Goal: Task Accomplishment & Management: Manage account settings

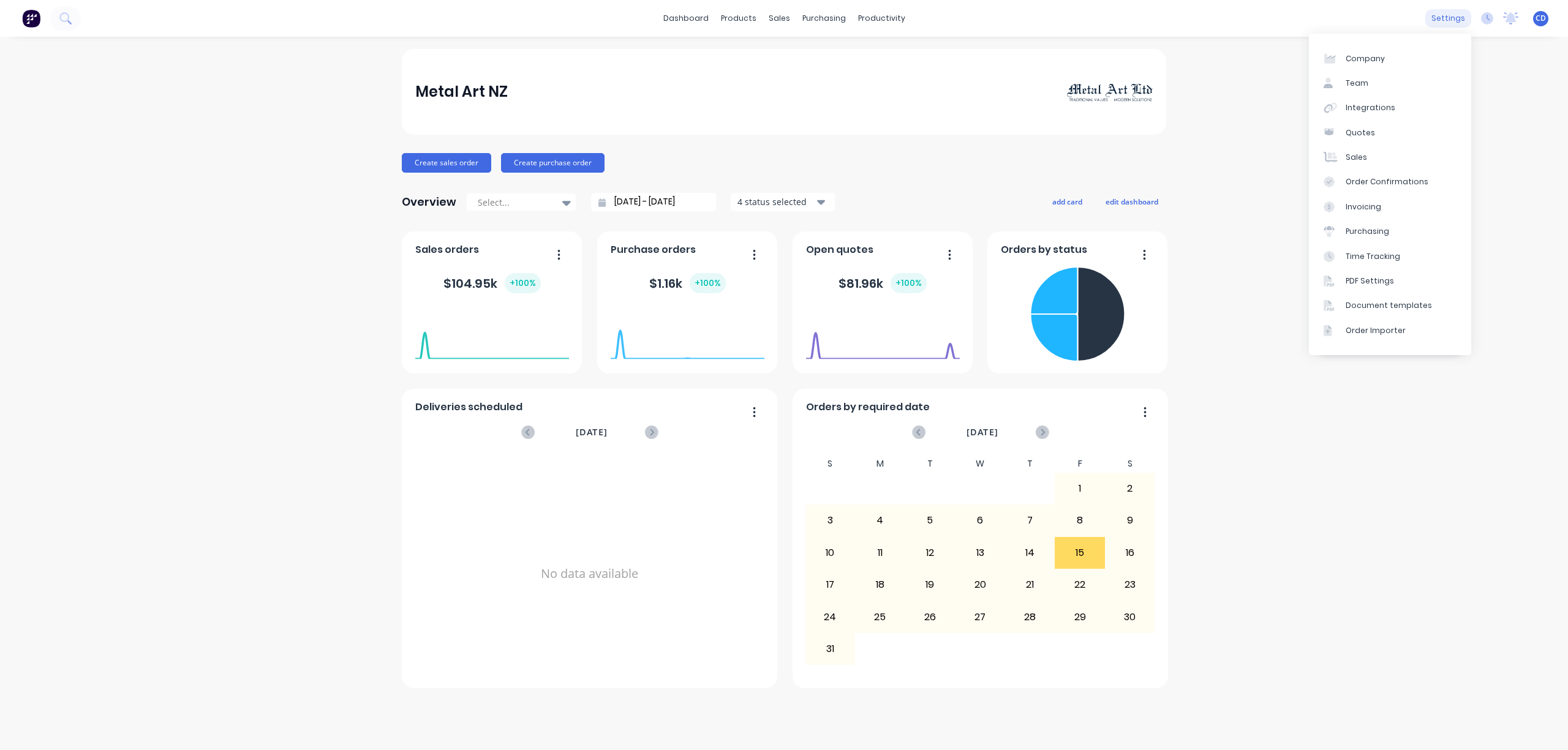
click at [1455, 21] on div "settings" at bounding box center [1449, 18] width 46 height 18
click at [1355, 78] on div "Team" at bounding box center [1356, 83] width 22 height 11
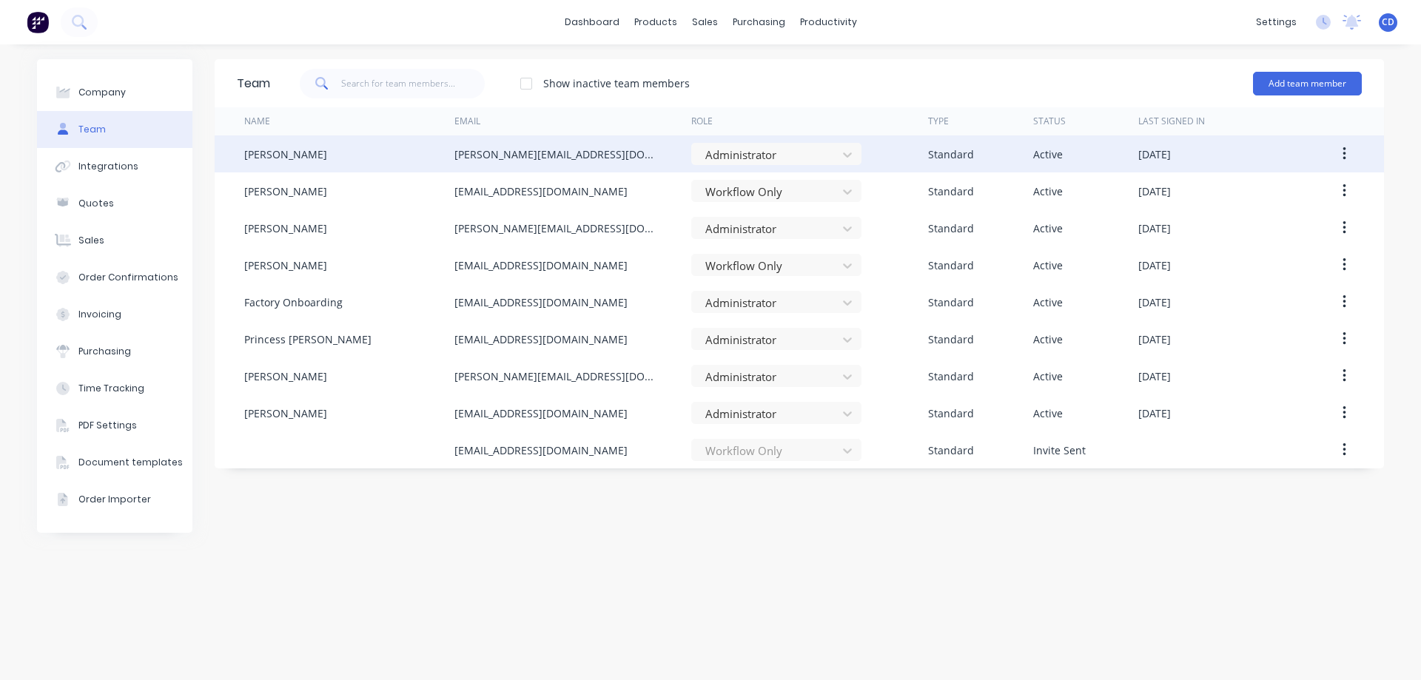
click at [274, 155] on div "[PERSON_NAME]" at bounding box center [285, 155] width 83 height 16
click at [1343, 156] on icon "button" at bounding box center [1345, 154] width 4 height 16
click at [1293, 190] on div "Edit" at bounding box center [1292, 192] width 114 height 21
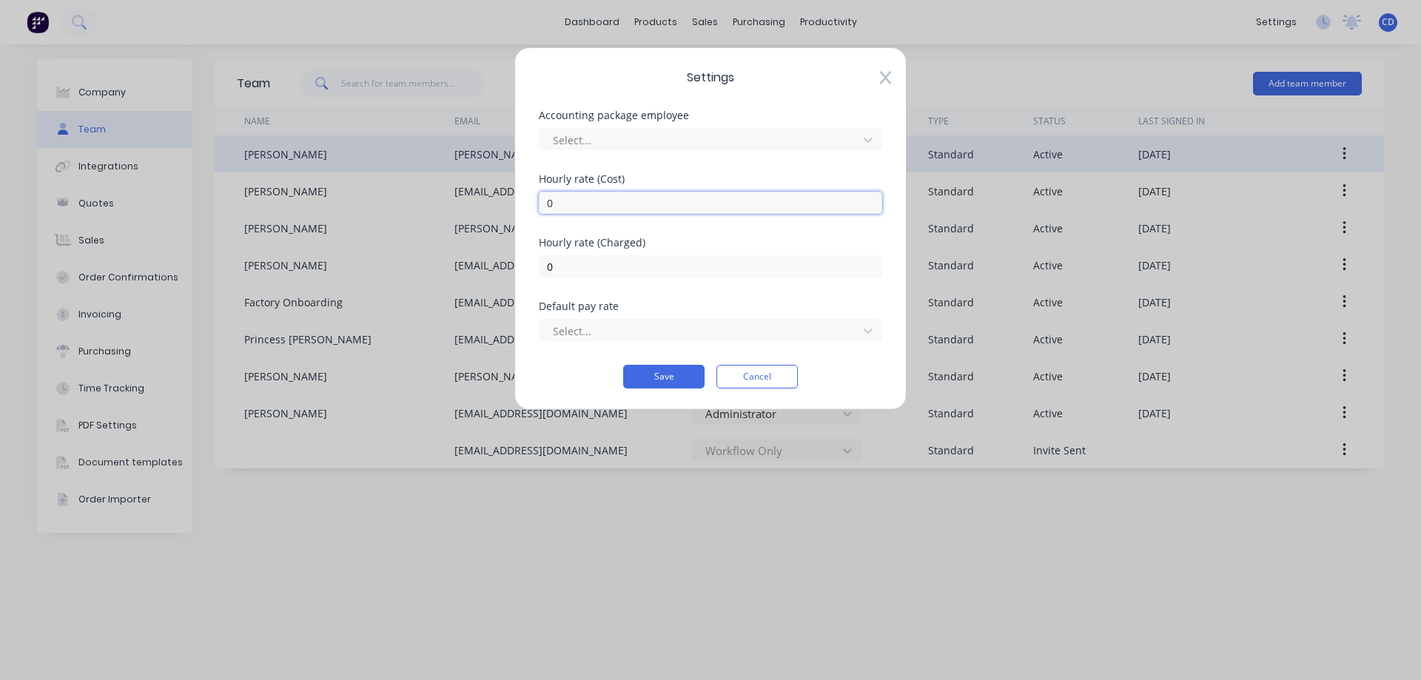
click at [590, 207] on input "0" at bounding box center [710, 203] width 343 height 22
click at [628, 138] on div at bounding box center [700, 140] width 299 height 19
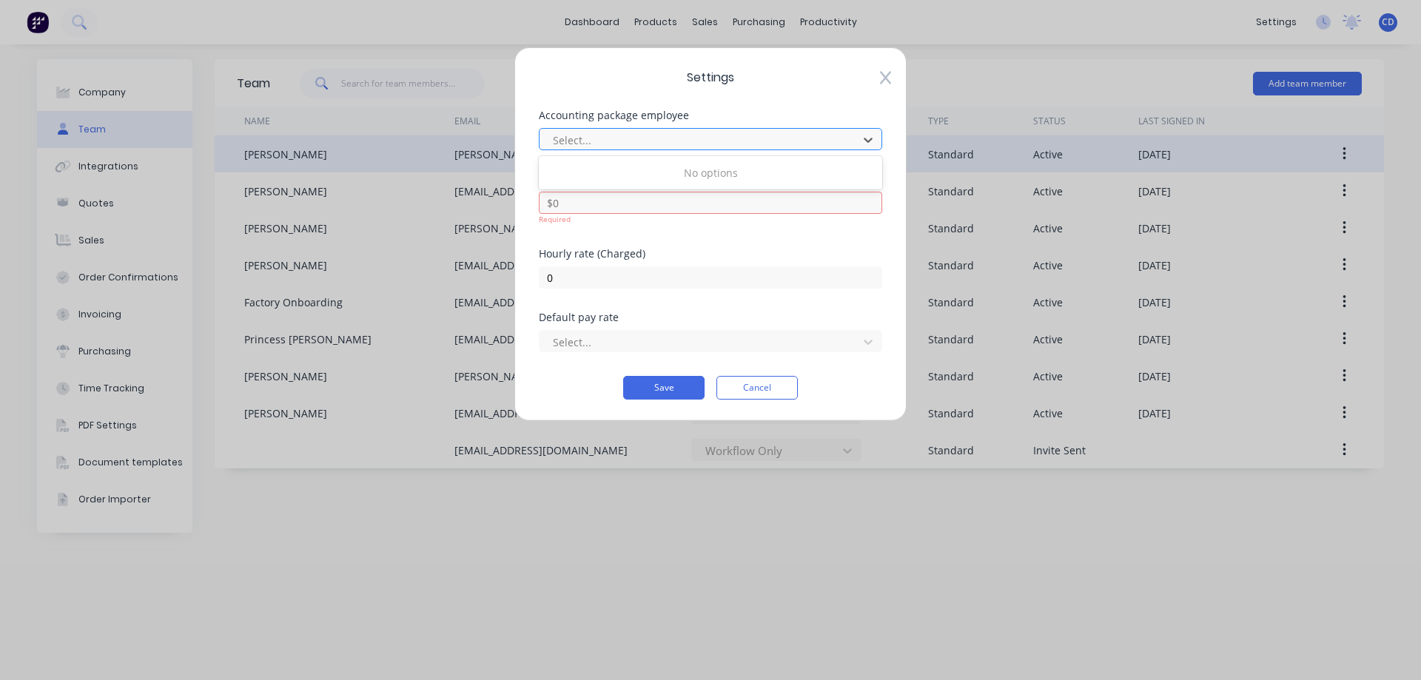
click at [628, 138] on div at bounding box center [700, 140] width 299 height 19
click at [648, 275] on input "0" at bounding box center [710, 277] width 343 height 22
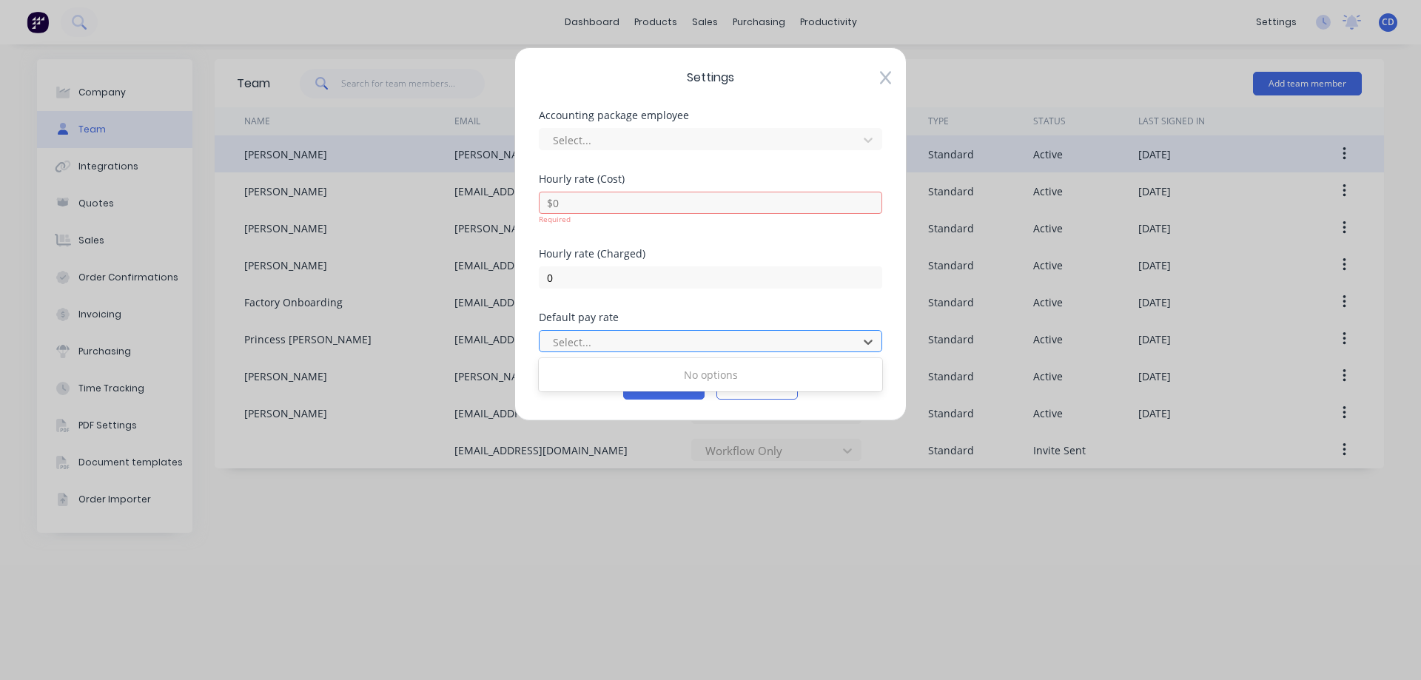
click at [585, 339] on div at bounding box center [700, 342] width 299 height 19
click at [570, 342] on div at bounding box center [700, 342] width 299 height 19
click at [728, 417] on div "Settings Accounting package employee Select... [DEMOGRAPHIC_DATA] rate (Cost) R…" at bounding box center [710, 234] width 392 height 374
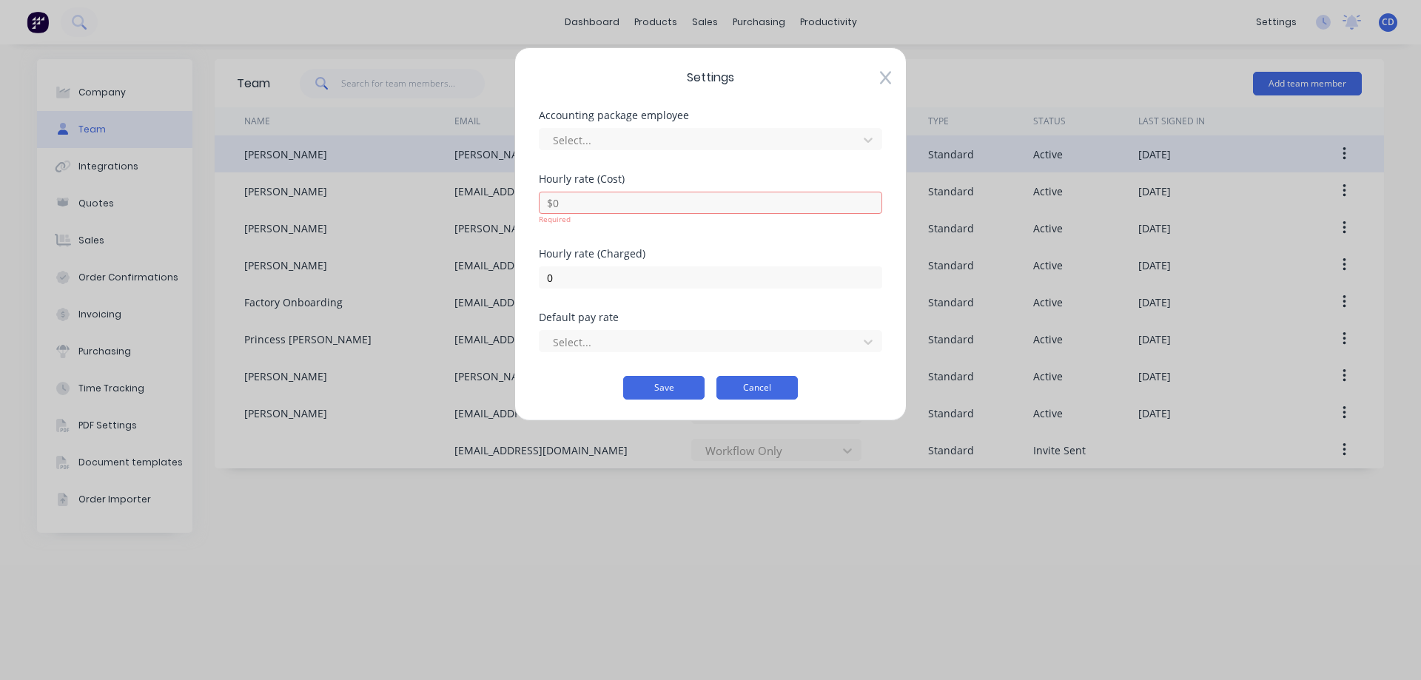
click at [754, 386] on button "Cancel" at bounding box center [757, 388] width 81 height 24
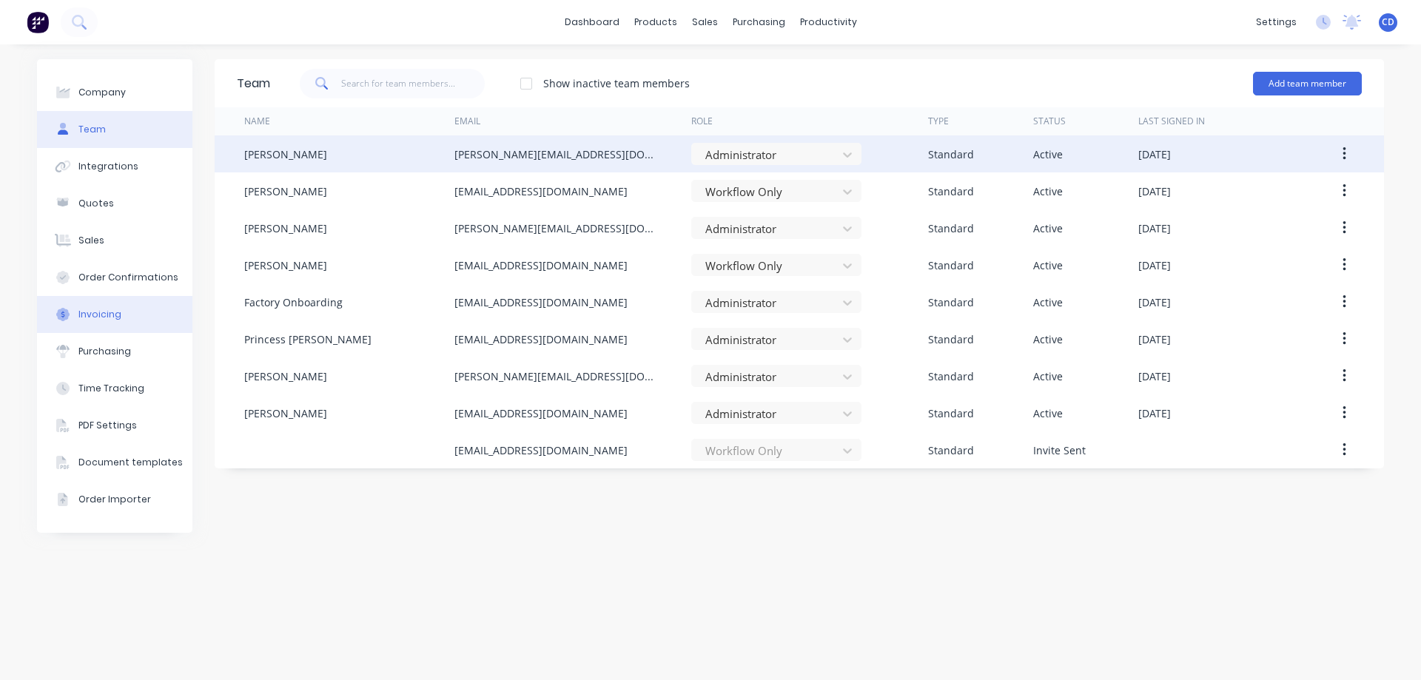
click at [110, 319] on div "Invoicing" at bounding box center [99, 314] width 43 height 13
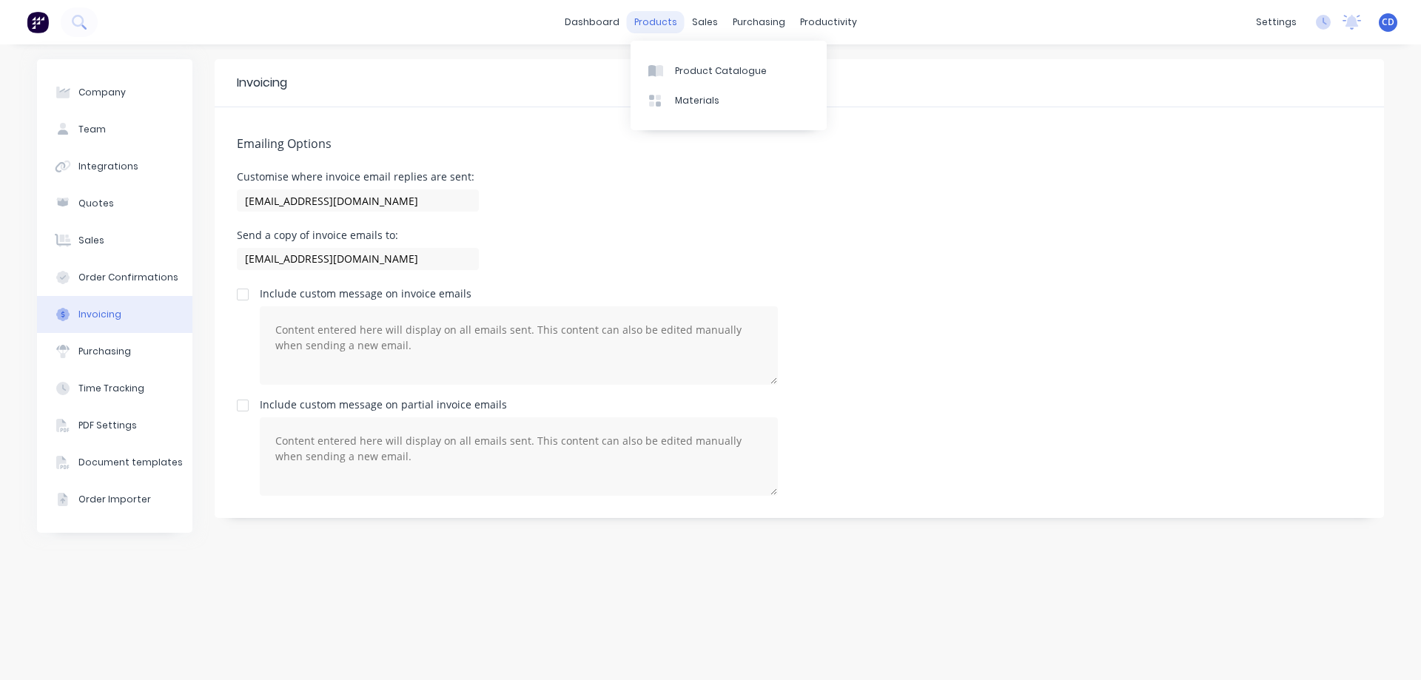
click at [647, 17] on div "products" at bounding box center [656, 22] width 58 height 22
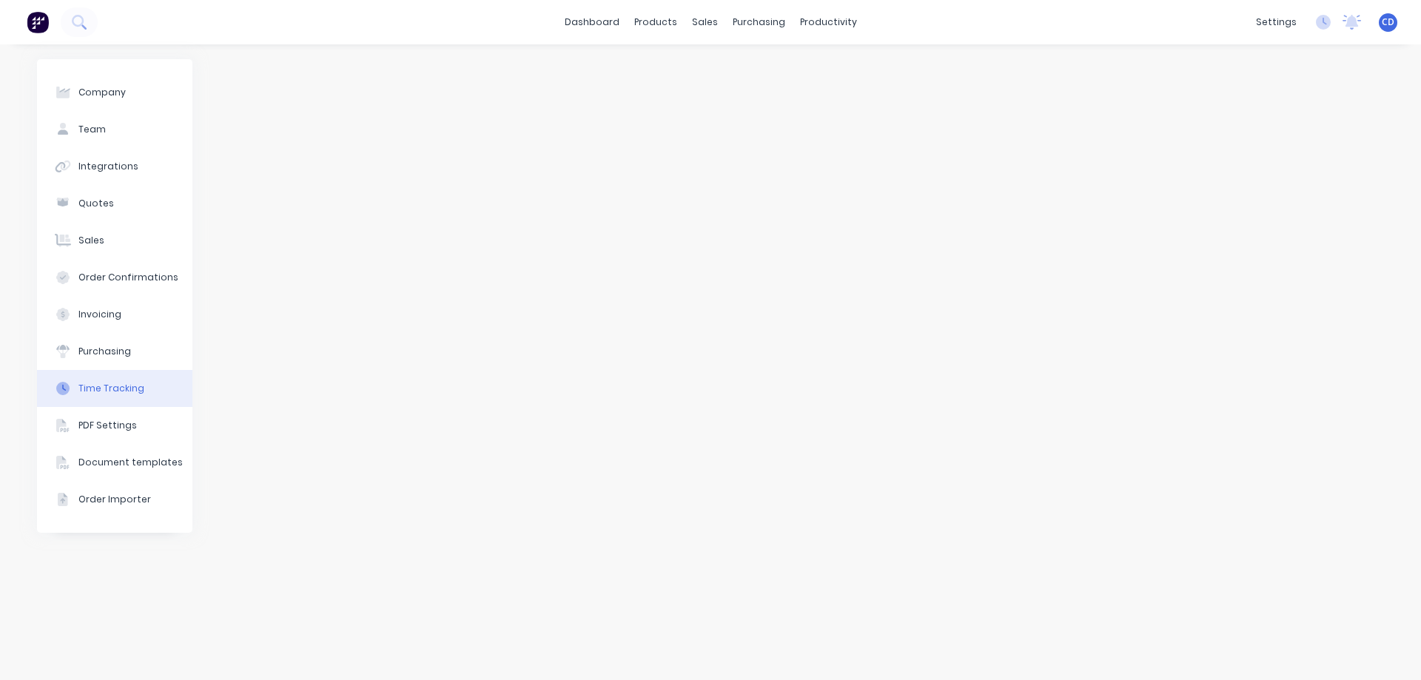
click at [106, 380] on button "Time Tracking" at bounding box center [114, 388] width 155 height 37
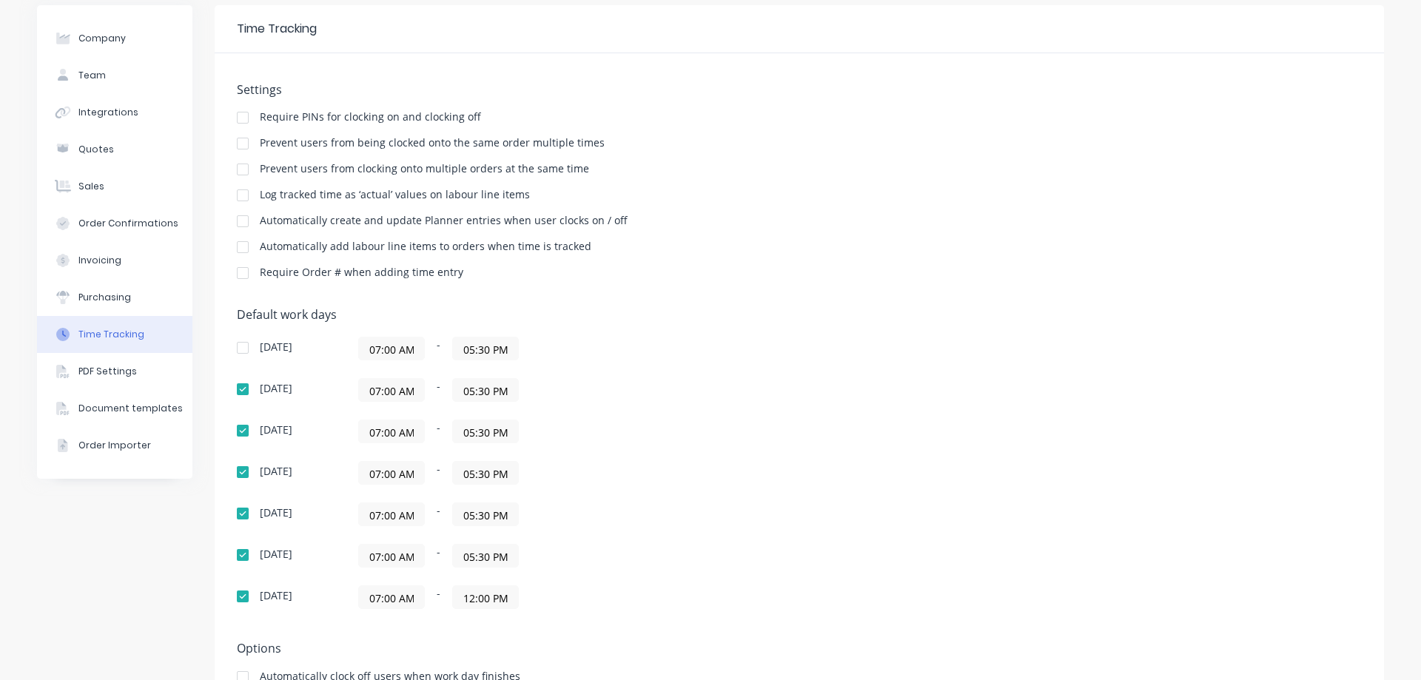
scroll to position [108, 0]
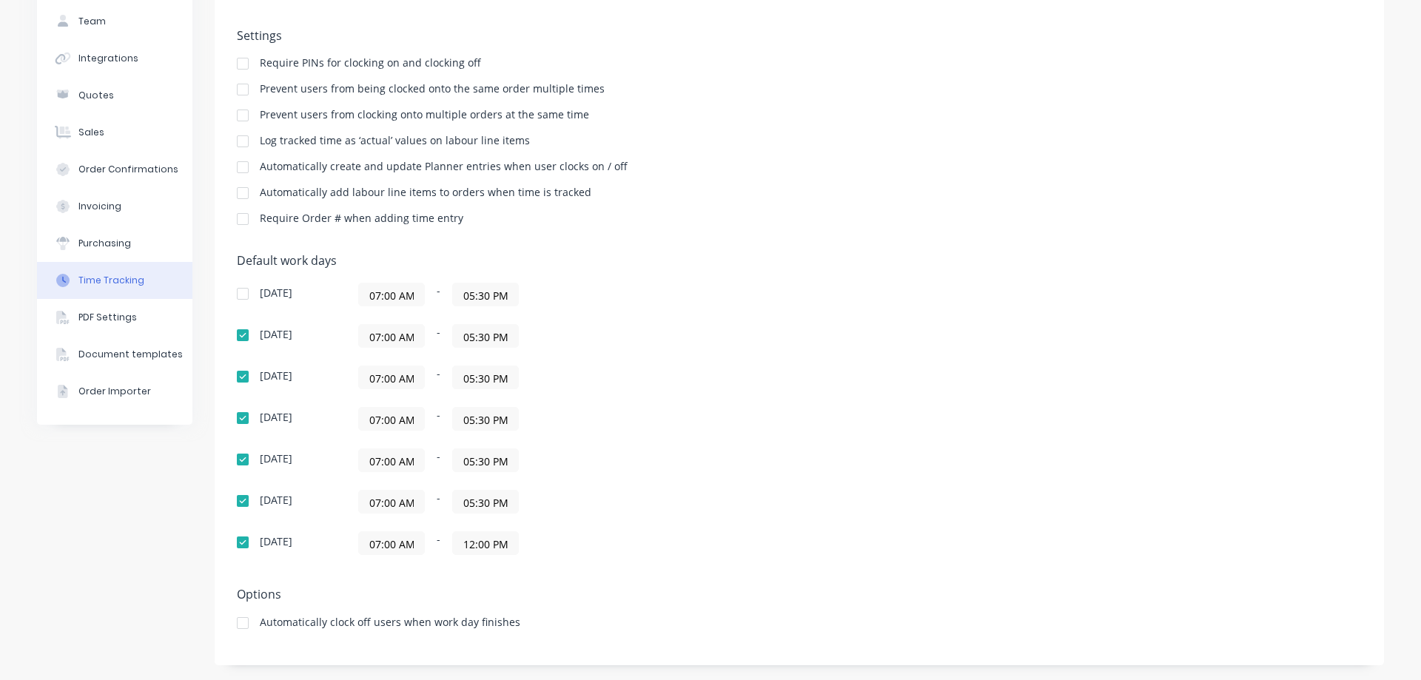
click at [372, 338] on input "07:00 AM" at bounding box center [391, 336] width 65 height 22
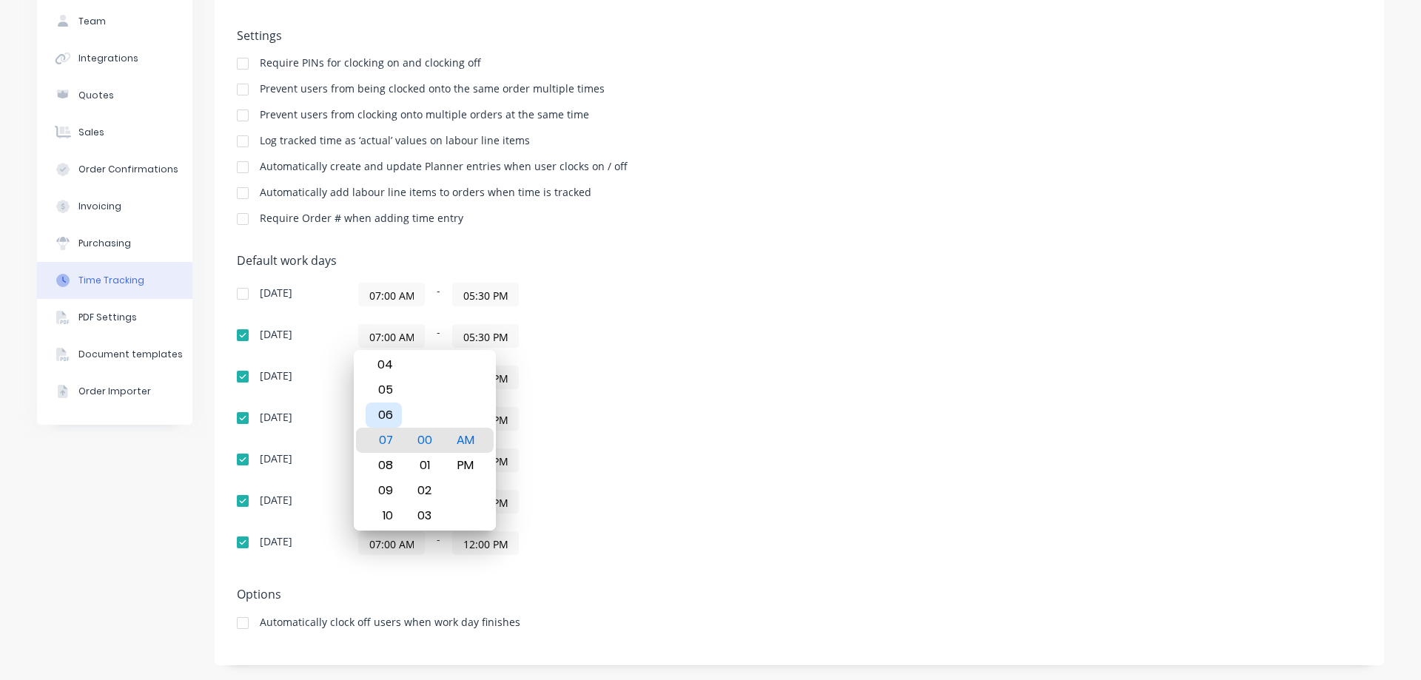
click at [389, 414] on div "06" at bounding box center [384, 415] width 36 height 25
type input "06:00 AM"
click at [572, 410] on div "07:00 AM - 05:30 PM" at bounding box center [543, 419] width 370 height 24
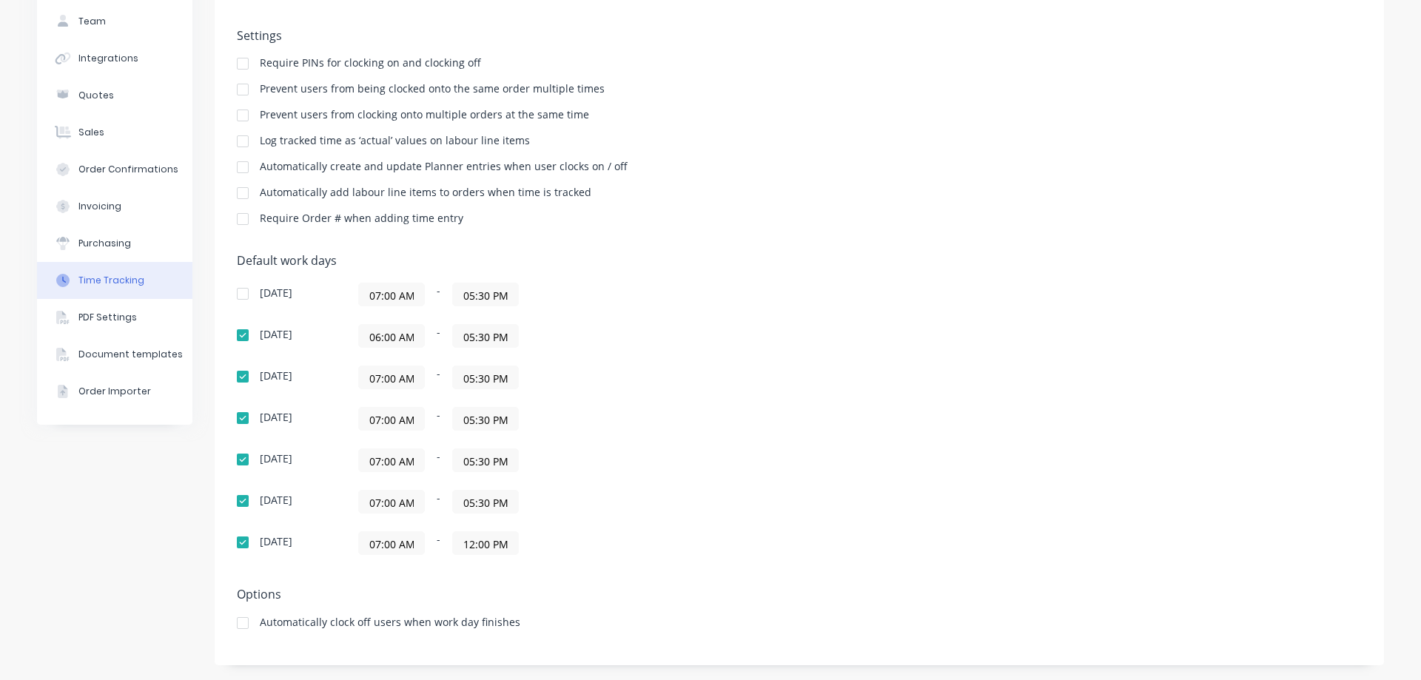
click at [385, 377] on input "07:00 AM" at bounding box center [391, 377] width 65 height 22
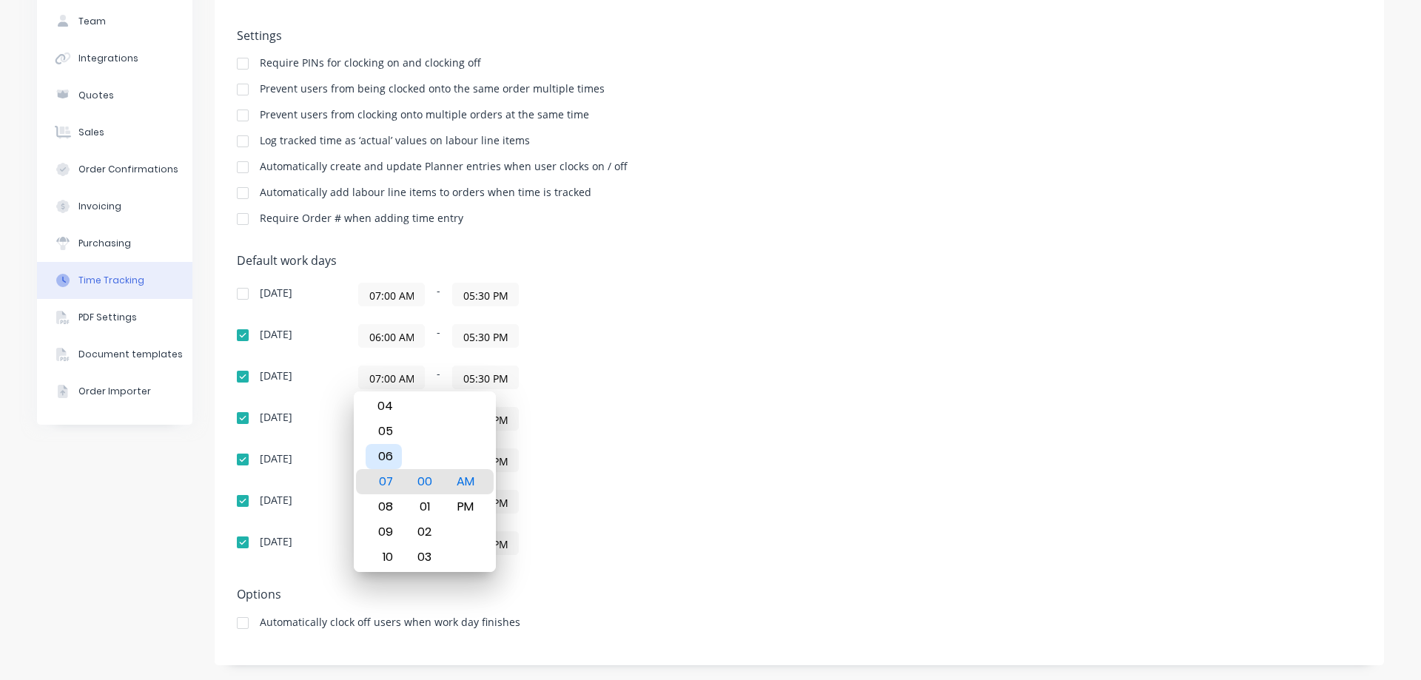
click at [372, 460] on div "06" at bounding box center [384, 456] width 36 height 25
type input "06:00 AM"
click at [563, 456] on div "07:00 AM - 05:30 PM" at bounding box center [543, 461] width 370 height 24
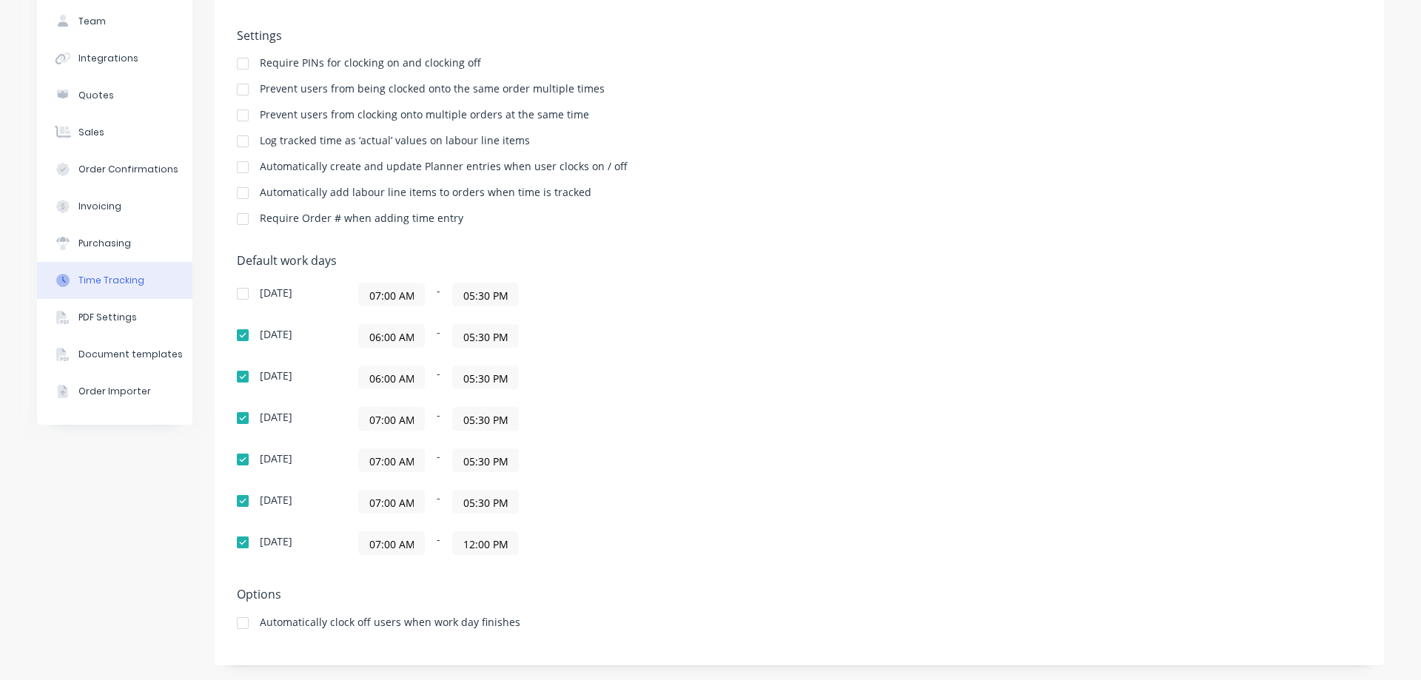
click at [376, 421] on input "07:00 AM" at bounding box center [391, 419] width 65 height 22
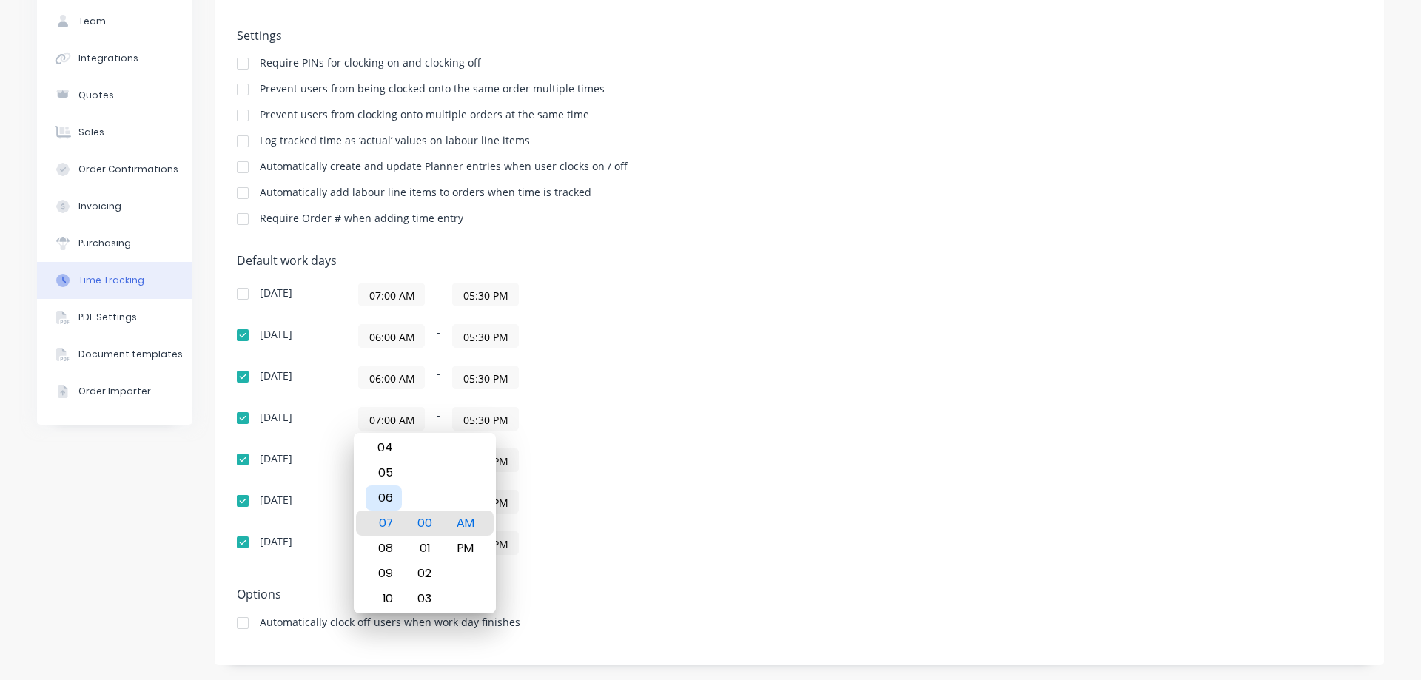
click at [378, 500] on div "06" at bounding box center [384, 498] width 36 height 25
type input "06:00 AM"
click at [563, 483] on div "[DATE] 07:00 AM - 05:30 PM [DATE] 06:00 AM - 05:30 PM [DATE] 06:00 AM - 05:30 P…" at bounding box center [496, 419] width 518 height 272
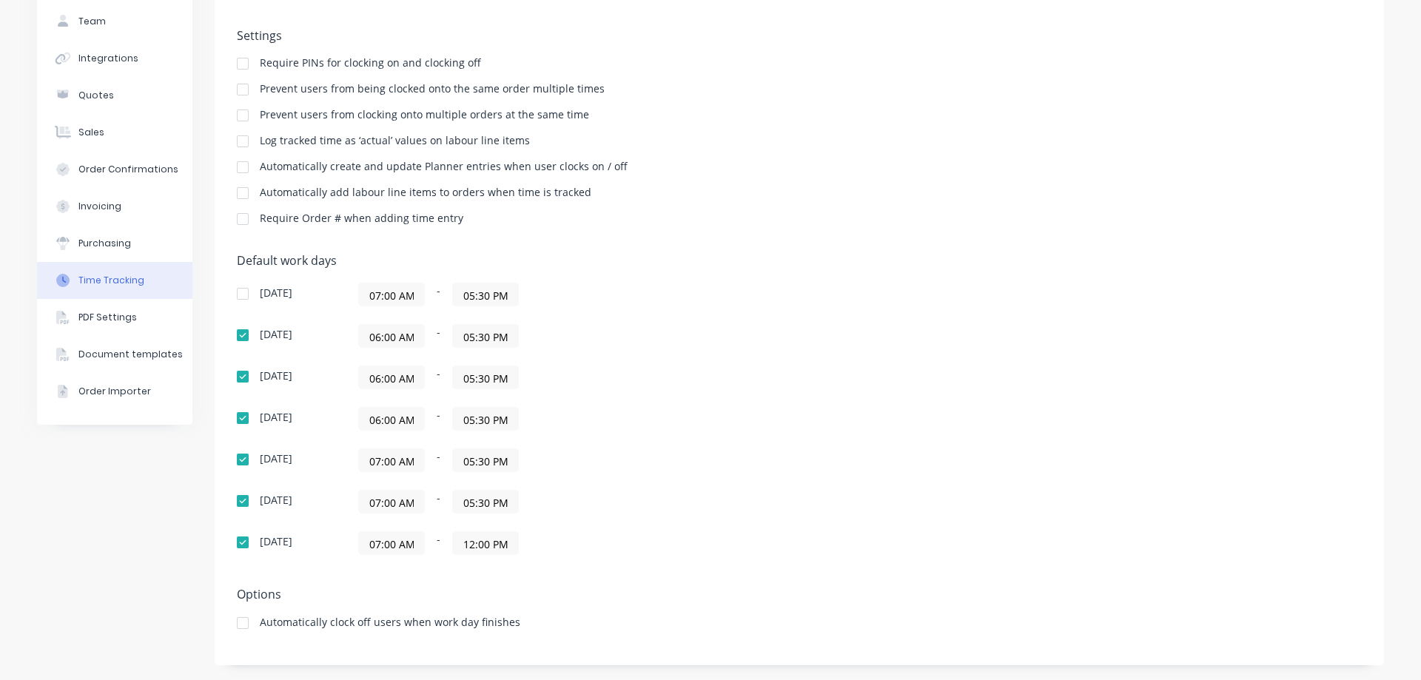
click at [375, 469] on input "07:00 AM" at bounding box center [391, 460] width 65 height 22
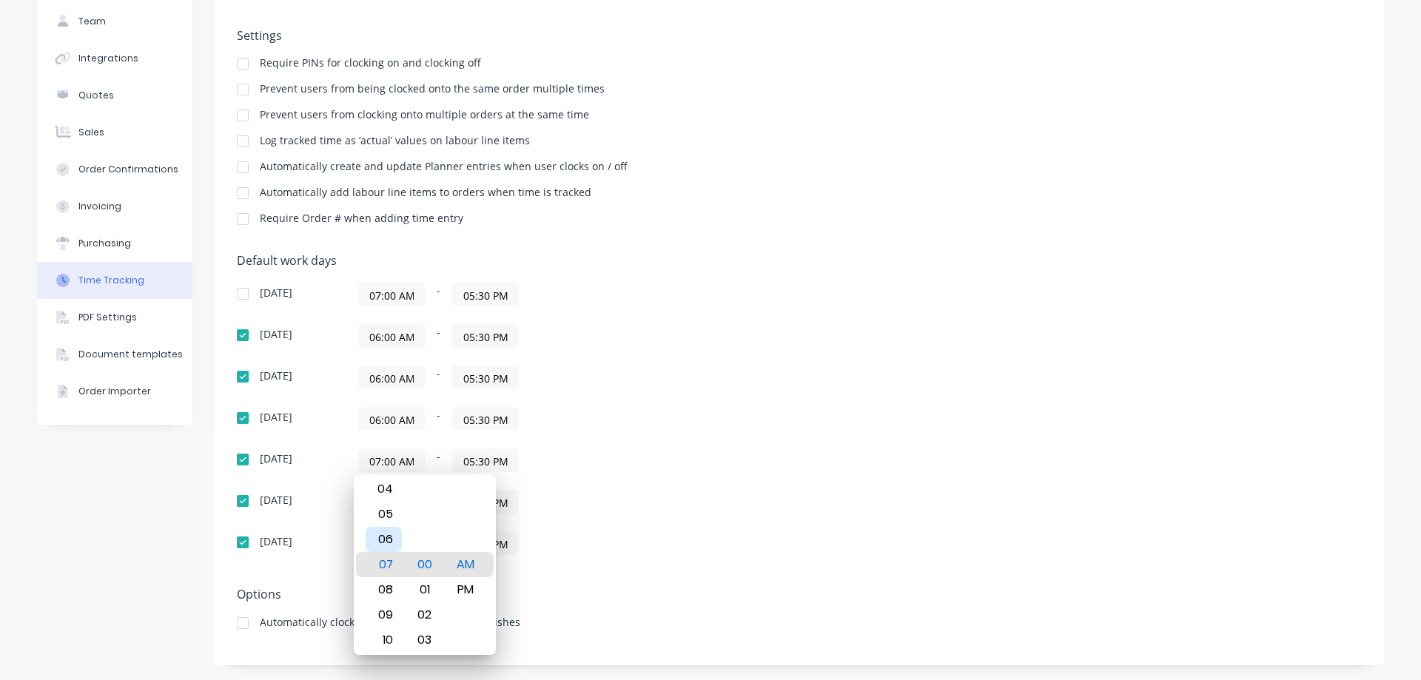
click at [380, 539] on div "06" at bounding box center [384, 539] width 36 height 25
type input "06:00 AM"
click at [566, 516] on div "[DATE] 07:00 AM - 05:30 PM [DATE] 06:00 AM - 05:30 PM [DATE] 06:00 AM - 05:30 P…" at bounding box center [496, 419] width 518 height 272
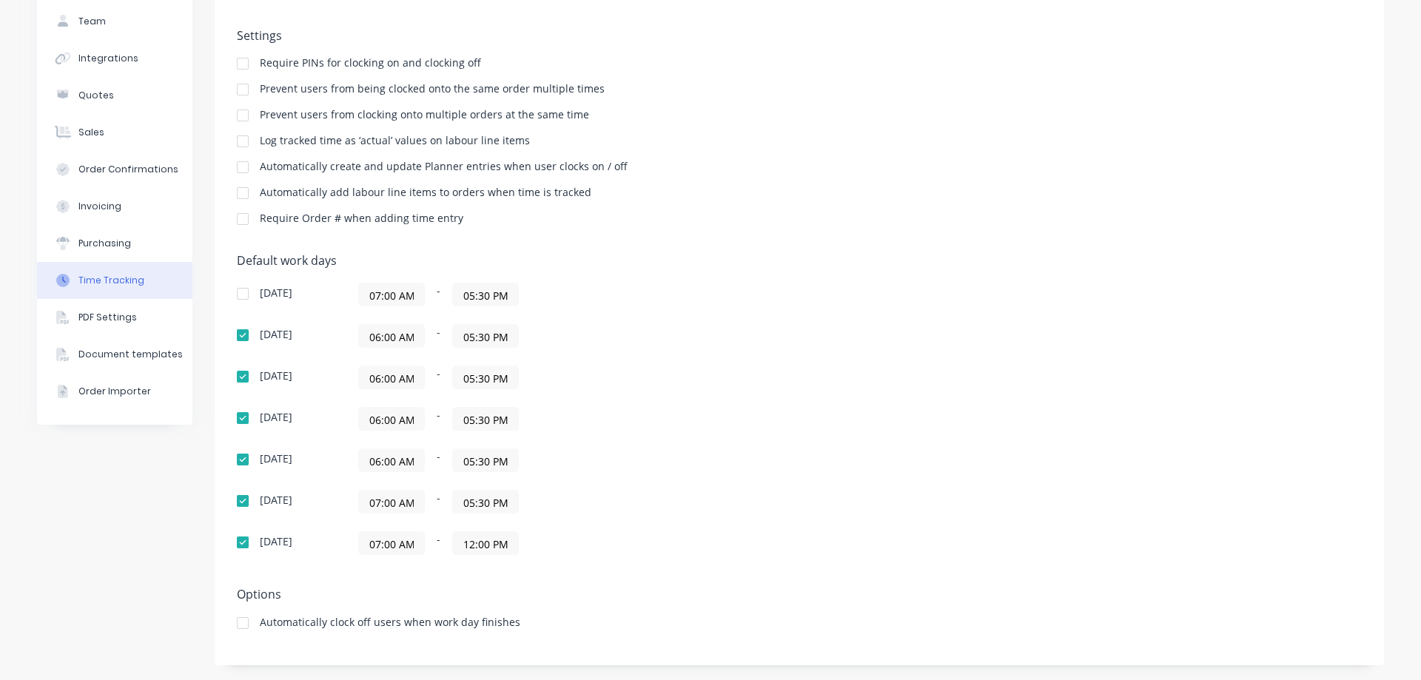
click at [375, 505] on input "07:00 AM" at bounding box center [391, 502] width 65 height 22
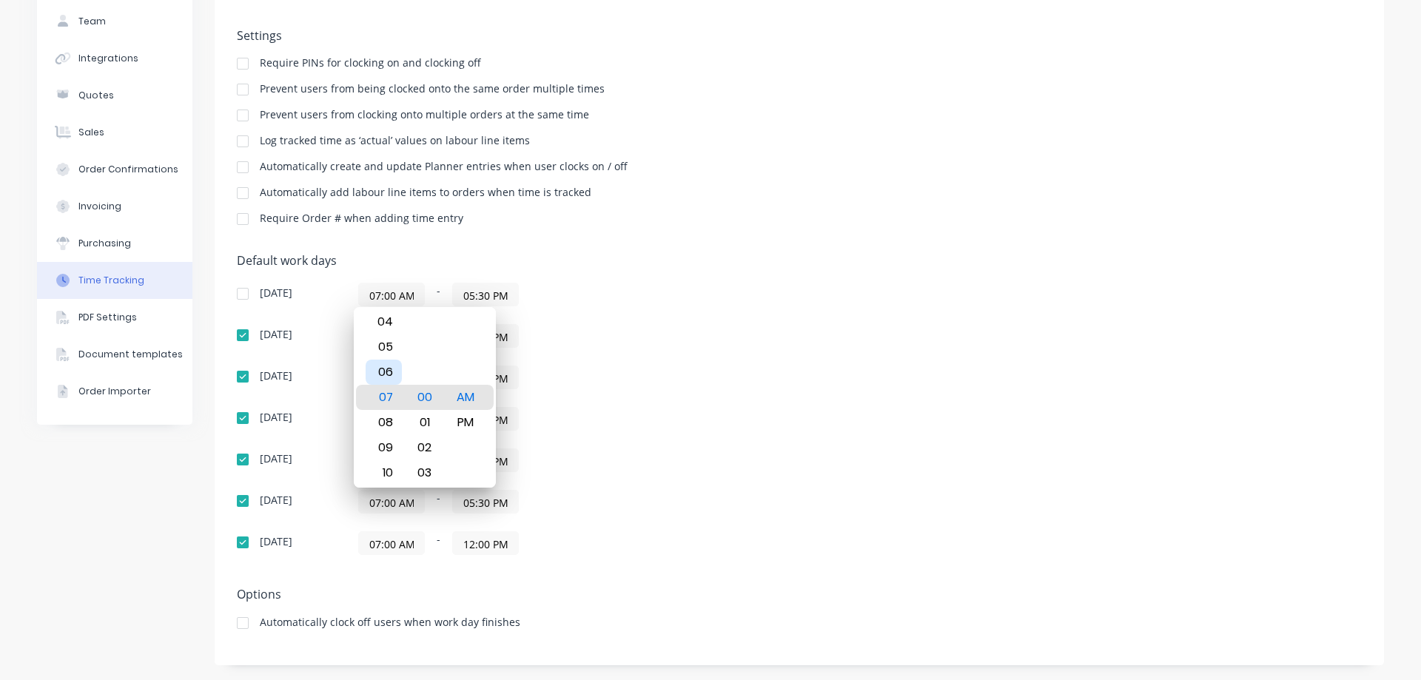
click at [386, 369] on div "06" at bounding box center [384, 372] width 36 height 25
type input "06:00 AM"
click at [594, 459] on div "06:00 AM - 05:30 PM" at bounding box center [543, 461] width 370 height 24
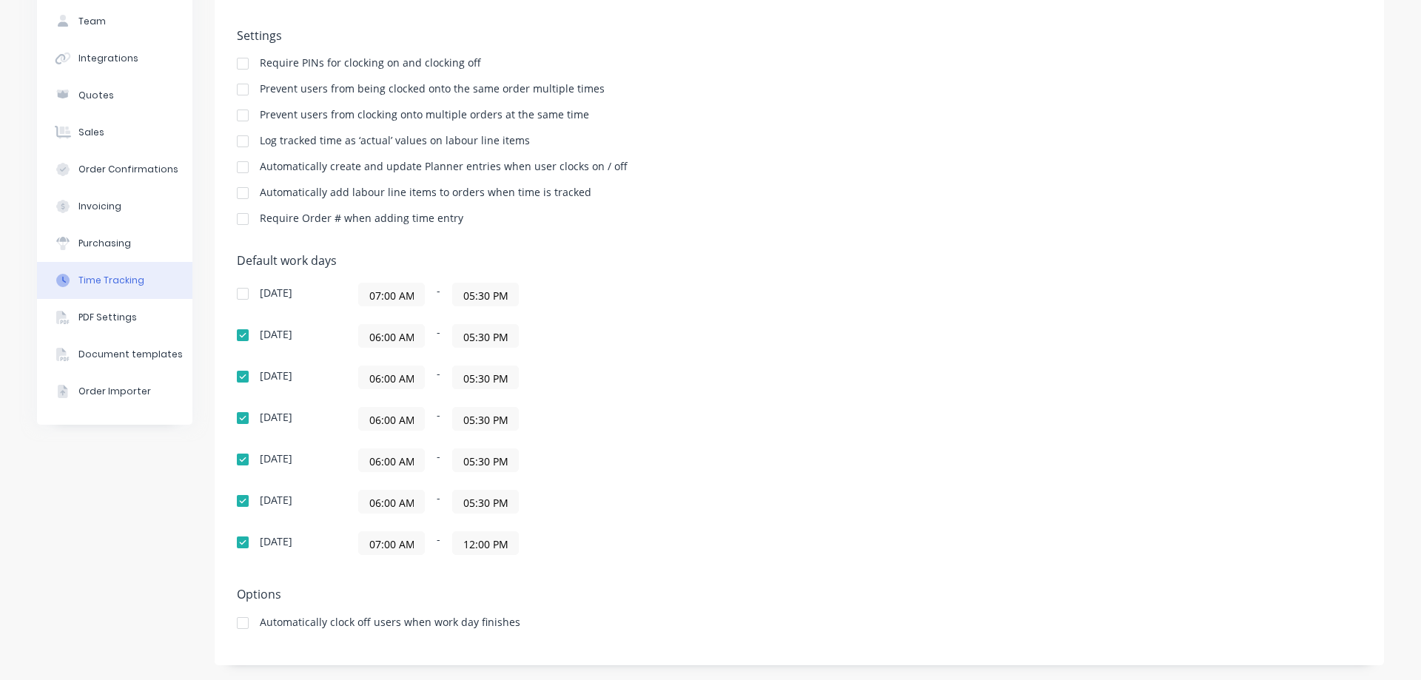
click at [370, 545] on input "07:00 AM" at bounding box center [391, 543] width 65 height 22
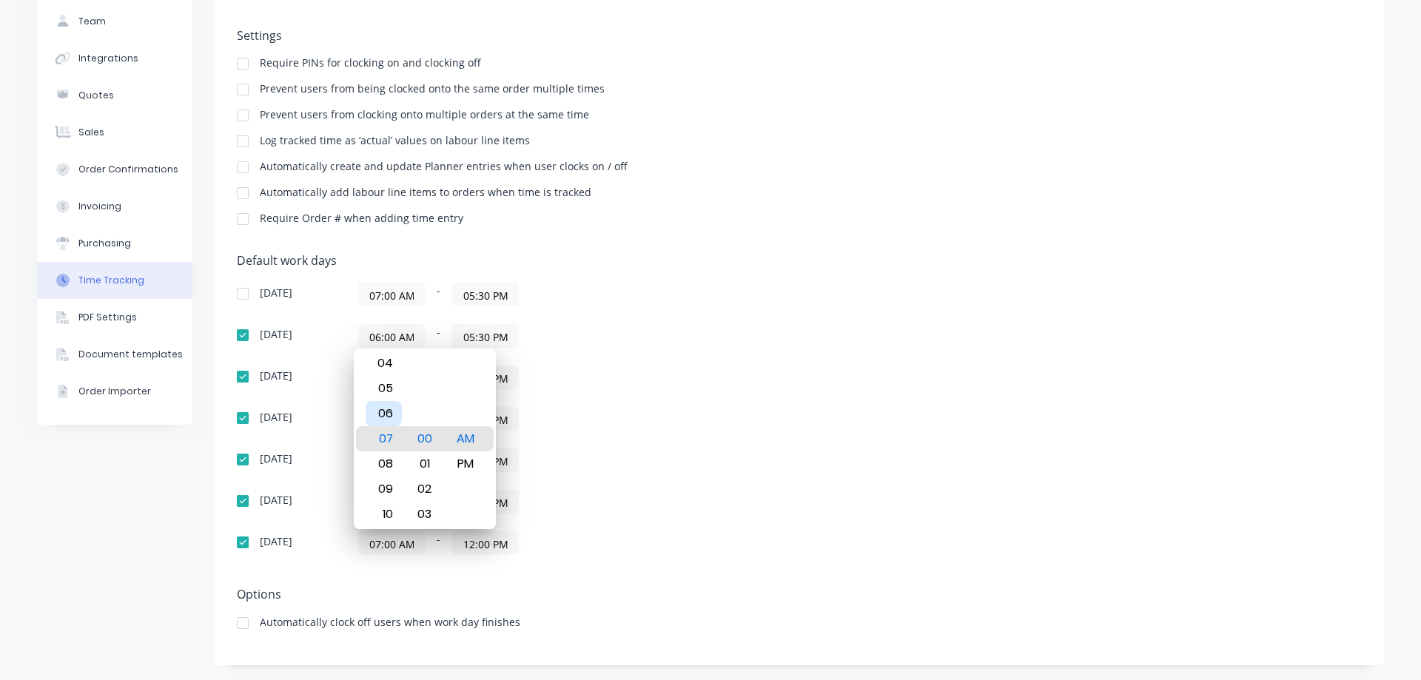
click at [380, 418] on div "06" at bounding box center [384, 413] width 36 height 25
type input "06:00 AM"
click at [571, 419] on div "06:00 AM - 05:30 PM" at bounding box center [543, 419] width 370 height 24
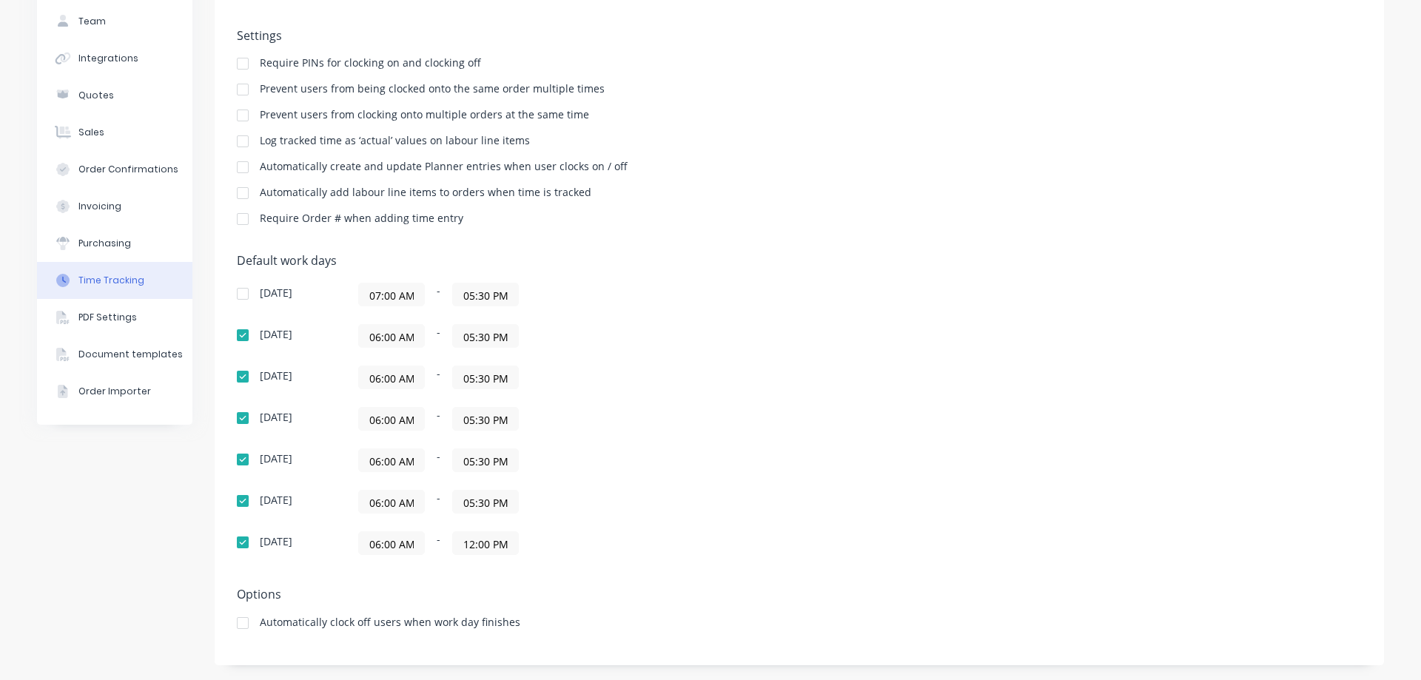
click at [238, 623] on div at bounding box center [243, 624] width 30 height 30
click at [86, 237] on div "Purchasing" at bounding box center [104, 243] width 53 height 13
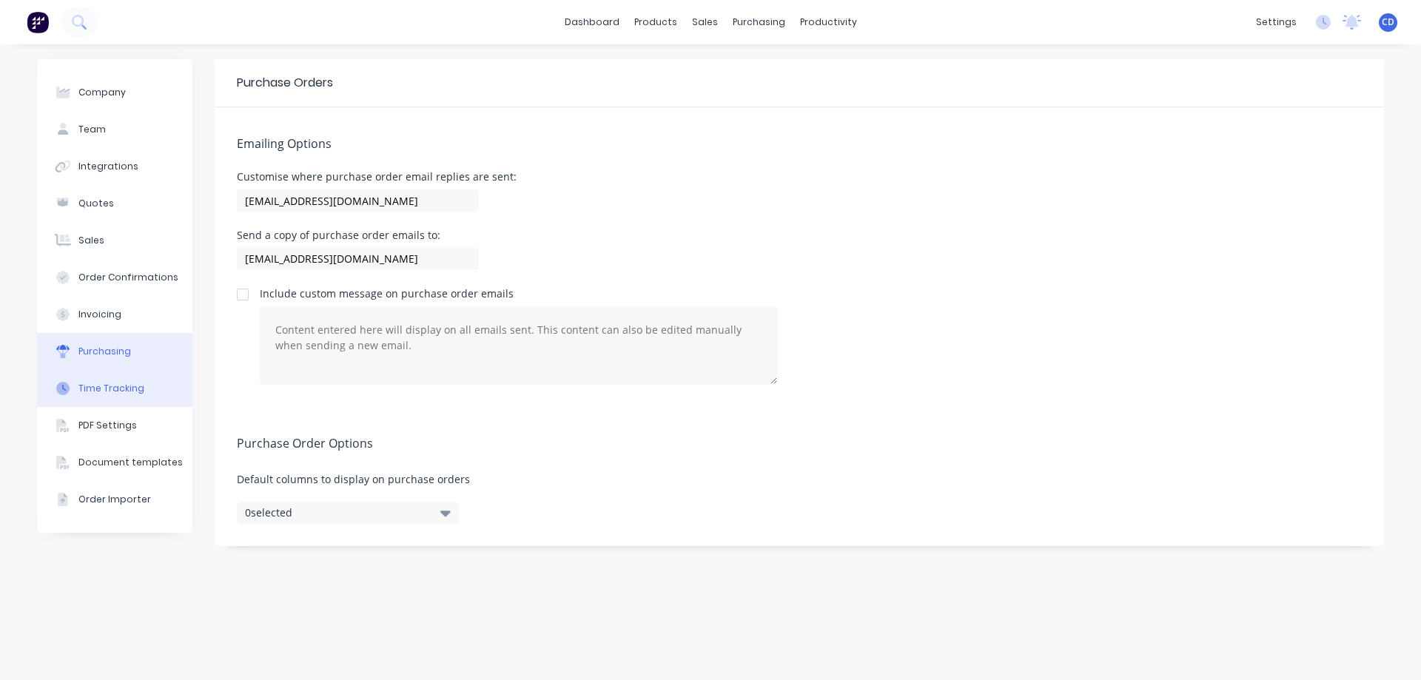
click at [86, 389] on div "Time Tracking" at bounding box center [111, 388] width 66 height 13
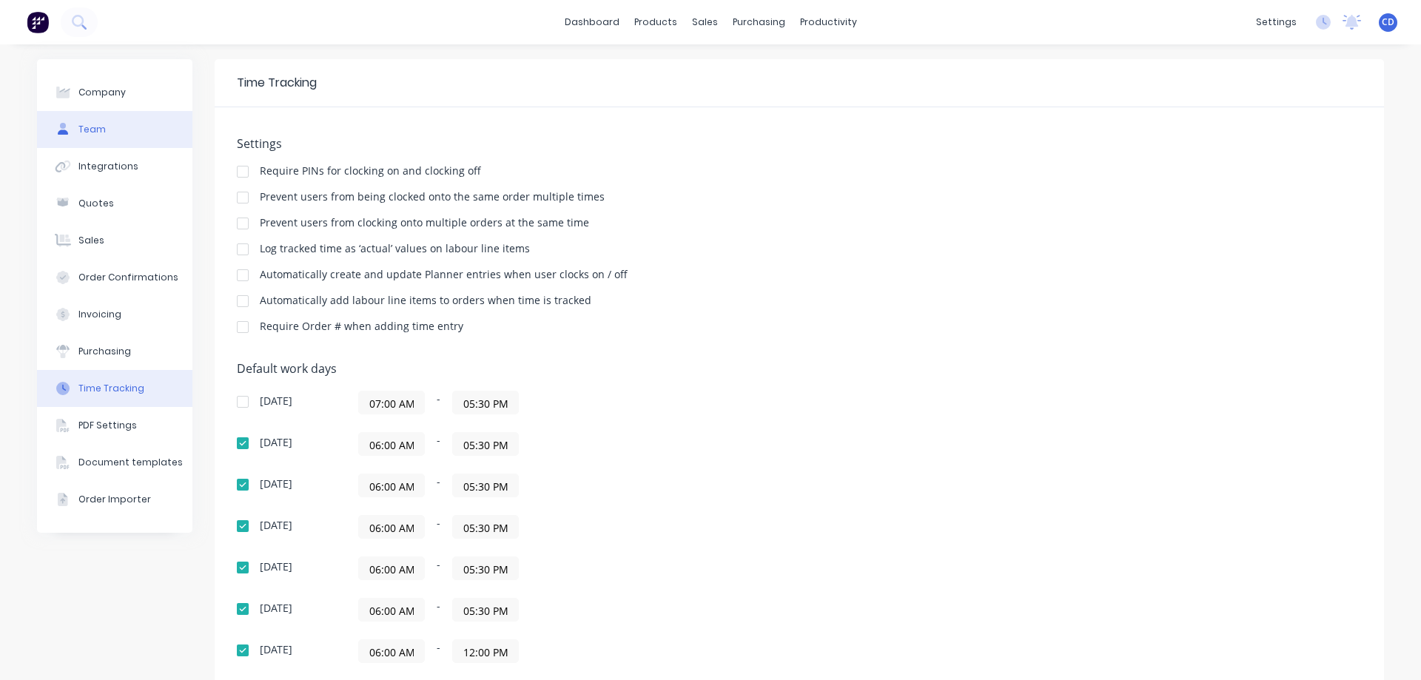
click at [98, 120] on button "Team" at bounding box center [114, 129] width 155 height 37
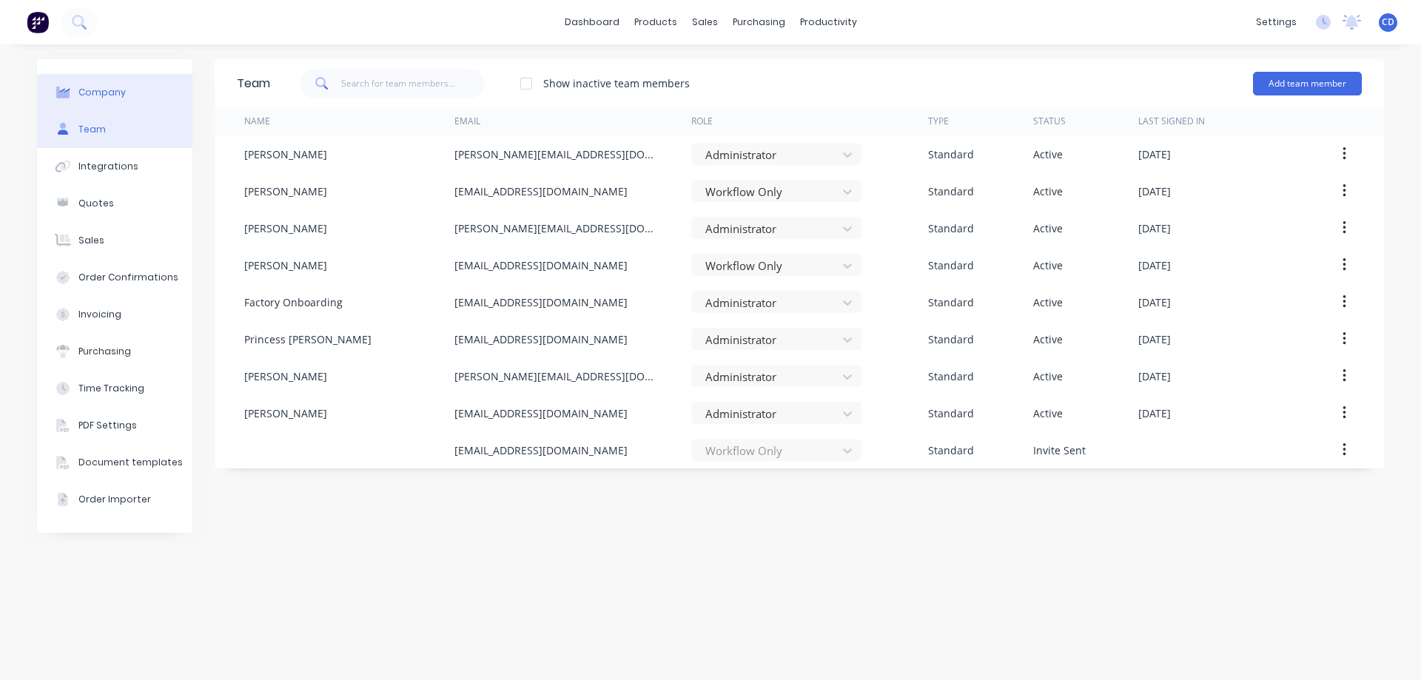
click at [121, 89] on div "Company" at bounding box center [101, 92] width 47 height 13
select select "NZ"
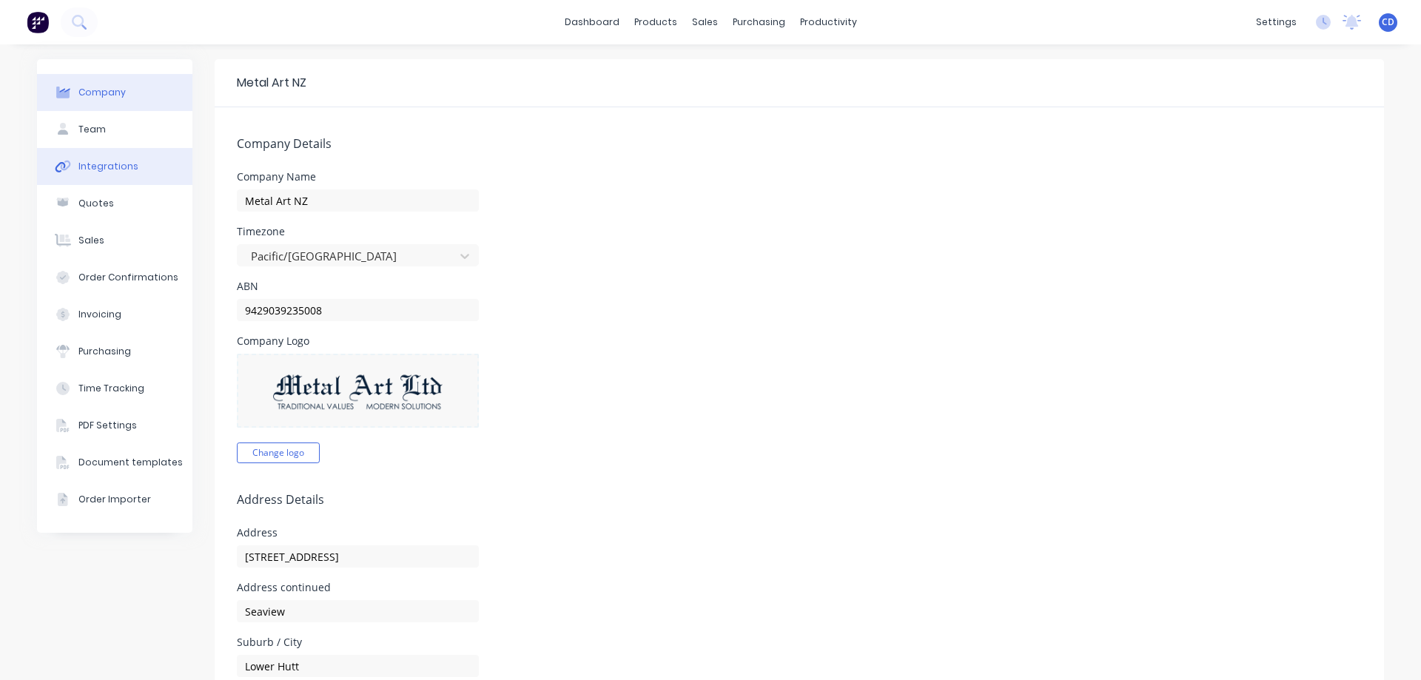
click at [87, 165] on div "Integrations" at bounding box center [108, 166] width 60 height 13
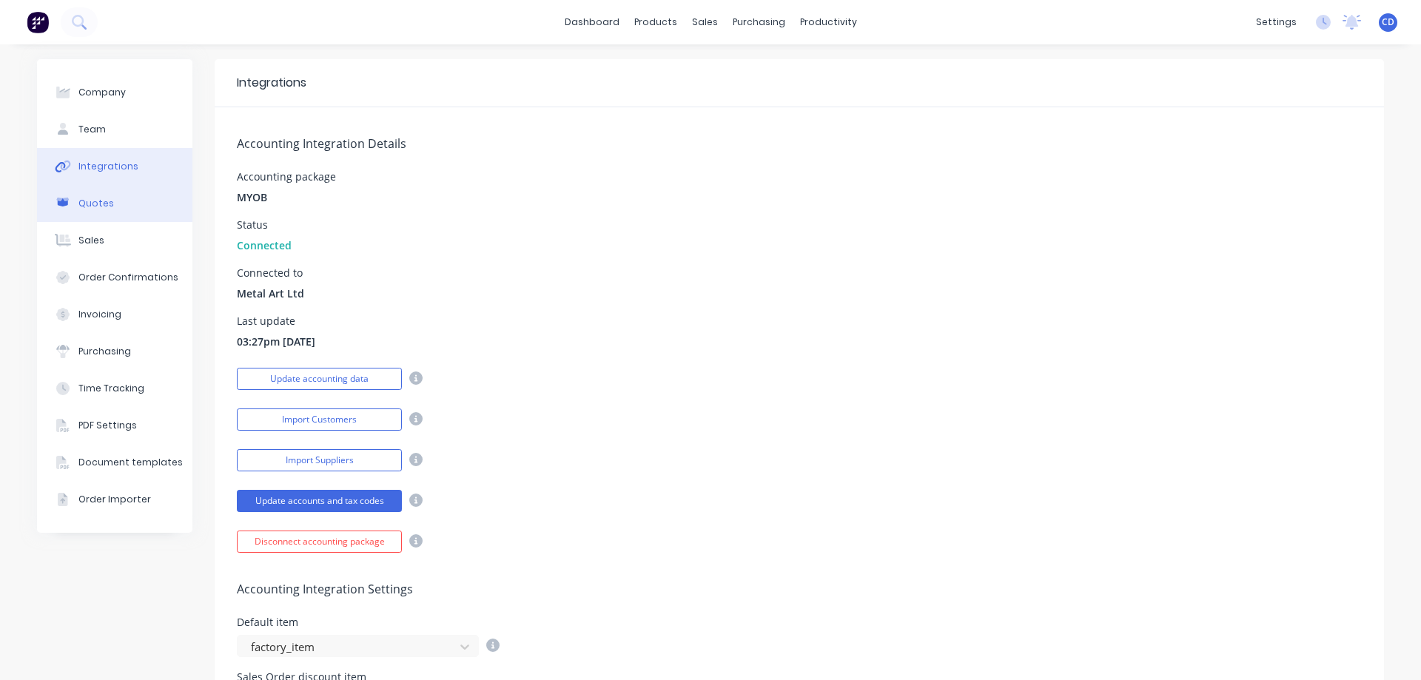
click at [83, 201] on div "Quotes" at bounding box center [96, 203] width 36 height 13
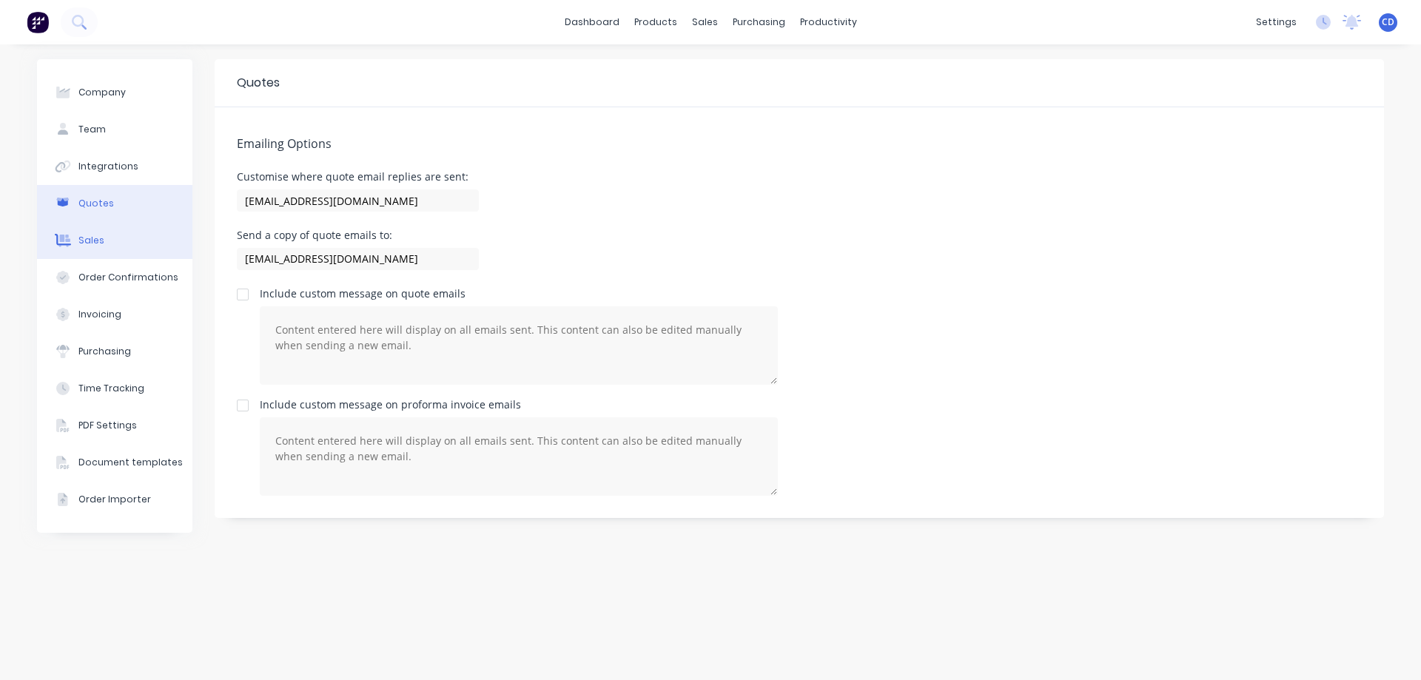
click at [79, 244] on div "Sales" at bounding box center [91, 240] width 26 height 13
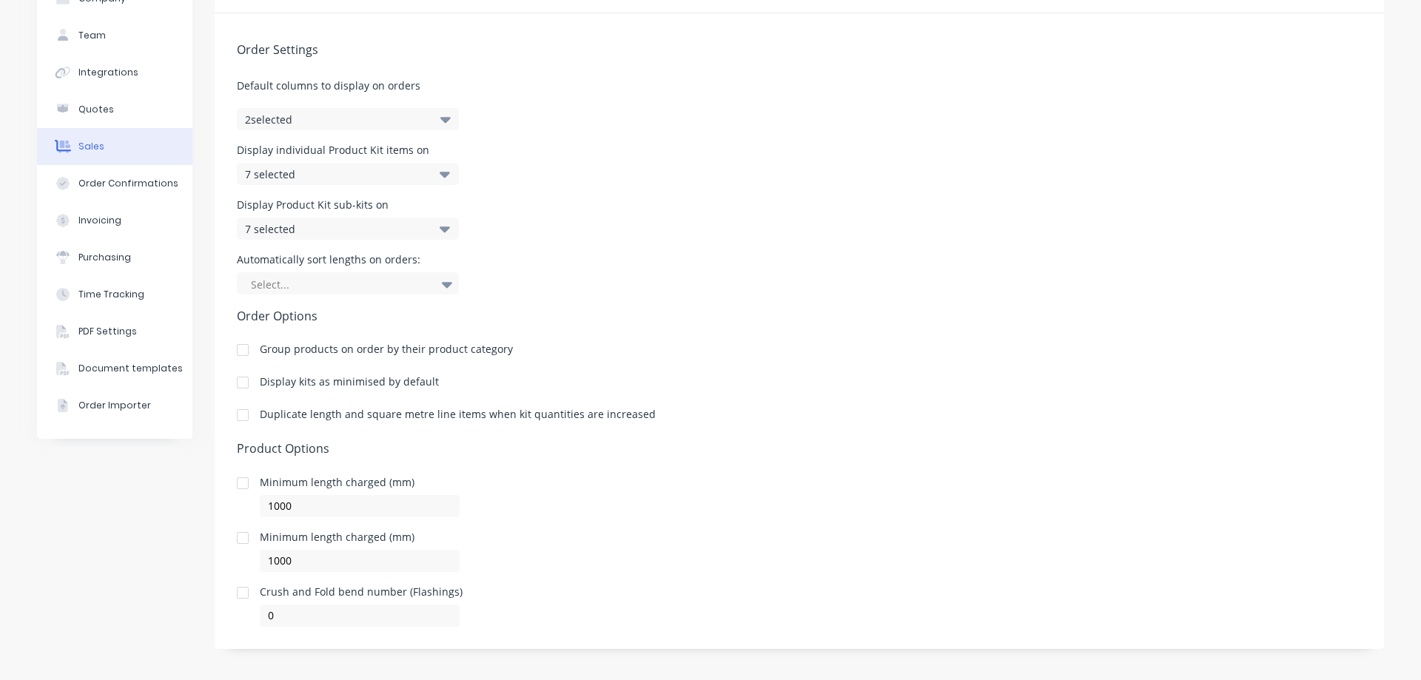
scroll to position [100, 0]
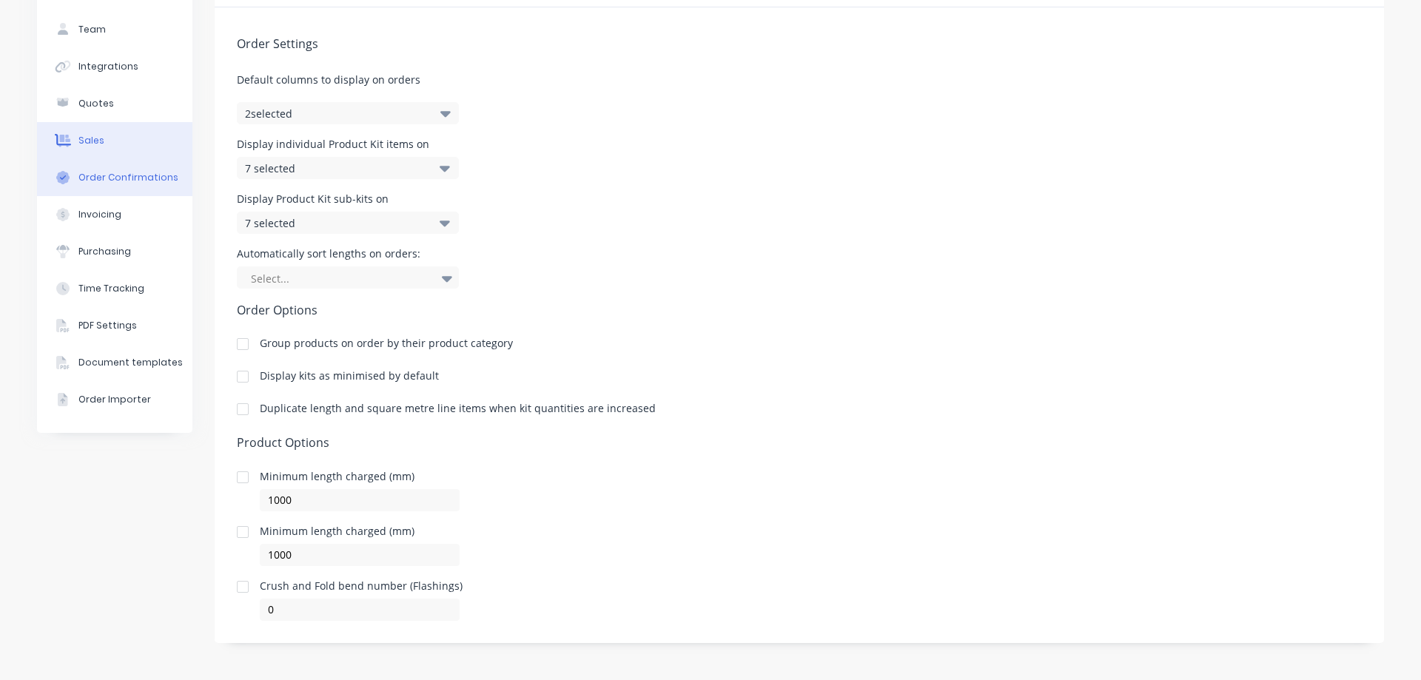
click at [100, 183] on div "Order Confirmations" at bounding box center [128, 177] width 100 height 13
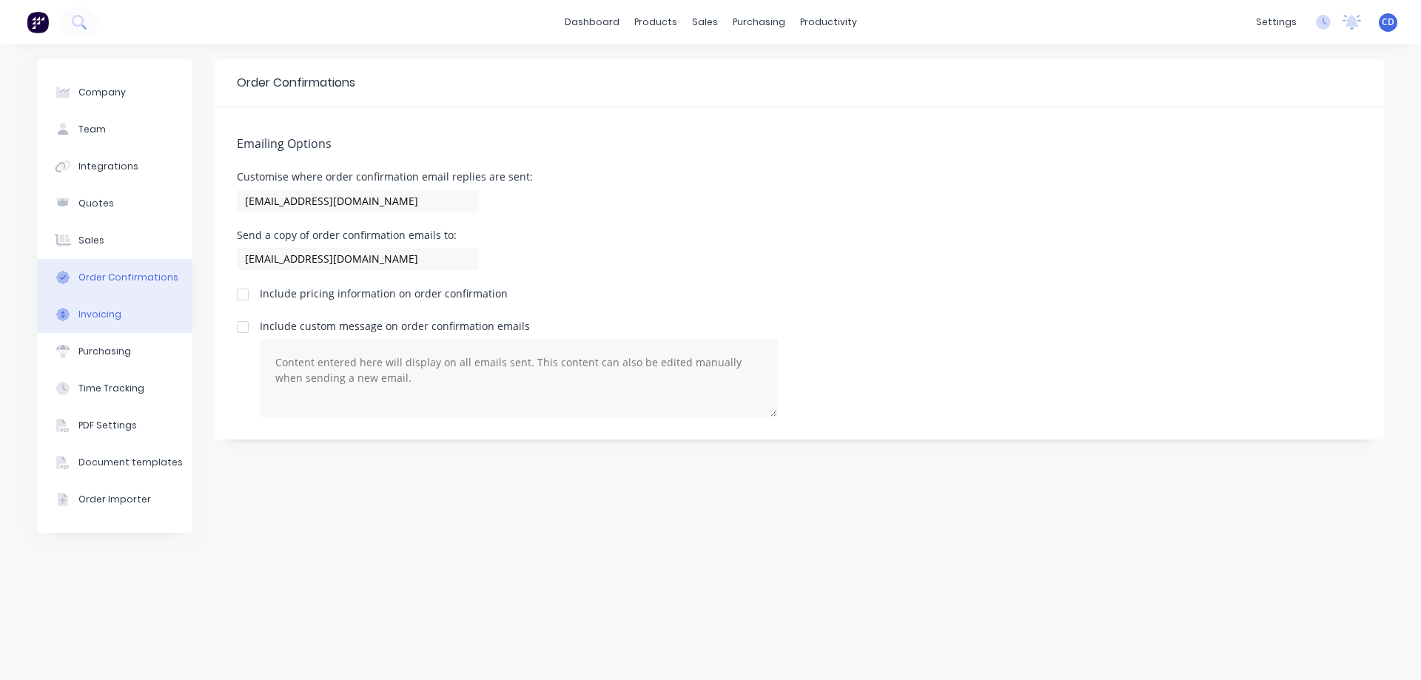
click at [98, 318] on div "Invoicing" at bounding box center [99, 314] width 43 height 13
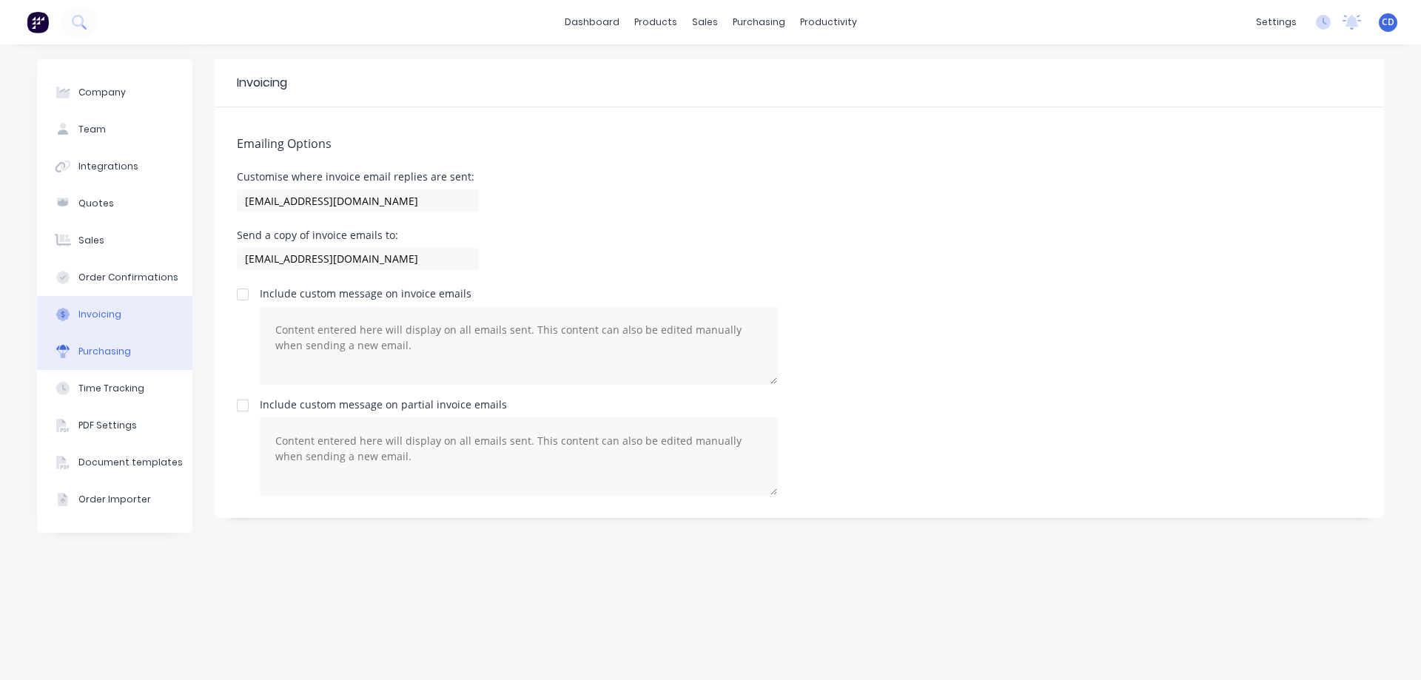
click at [117, 358] on div "Purchasing" at bounding box center [104, 351] width 53 height 13
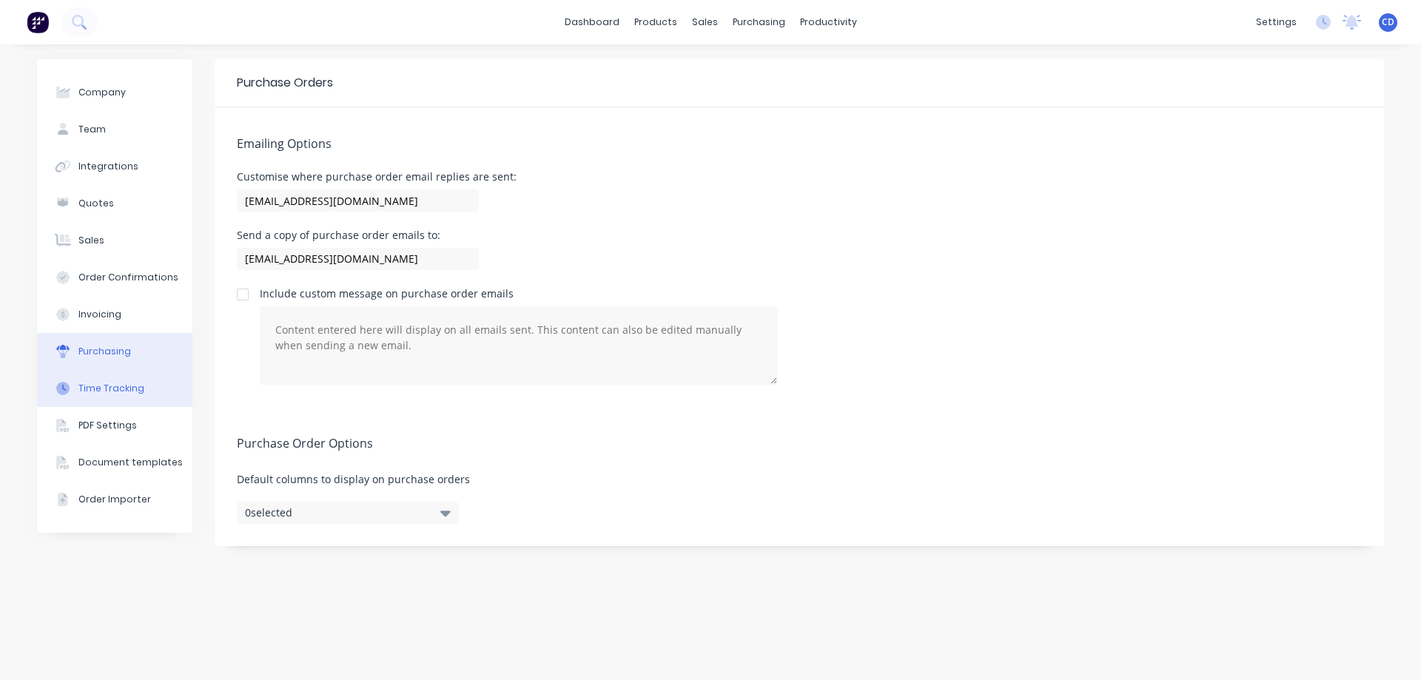
click at [113, 390] on div "Time Tracking" at bounding box center [111, 388] width 66 height 13
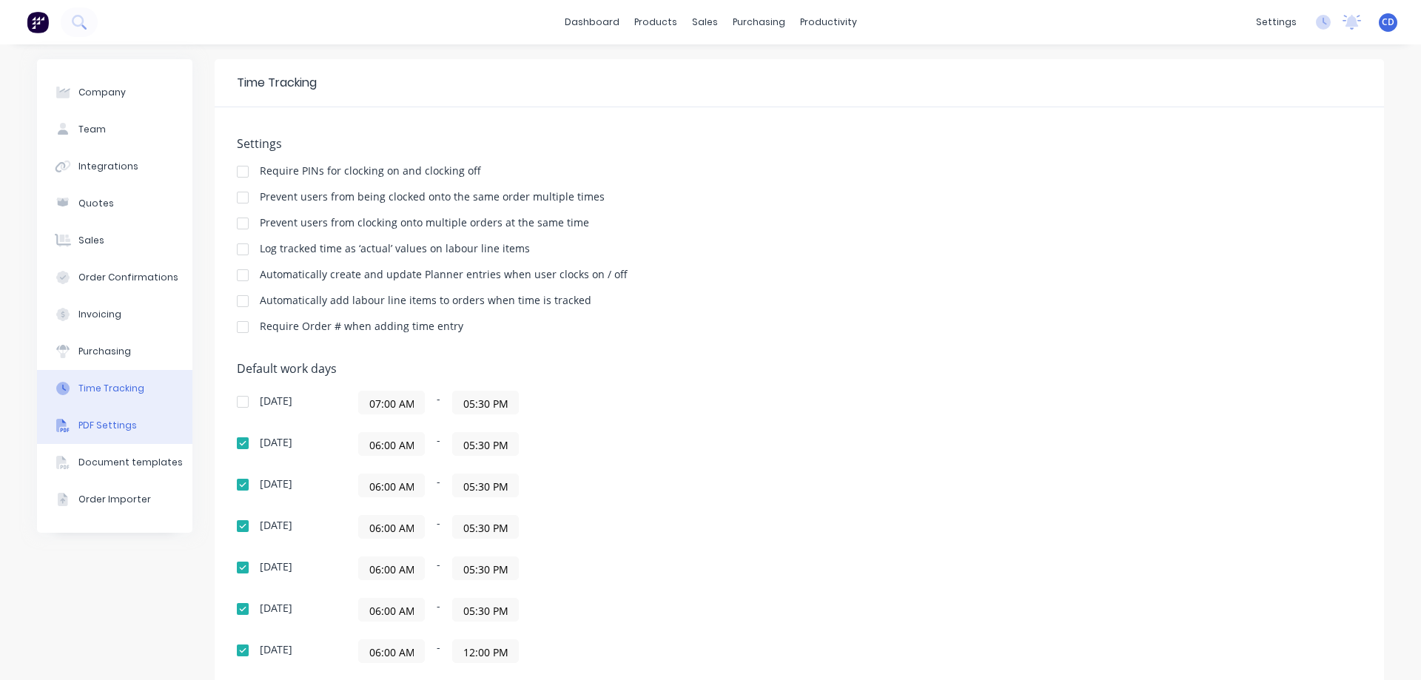
click at [105, 420] on div "PDF Settings" at bounding box center [107, 425] width 58 height 13
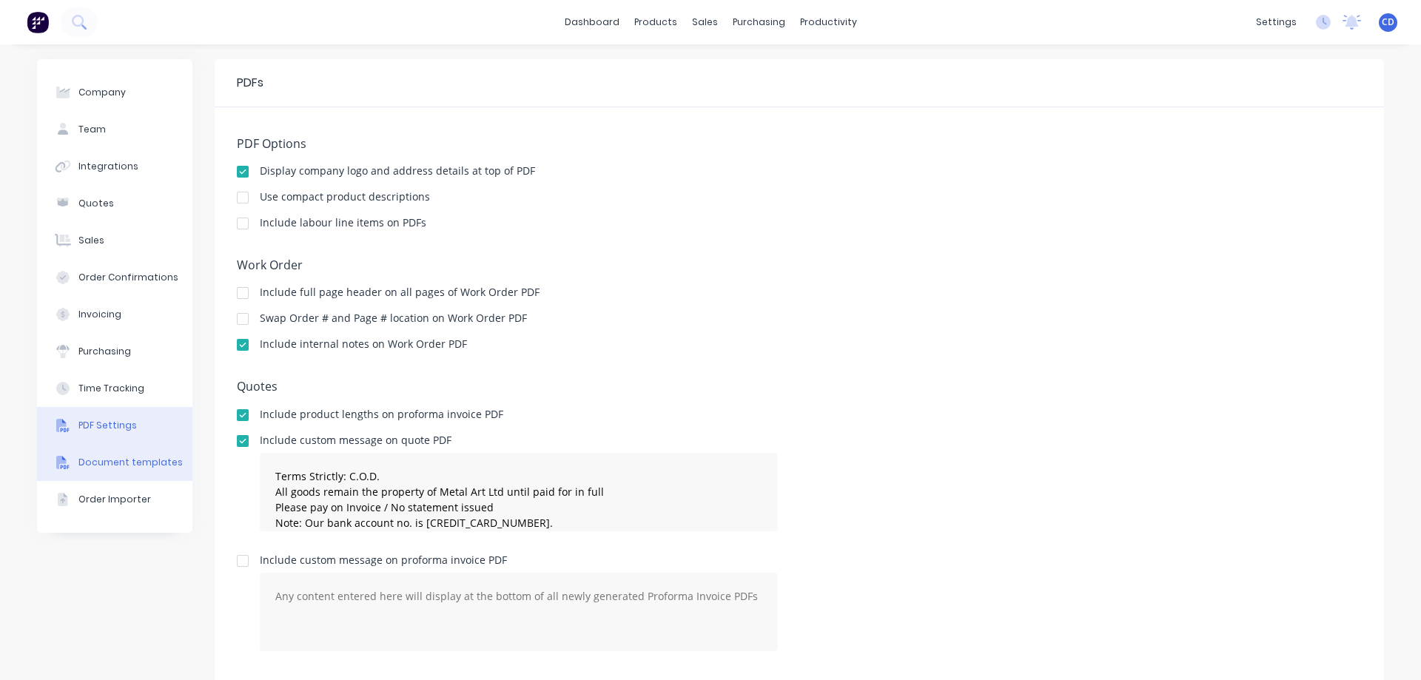
click at [101, 460] on div "Document templates" at bounding box center [130, 462] width 104 height 13
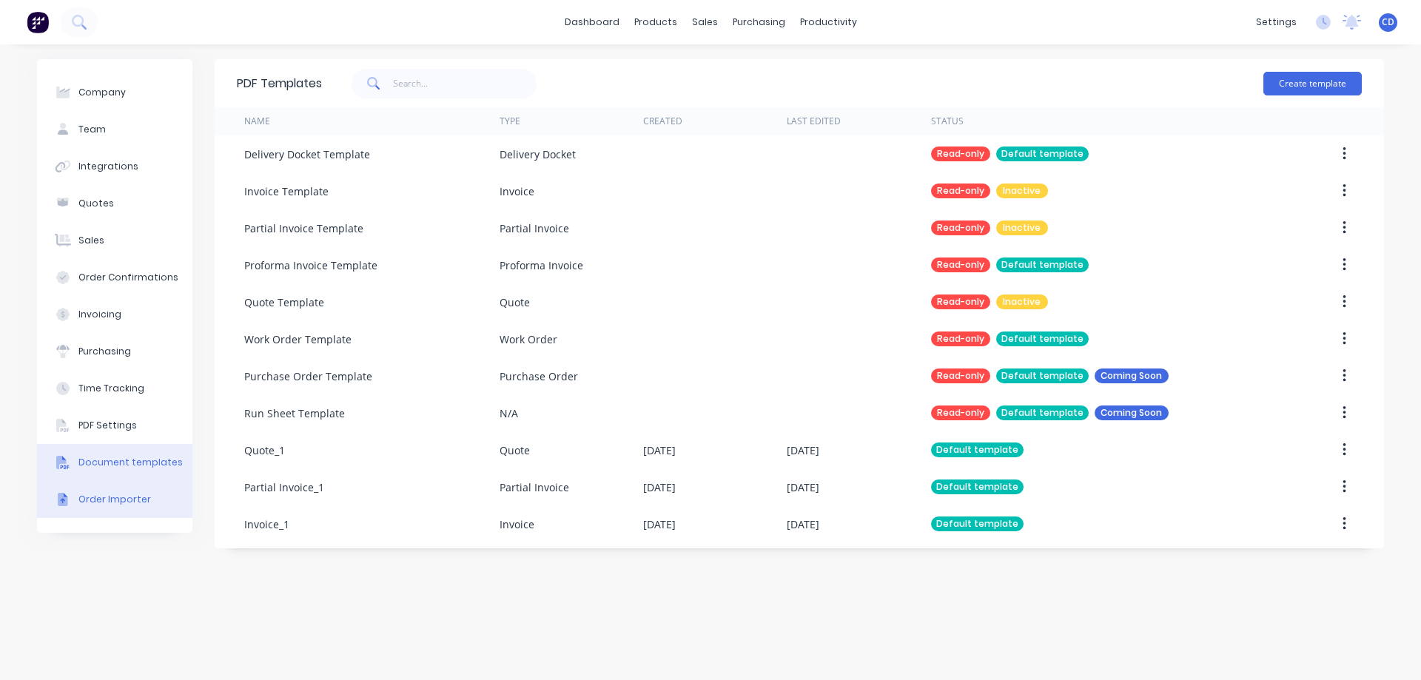
click at [94, 501] on div "Order Importer" at bounding box center [114, 499] width 73 height 13
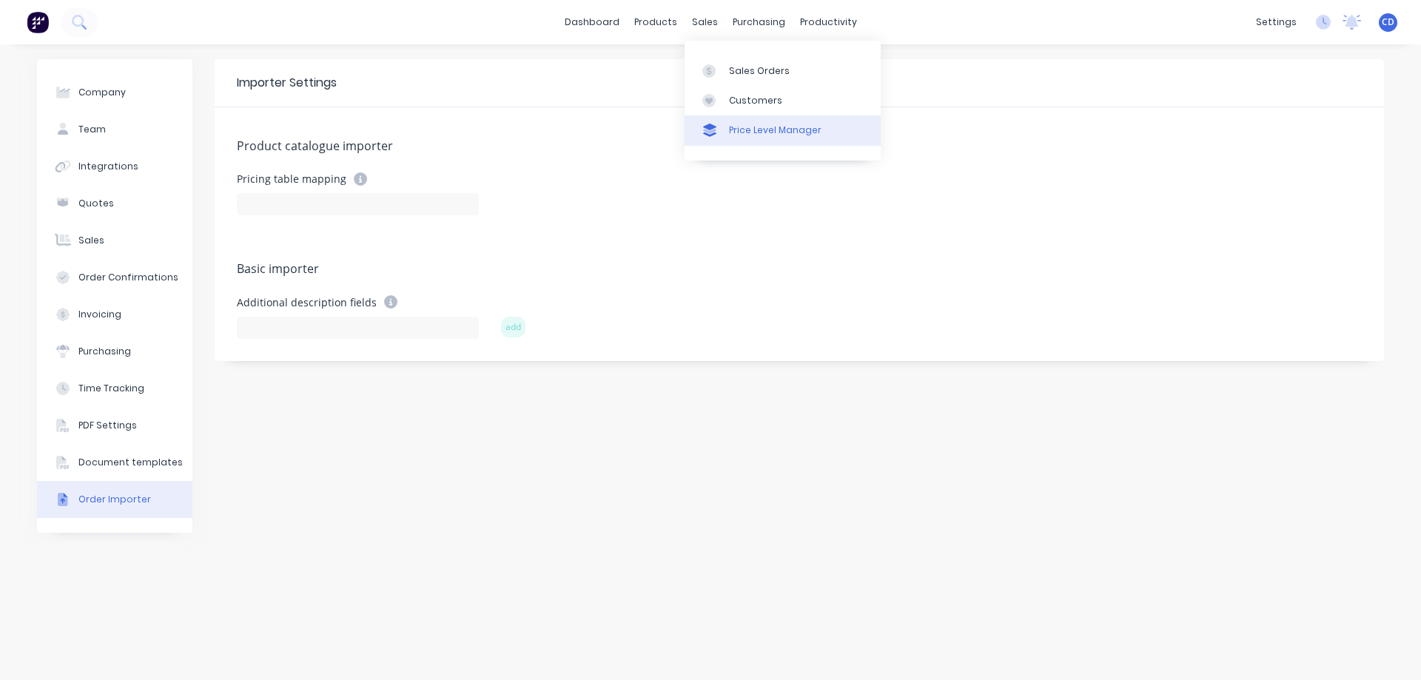
click at [740, 133] on div "Price Level Manager" at bounding box center [775, 130] width 93 height 13
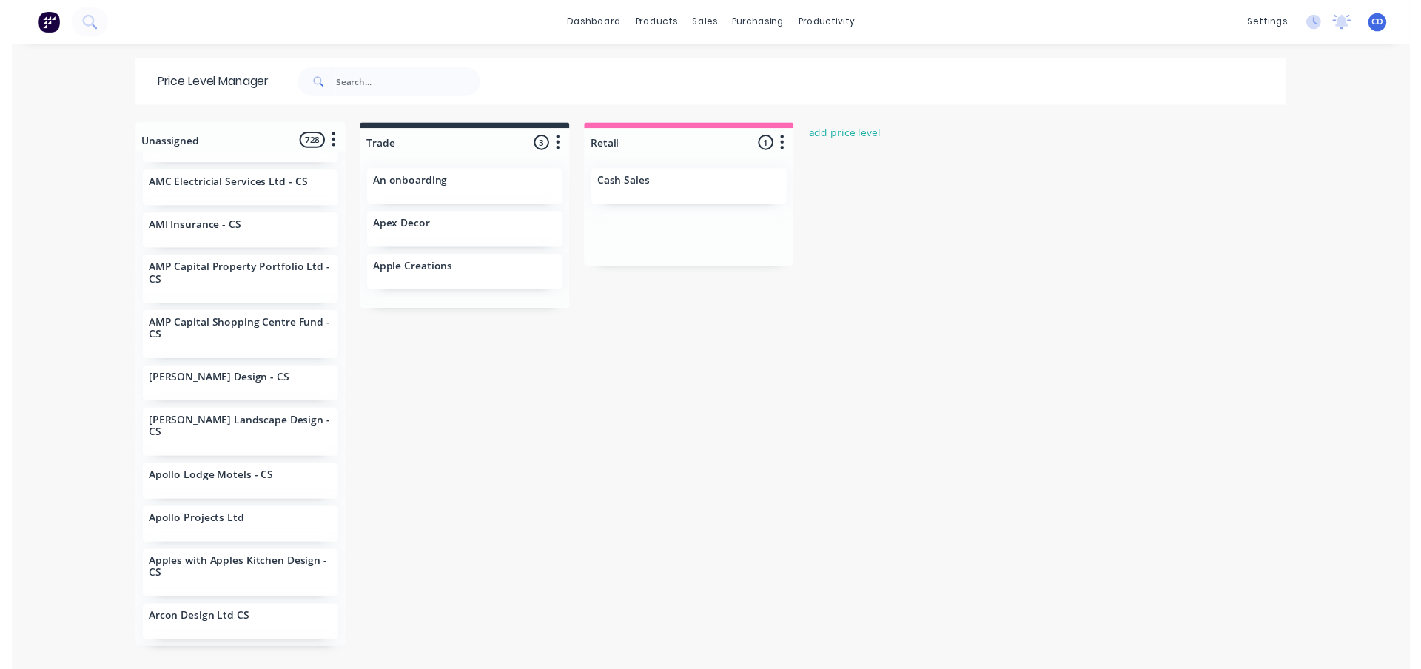
scroll to position [1036, 0]
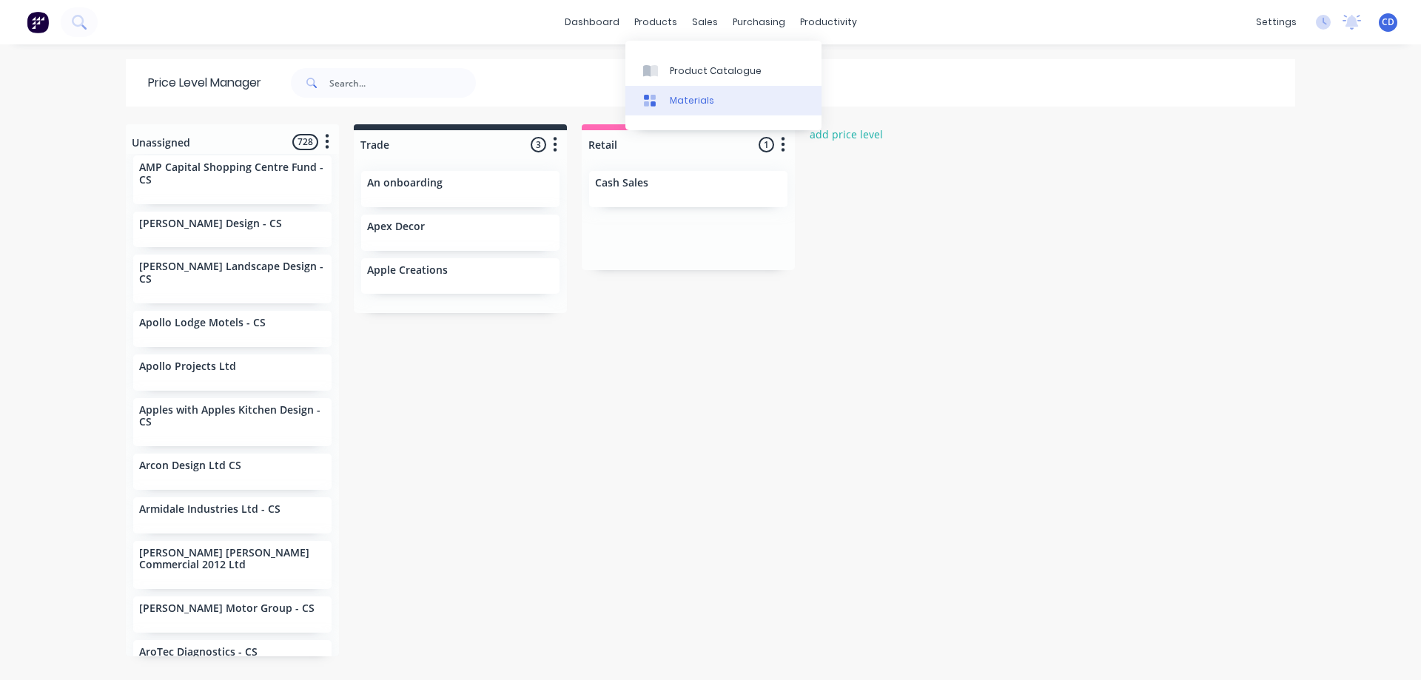
click at [674, 101] on div "Materials" at bounding box center [692, 100] width 44 height 13
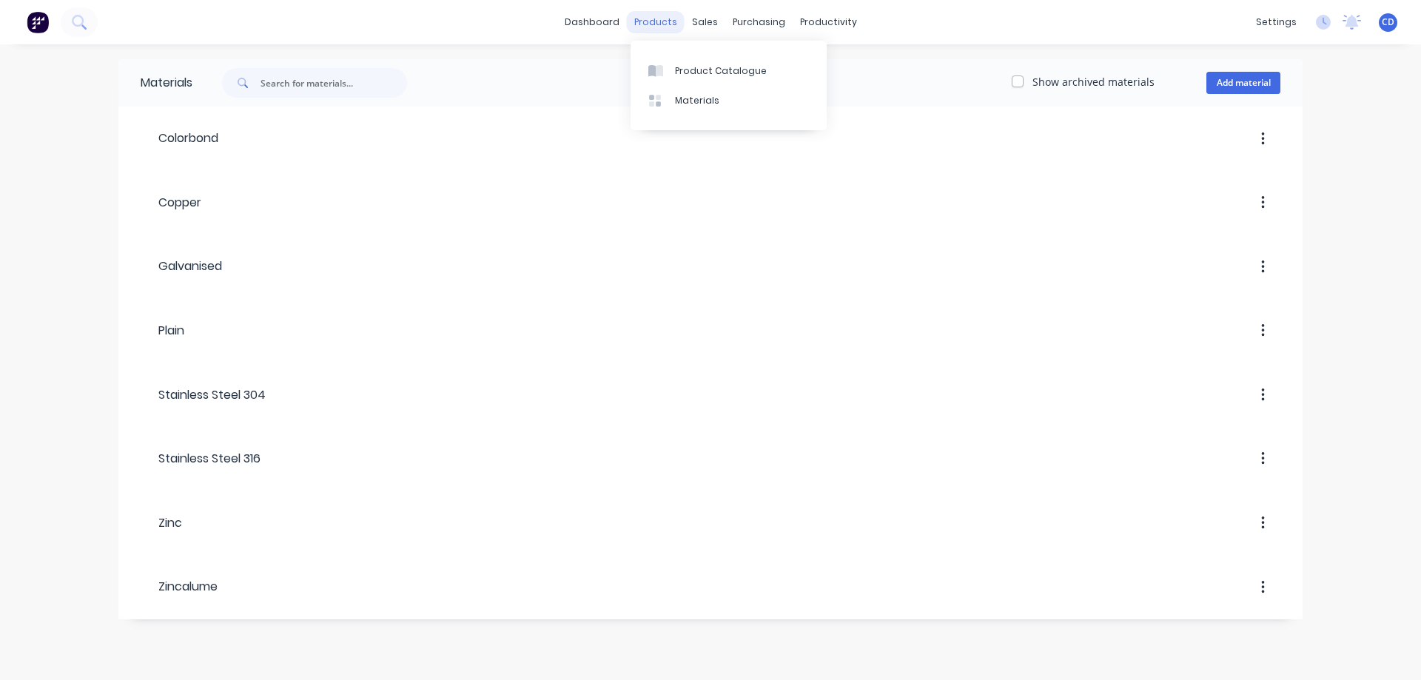
click at [643, 20] on div "products" at bounding box center [656, 22] width 58 height 22
click at [678, 61] on link "Product Catalogue" at bounding box center [729, 71] width 196 height 30
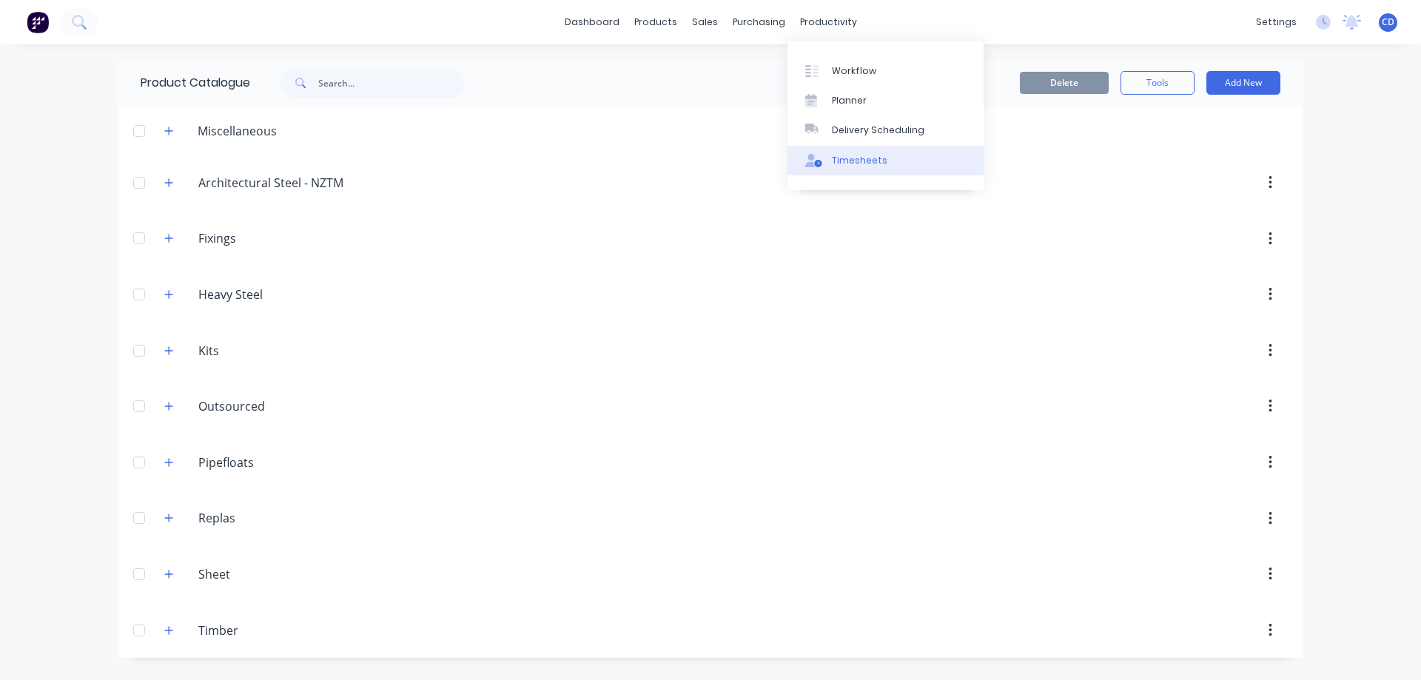
click at [854, 164] on div "Timesheets" at bounding box center [860, 160] width 56 height 13
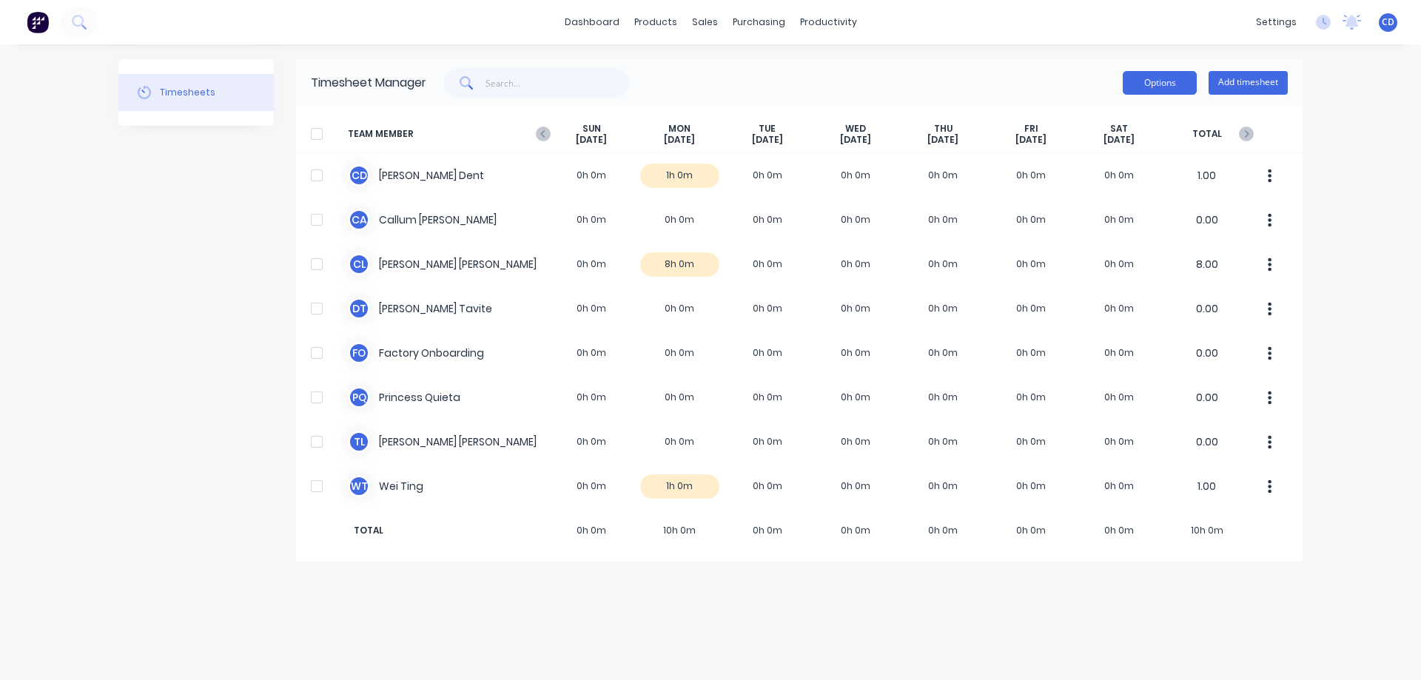
click at [1174, 87] on button "Options" at bounding box center [1160, 83] width 74 height 24
click at [1151, 78] on button "Options" at bounding box center [1160, 83] width 74 height 24
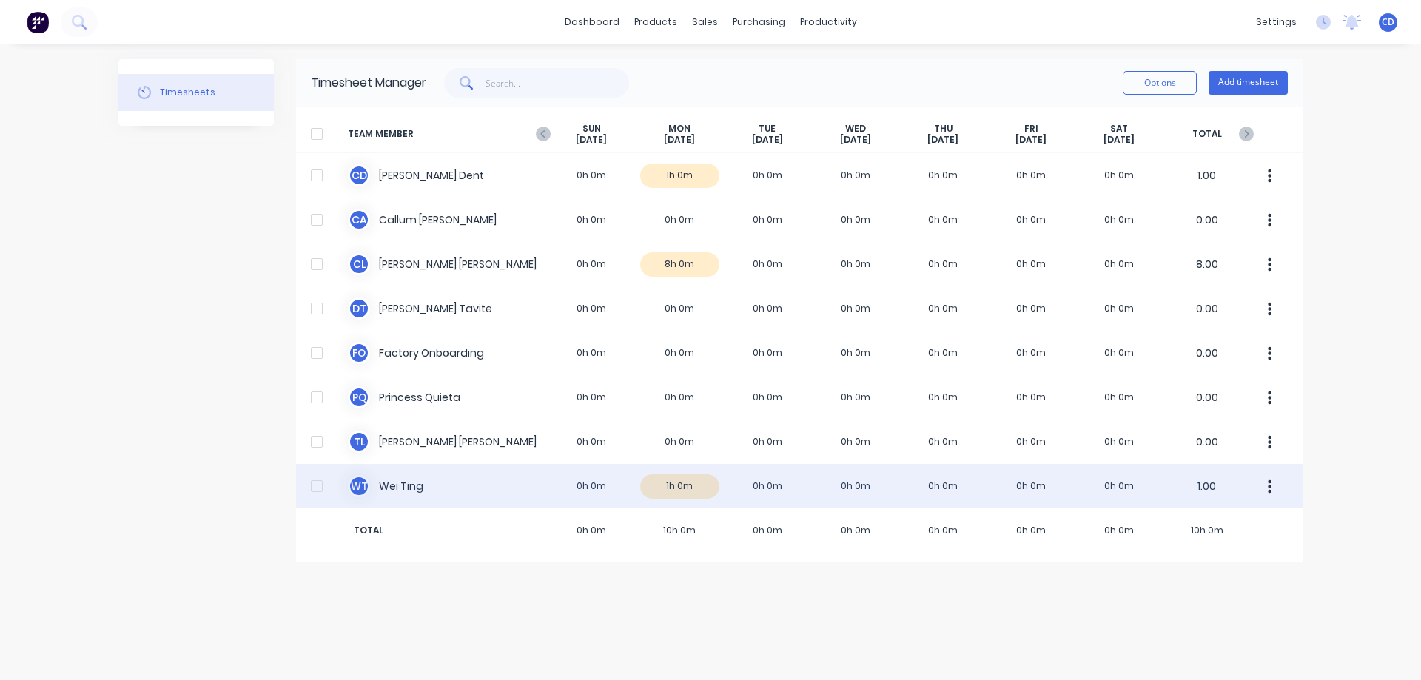
click at [1271, 482] on icon "button" at bounding box center [1271, 486] width 4 height 13
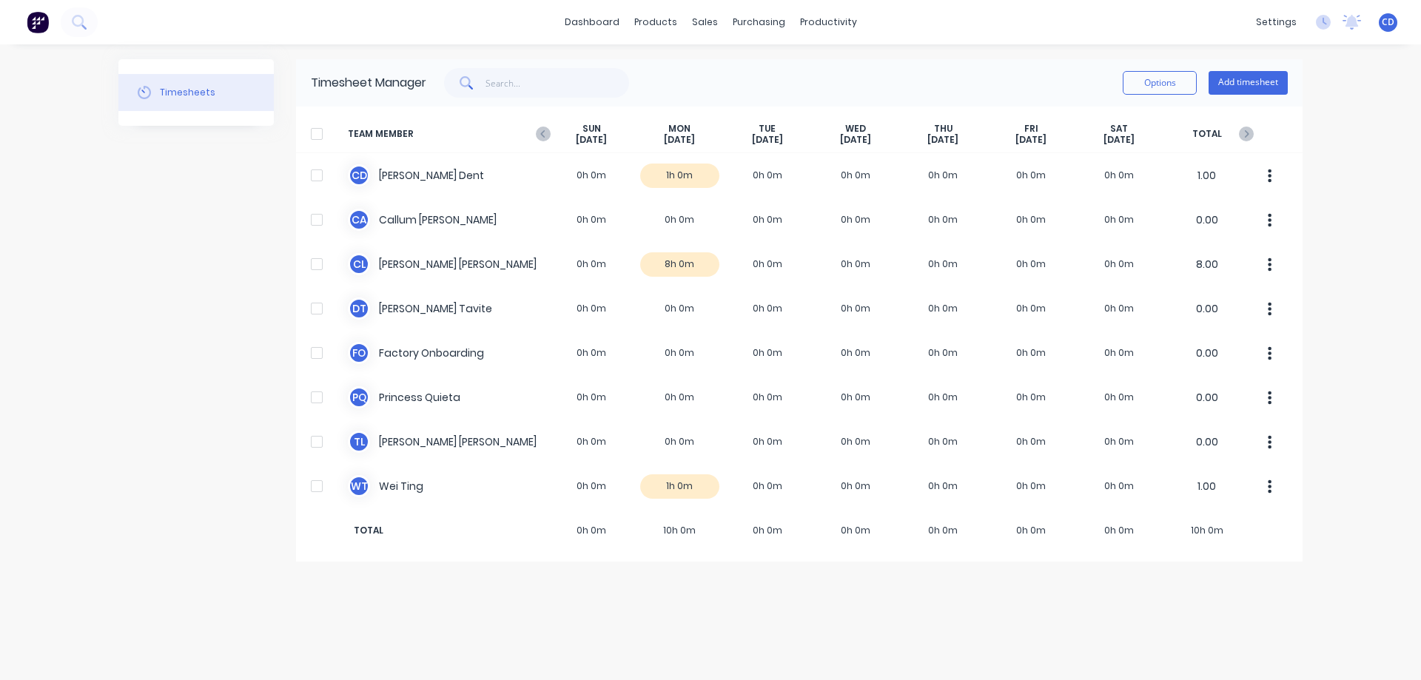
click at [1330, 455] on div "dashboard products sales purchasing productivity dashboard products Product Cat…" at bounding box center [710, 340] width 1421 height 680
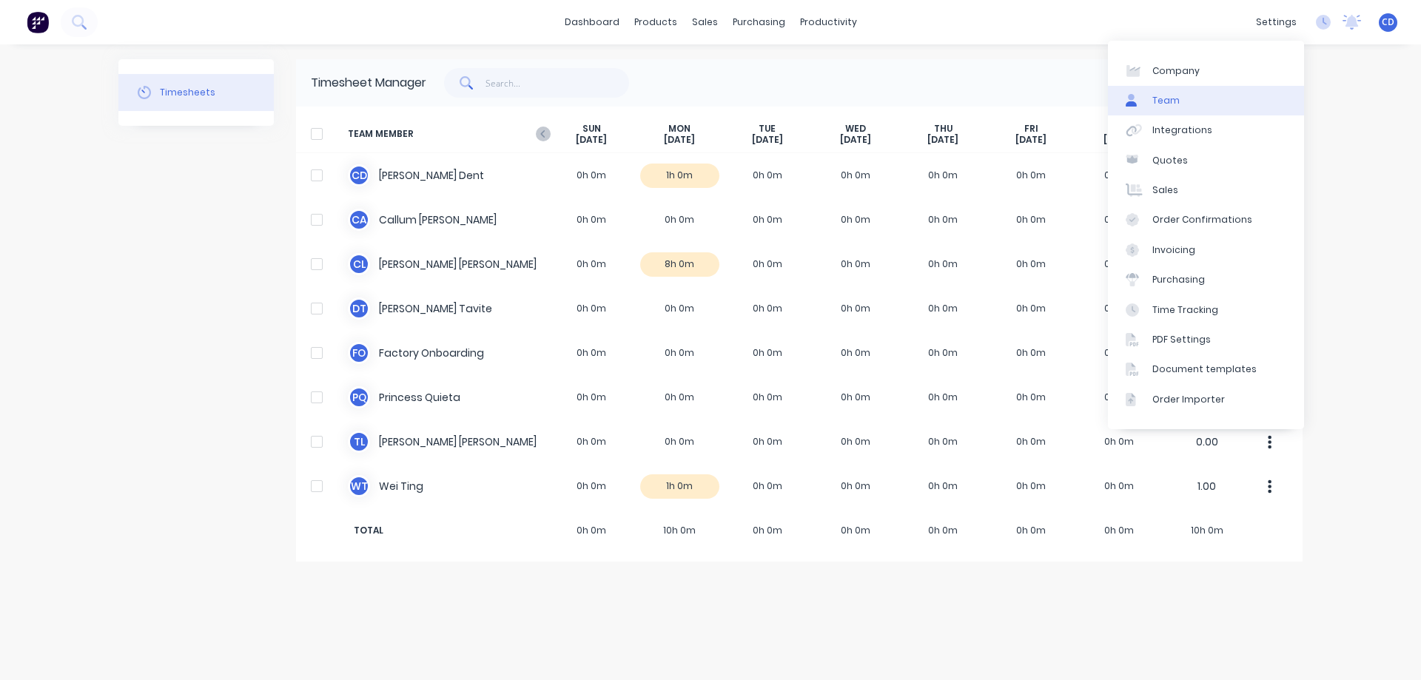
click at [1160, 103] on div "Team" at bounding box center [1166, 100] width 27 height 13
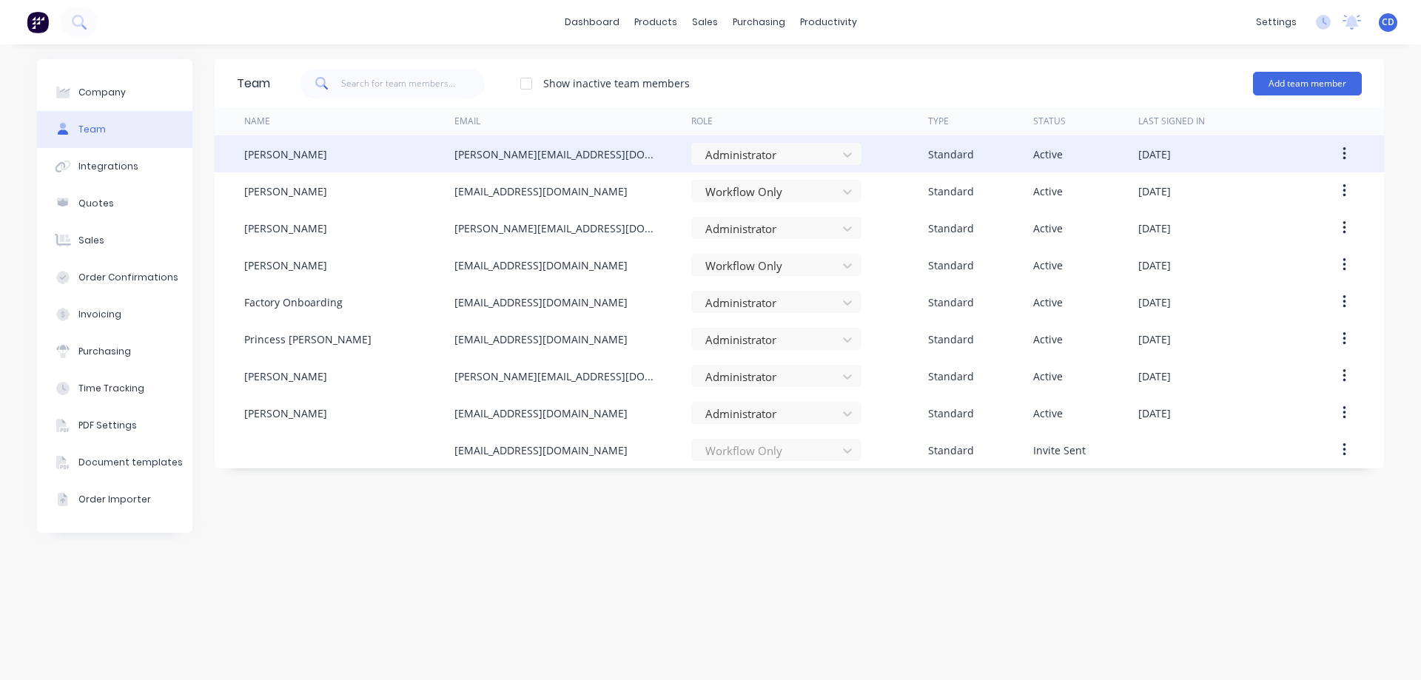
click at [1344, 155] on icon "button" at bounding box center [1344, 153] width 3 height 13
click at [1260, 190] on div "Edit" at bounding box center [1292, 192] width 114 height 21
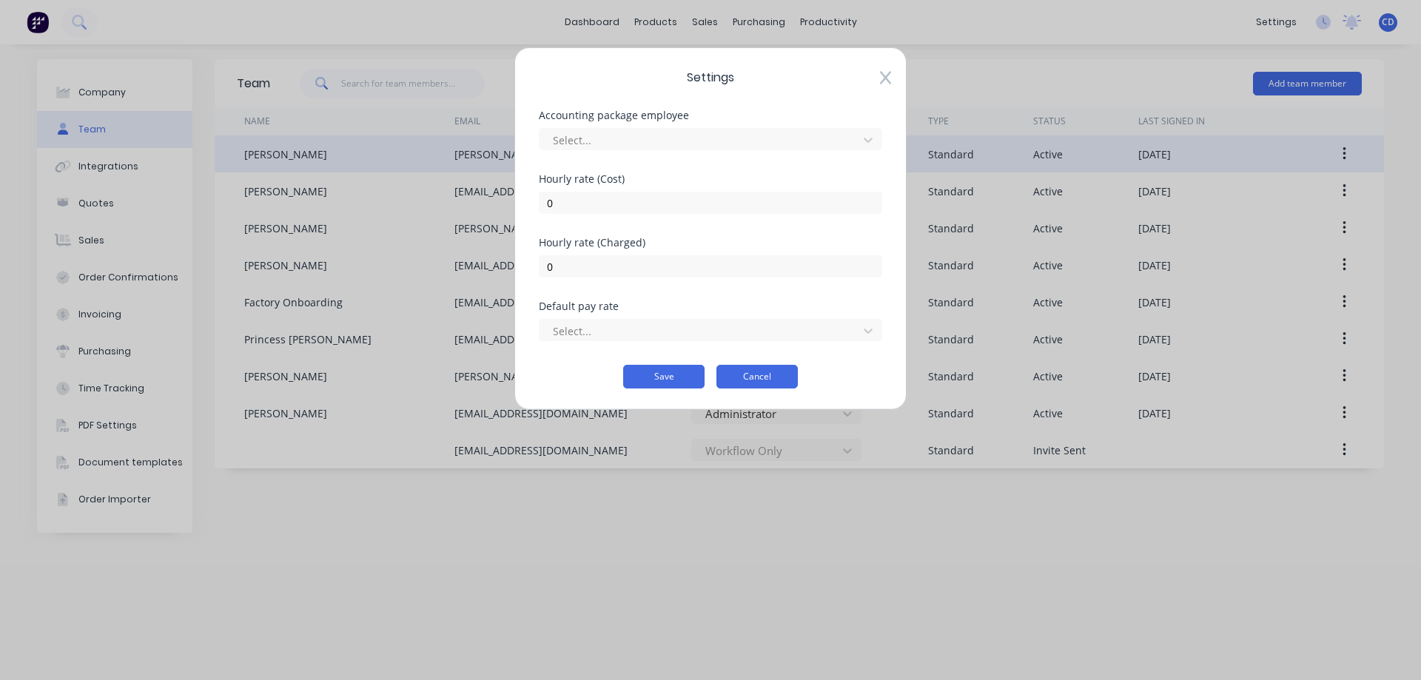
click at [760, 374] on button "Cancel" at bounding box center [757, 377] width 81 height 24
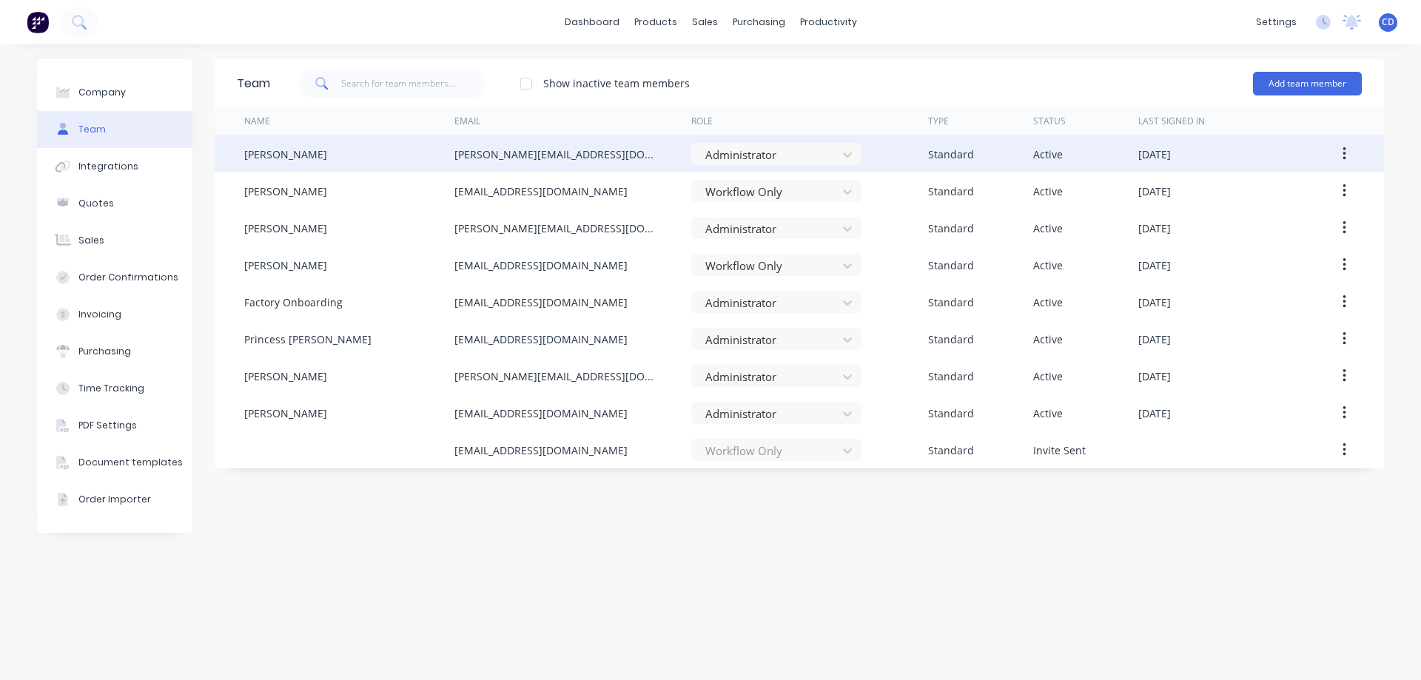
click at [1344, 153] on icon "button" at bounding box center [1344, 153] width 3 height 13
click at [1285, 191] on div "Edit" at bounding box center [1292, 192] width 114 height 21
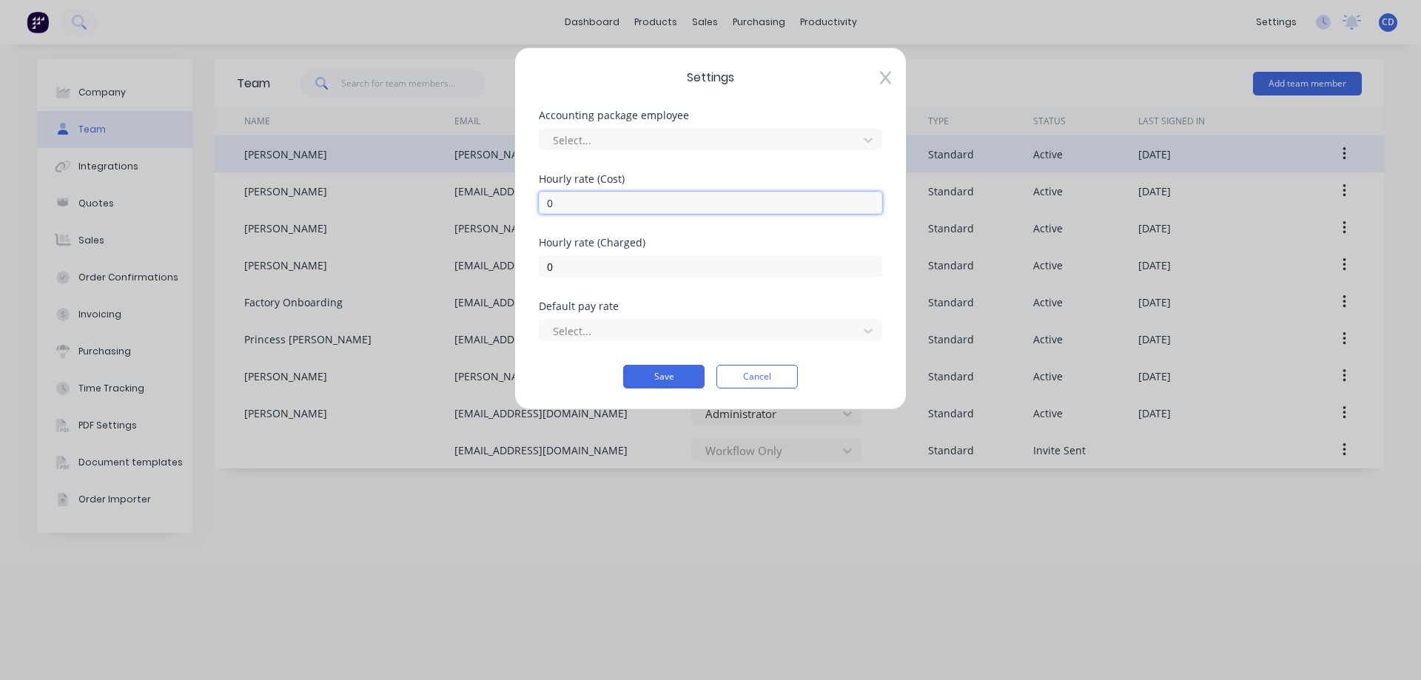
click at [671, 199] on input "0" at bounding box center [710, 203] width 343 height 22
click at [886, 76] on icon at bounding box center [885, 77] width 11 height 15
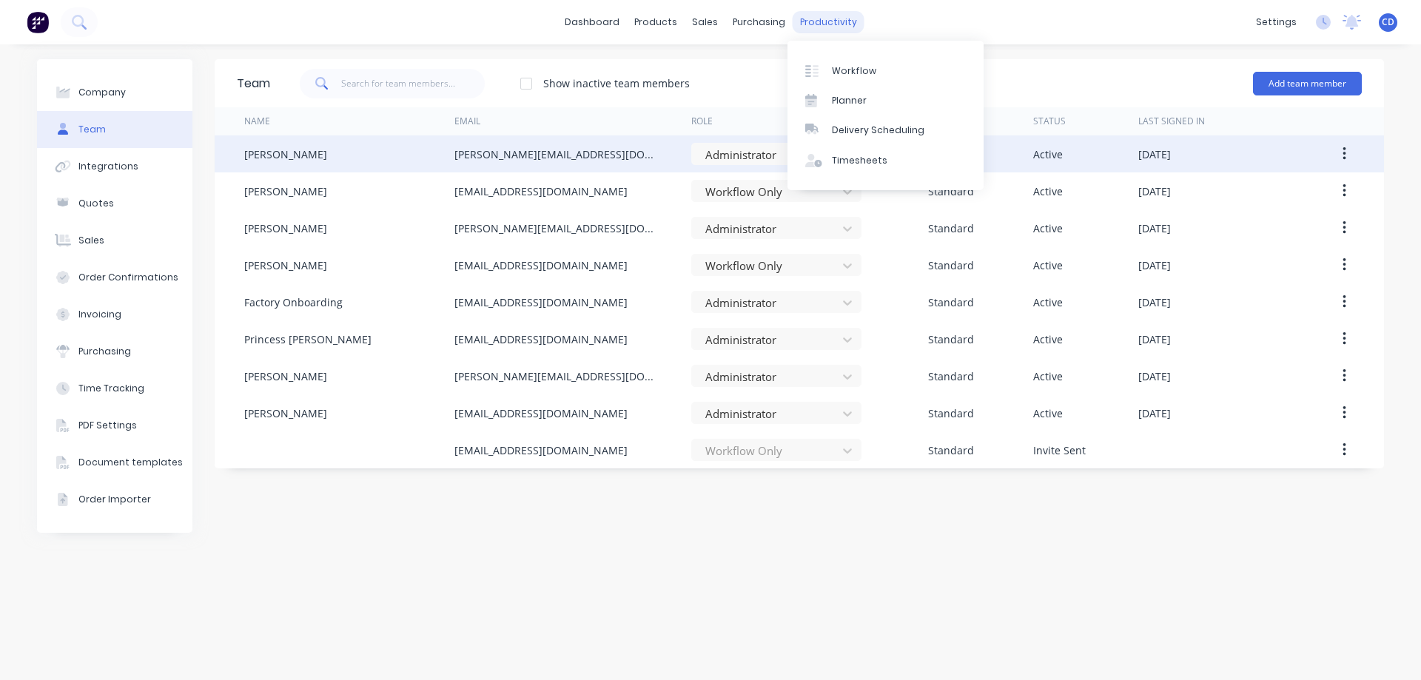
click at [824, 28] on div "productivity" at bounding box center [829, 22] width 72 height 22
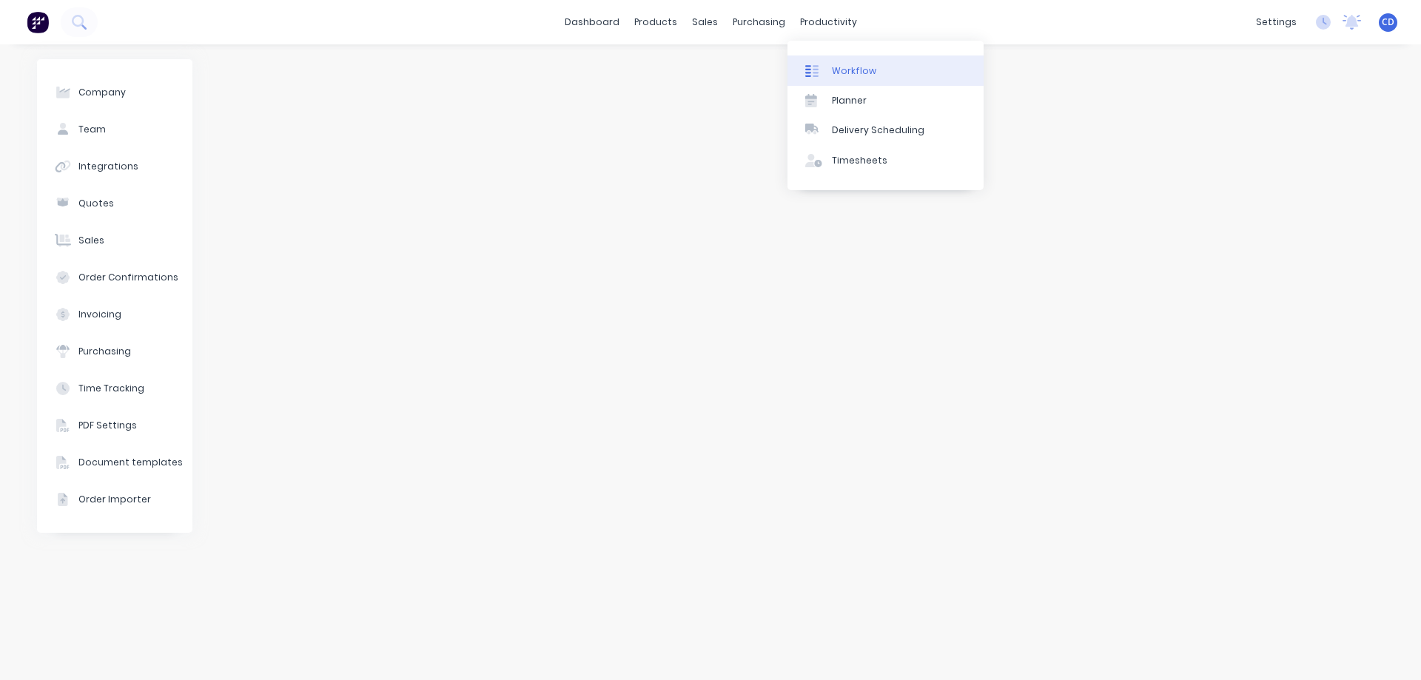
click at [839, 73] on div "Workflow" at bounding box center [854, 70] width 44 height 13
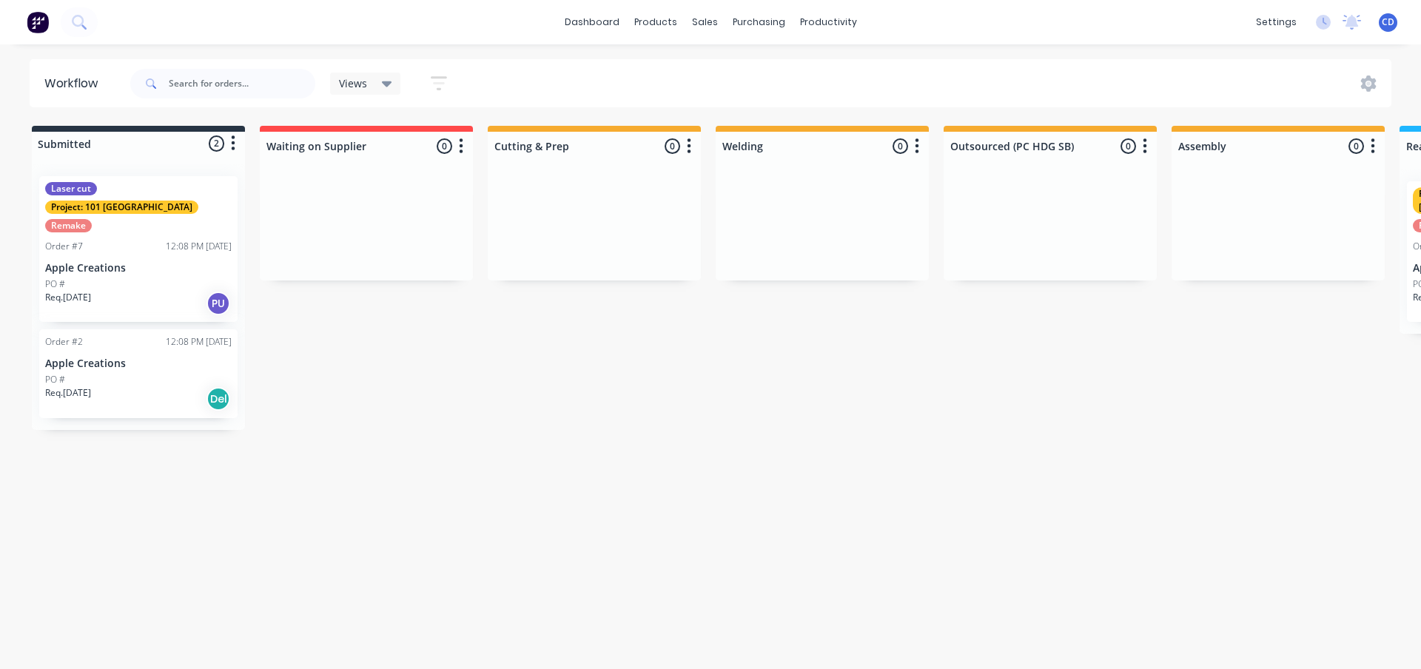
drag, startPoint x: 1227, startPoint y: 418, endPoint x: 919, endPoint y: 416, distance: 308.0
click at [919, 416] on div "Workflow Views Save new view None (Default) edit Show/Hide statuses Show line i…" at bounding box center [710, 349] width 1421 height 580
drag, startPoint x: 1255, startPoint y: 240, endPoint x: 1024, endPoint y: 241, distance: 231.7
click at [1024, 241] on div "Submitted 2 Status colour #273444 hex #273444 Save Cancel Summaries Total order…" at bounding box center [1116, 278] width 2254 height 304
drag, startPoint x: 454, startPoint y: 391, endPoint x: 351, endPoint y: 352, distance: 109.9
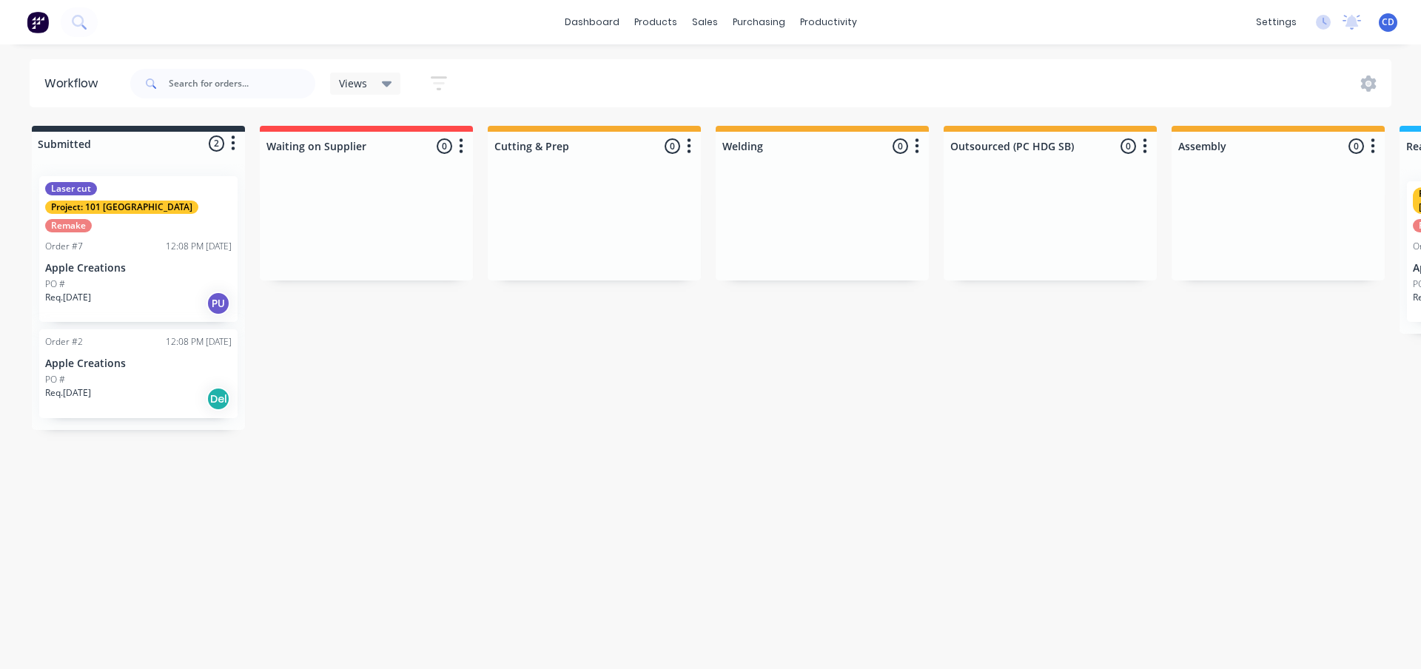
click at [453, 391] on div "Submitted 2 Status colour #273444 hex #273444 Save Cancel Summaries Total order…" at bounding box center [1116, 278] width 2254 height 304
click at [750, 76] on div "Sales Orders" at bounding box center [759, 70] width 61 height 13
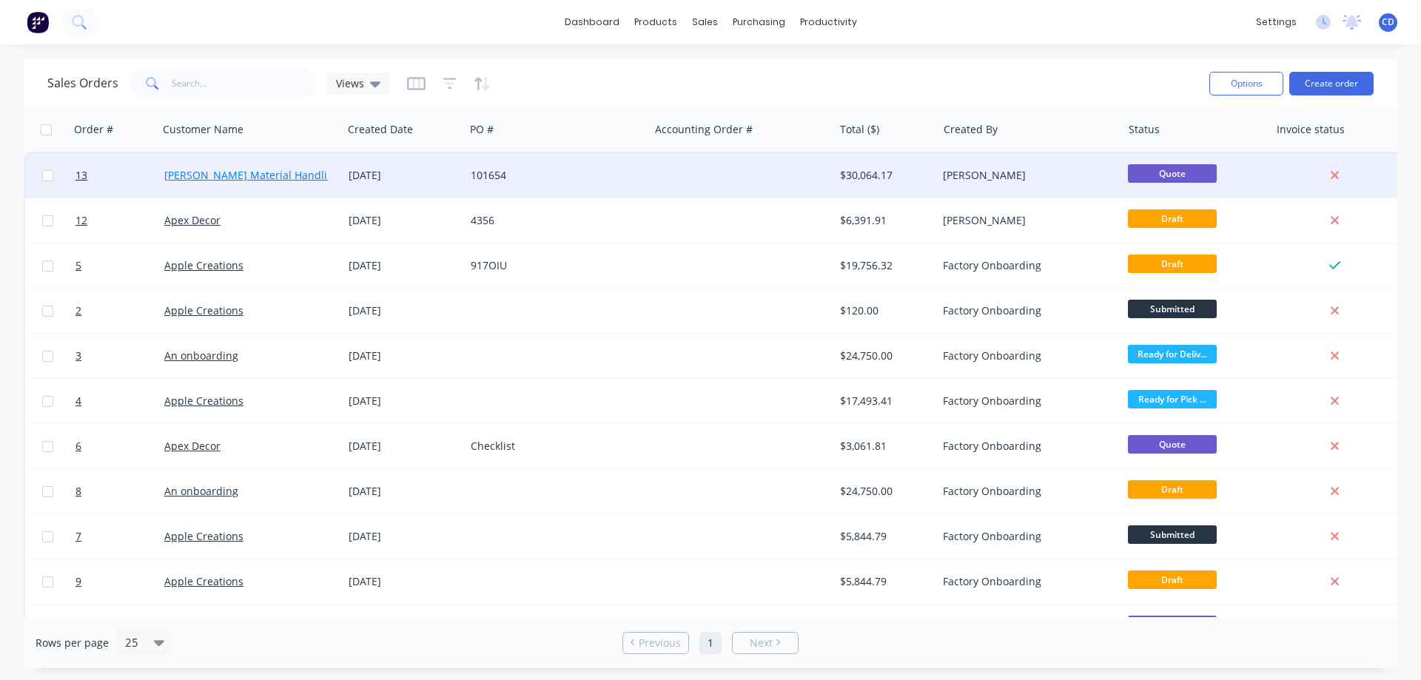
click at [207, 175] on link "[PERSON_NAME] Material Handling Ltd" at bounding box center [261, 175] width 194 height 14
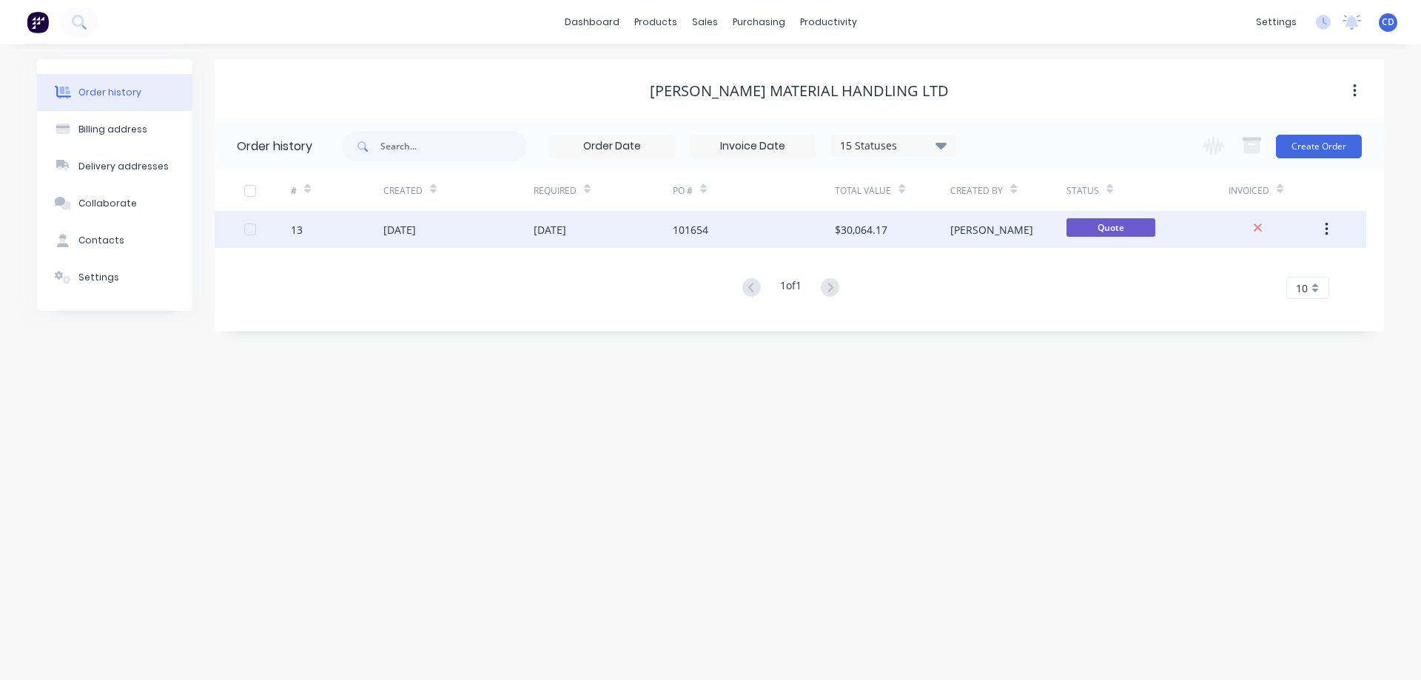
click at [404, 231] on div "[DATE]" at bounding box center [399, 230] width 33 height 16
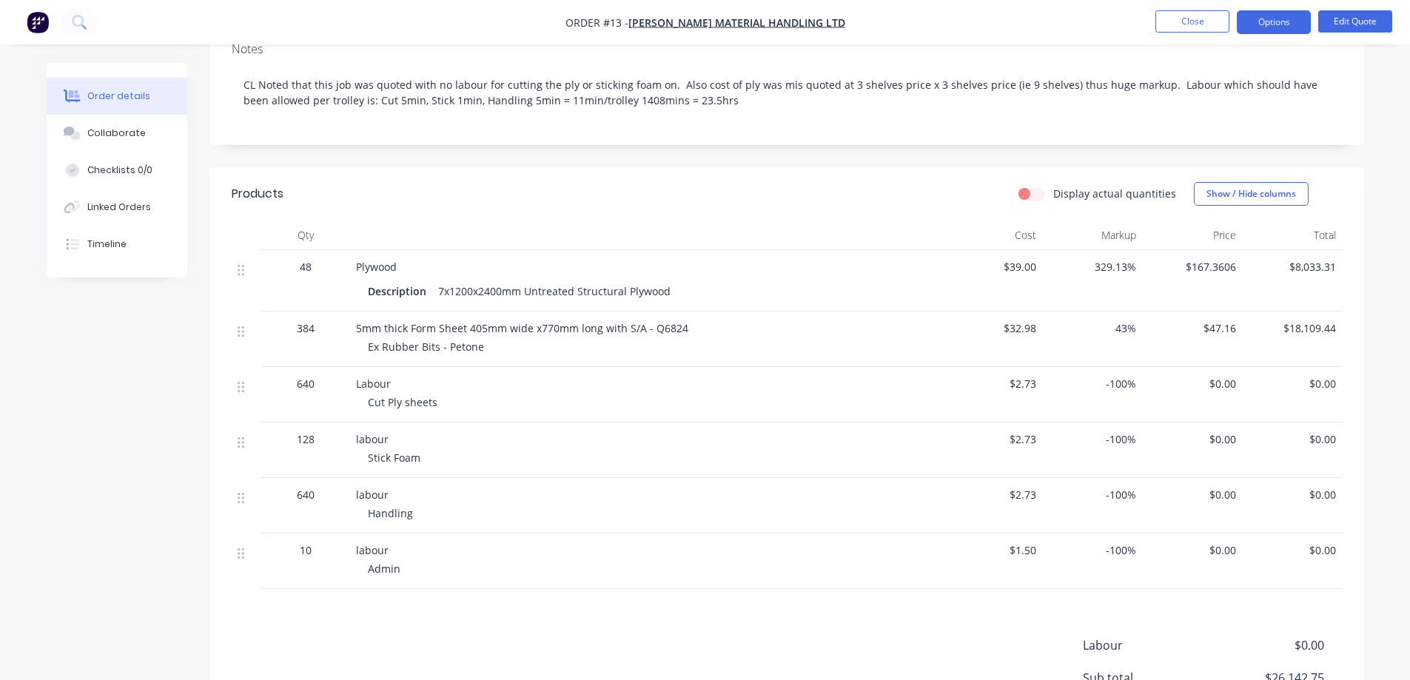
scroll to position [284, 0]
click at [120, 172] on div "Checklists 0/0" at bounding box center [119, 170] width 65 height 13
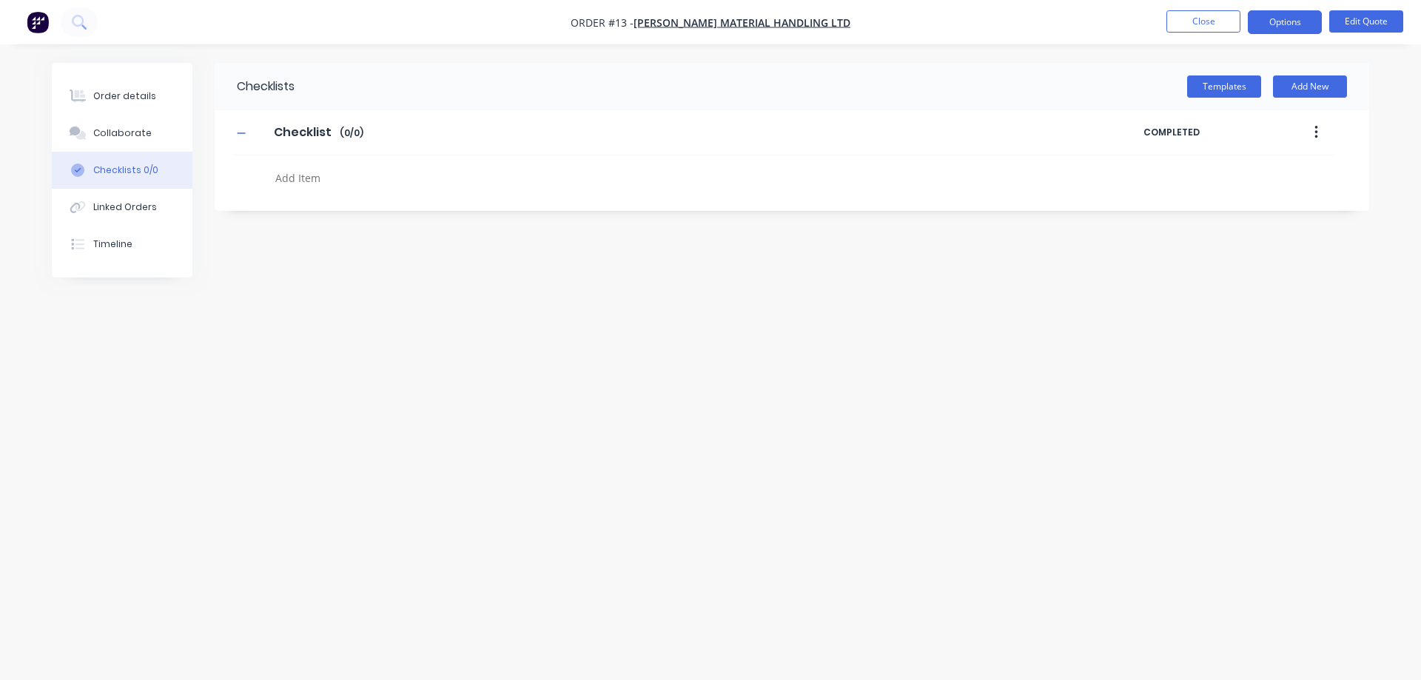
click at [302, 179] on textarea at bounding box center [625, 177] width 712 height 21
type textarea "x"
type textarea "o"
type textarea "x"
type textarea "or"
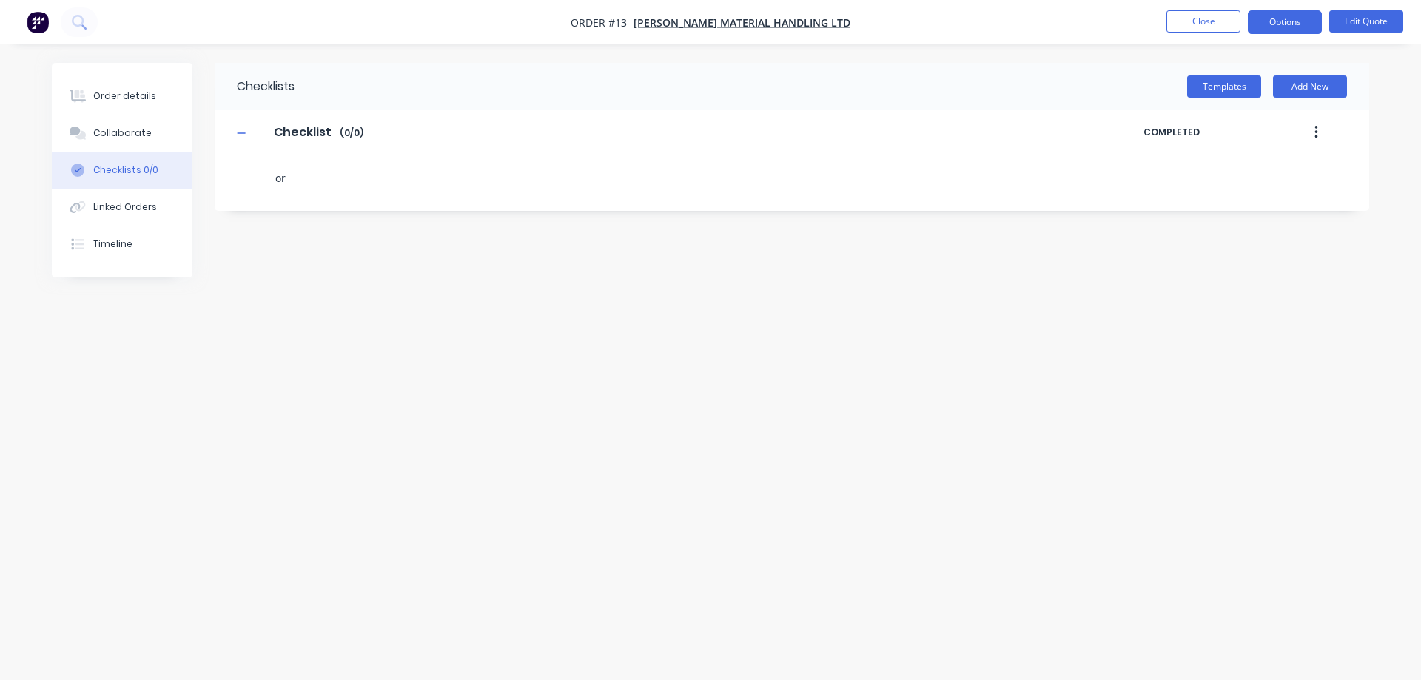
type textarea "x"
type textarea "ord"
type textarea "x"
type textarea "orde"
type textarea "x"
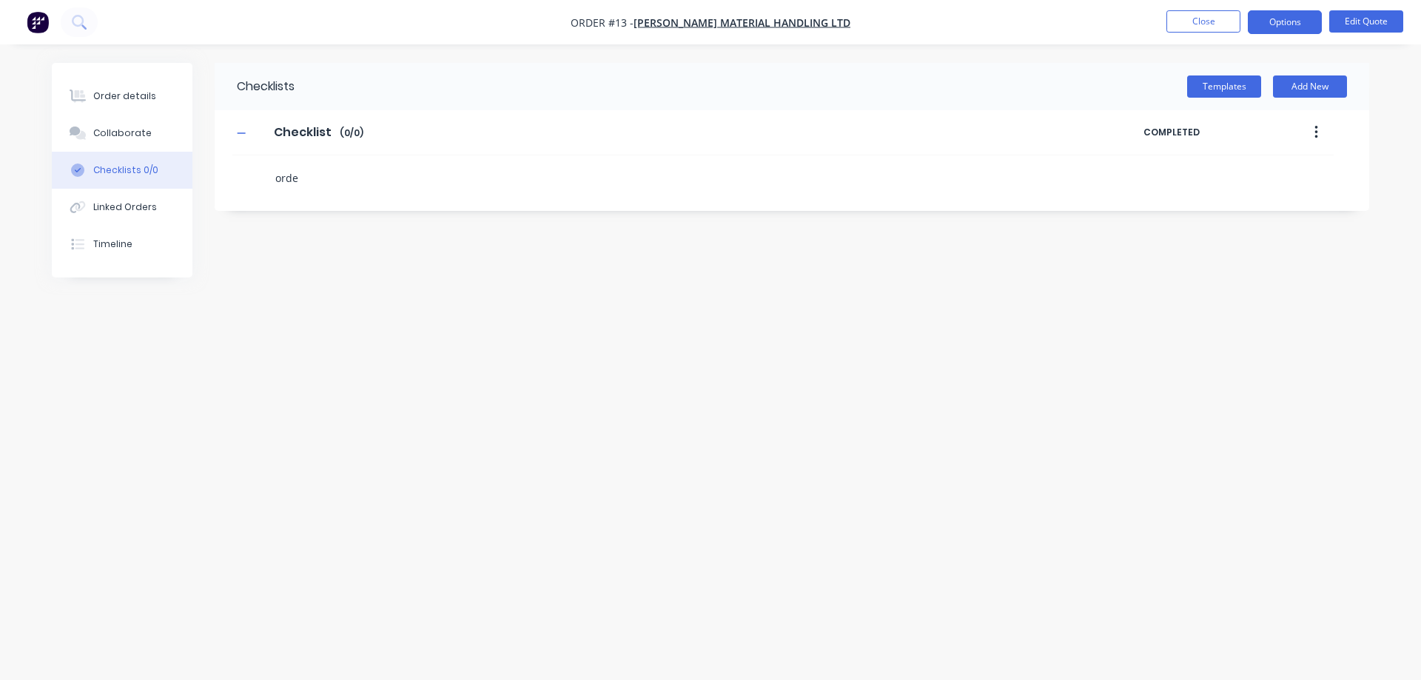
type textarea "order"
type textarea "x"
type textarea "order"
type textarea "x"
type textarea "order p"
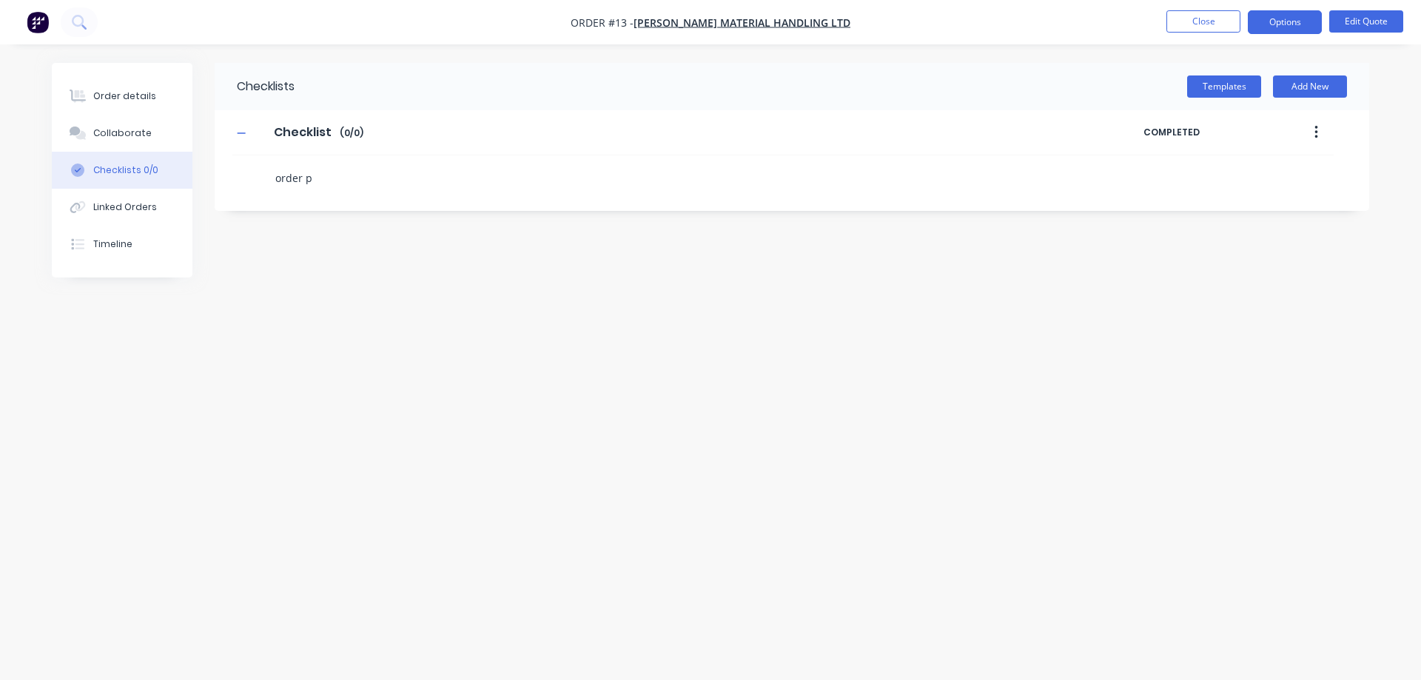
type textarea "x"
type textarea "order pl"
type textarea "x"
type textarea "order ply"
type textarea "x"
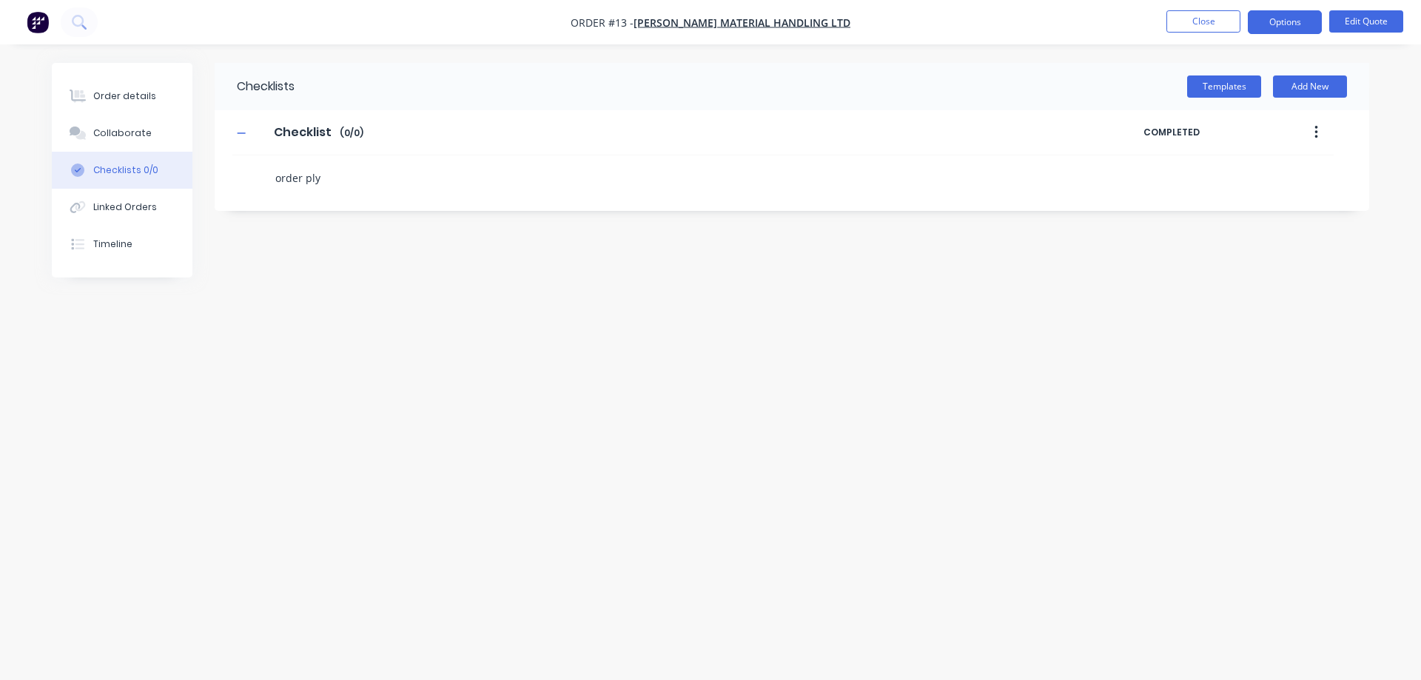
type textarea "order ply"
type textarea "x"
type textarea "order ply c"
type textarea "x"
type textarea "order ply cu"
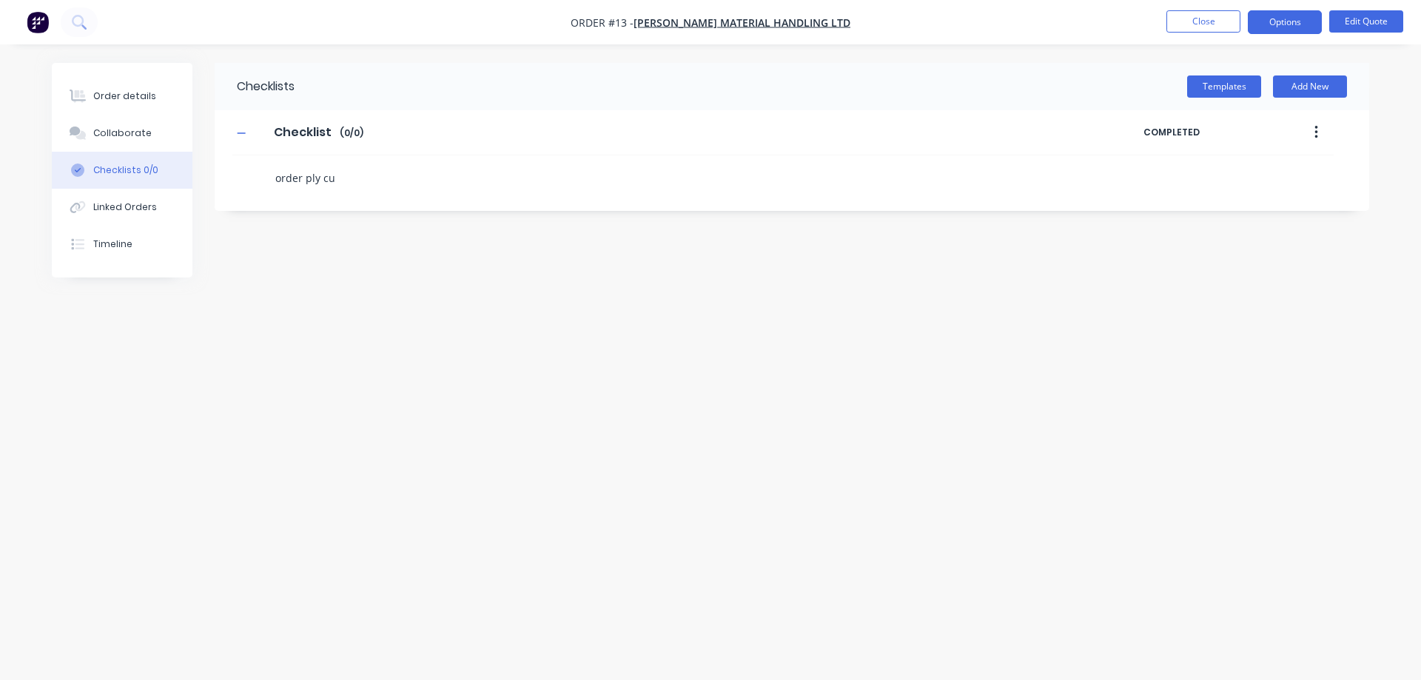
type textarea "x"
type textarea "order ply cut"
type textarea "x"
type textarea "order ply cutt"
type textarea "x"
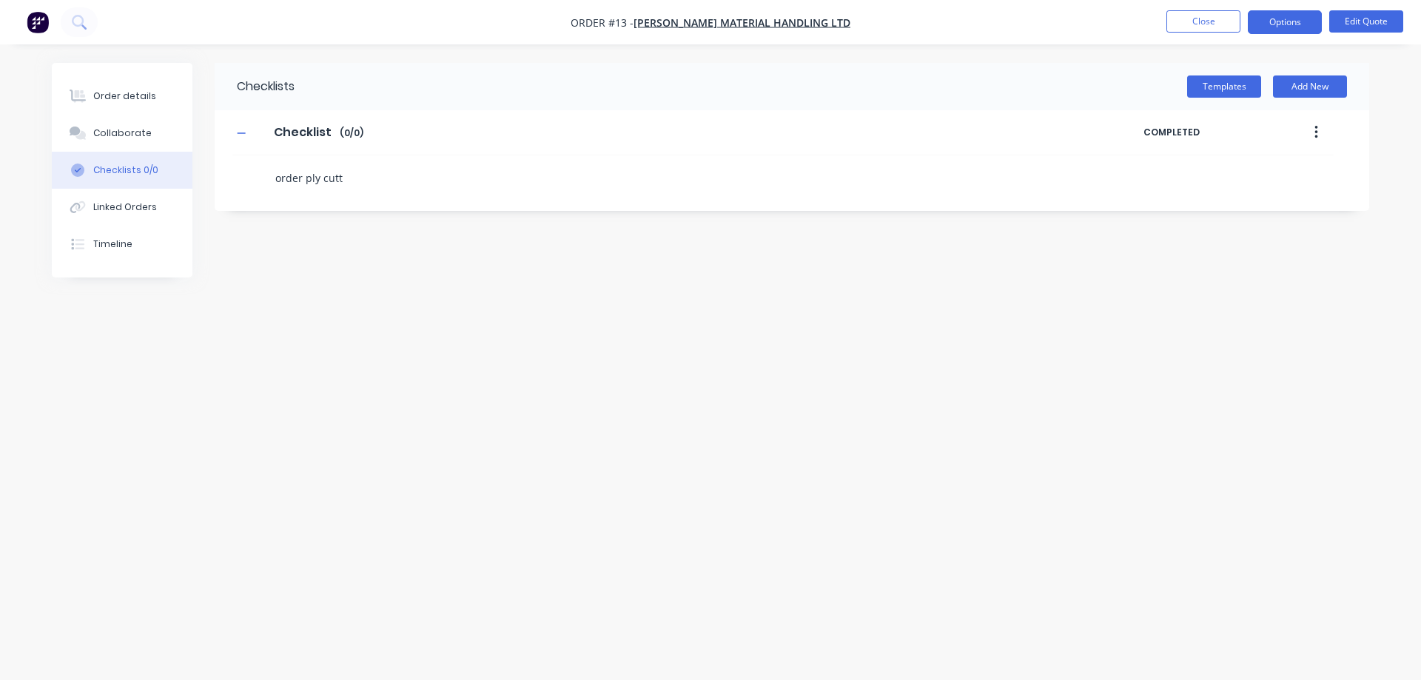
type textarea "order ply cutti"
type textarea "x"
type textarea "order ply cuttin"
type textarea "x"
type textarea "order ply cutting"
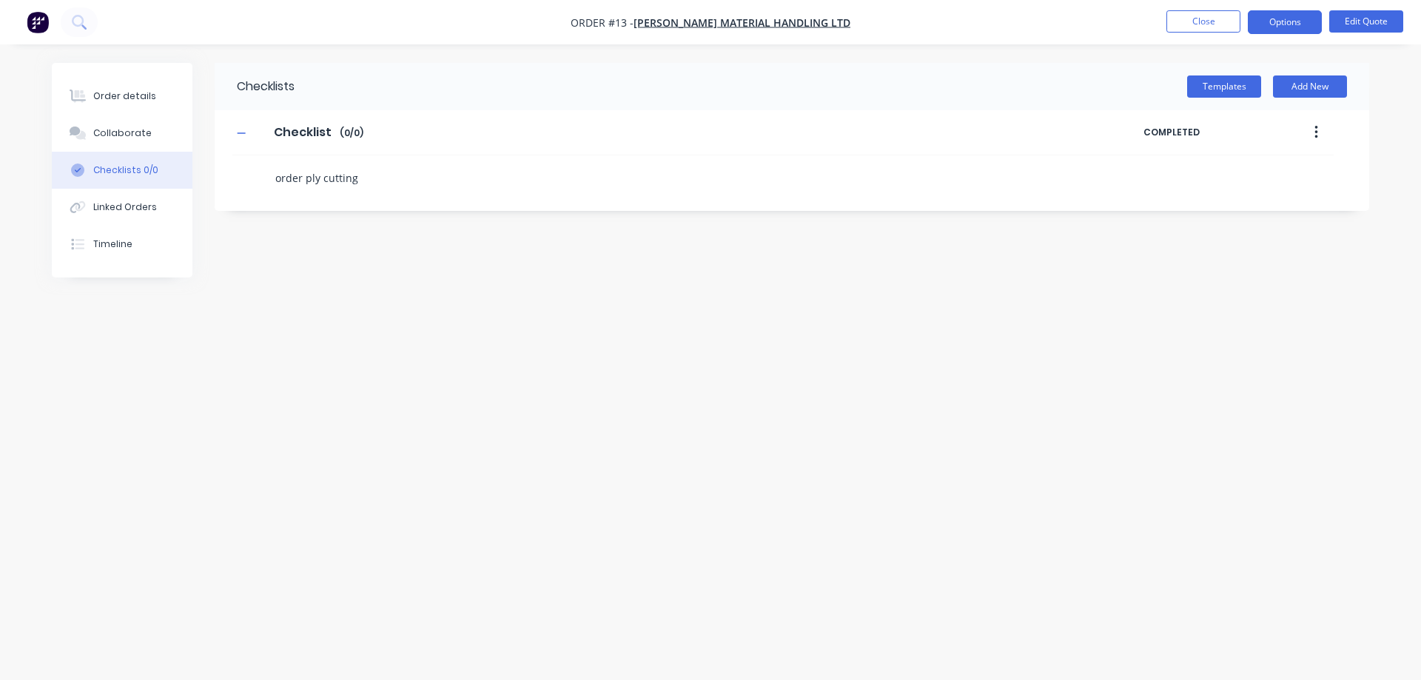
type textarea "x"
type textarea "order ply cutting"
type textarea "x"
type textarea "order ply cutting v"
type textarea "x"
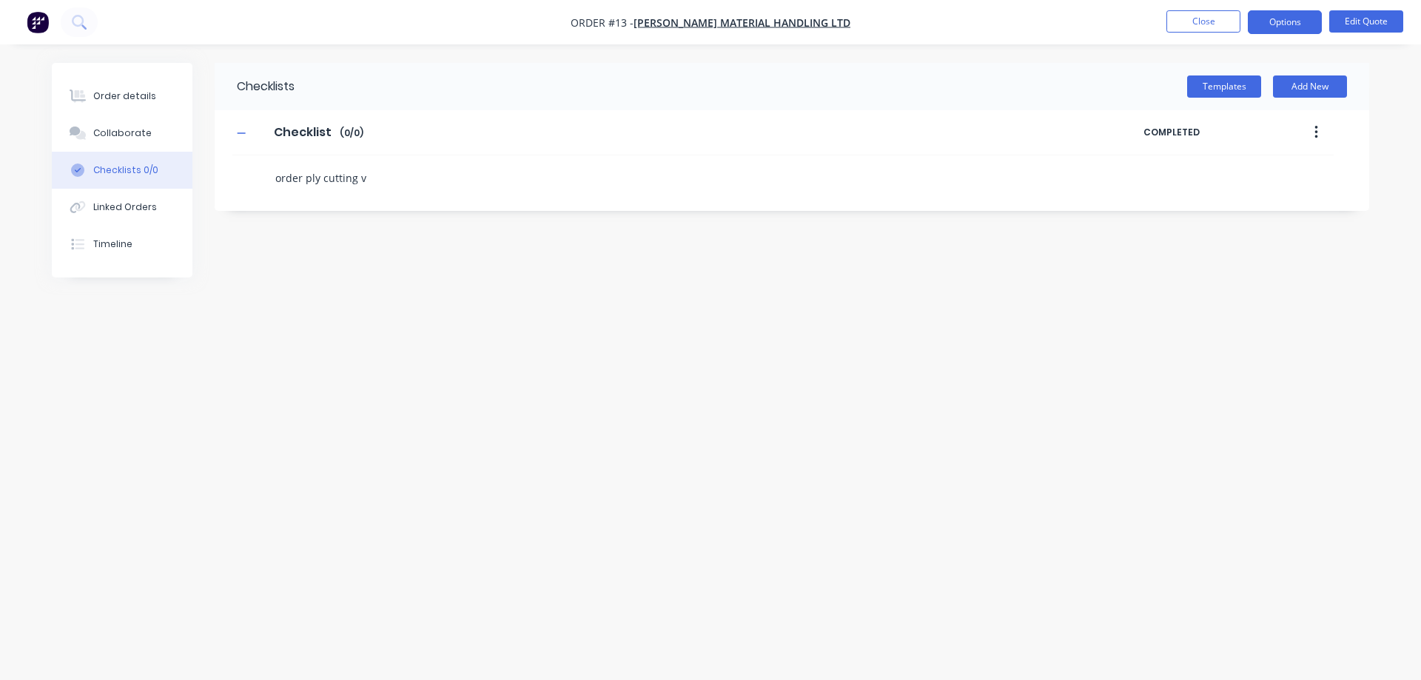
type textarea "order ply cutting vi"
type textarea "x"
type textarea "order ply cutting via"
type textarea "x"
type textarea "order ply cutting via"
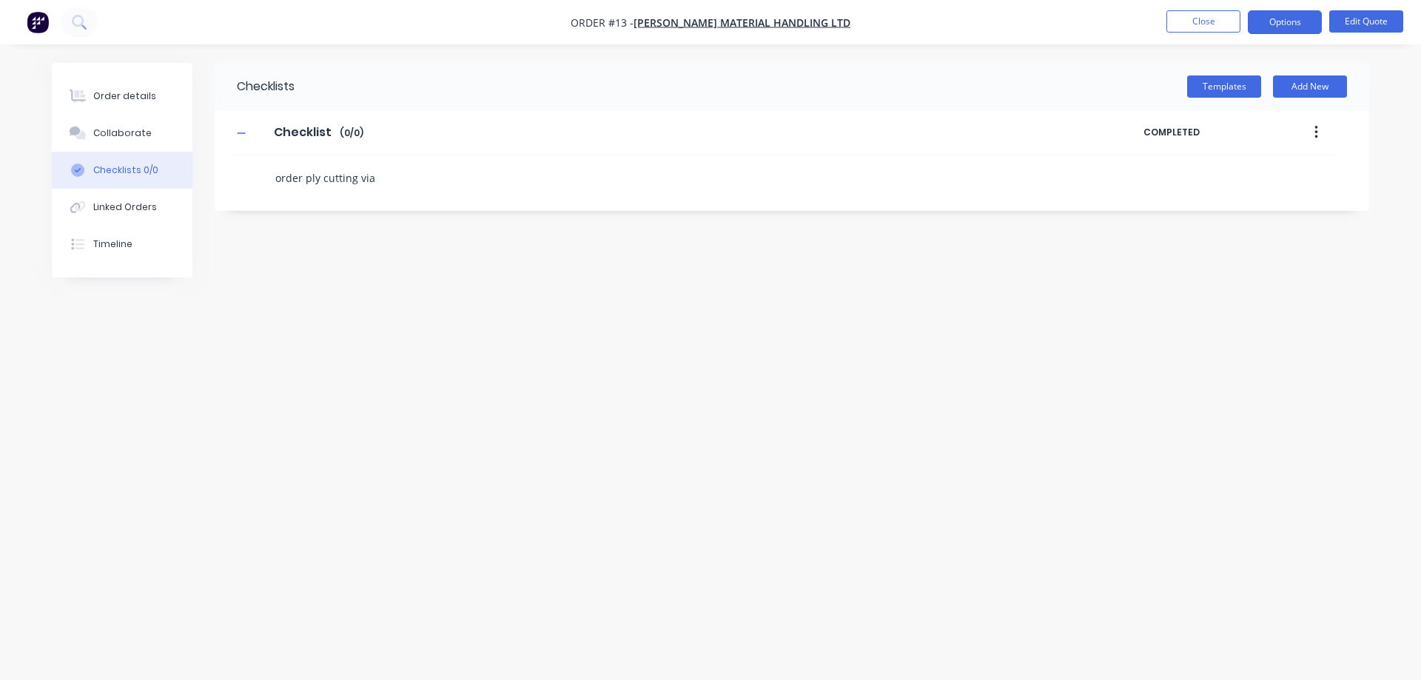
type textarea "x"
type textarea "order ply cutting via y"
type textarea "x"
type textarea "order ply cutting via yo"
type textarea "x"
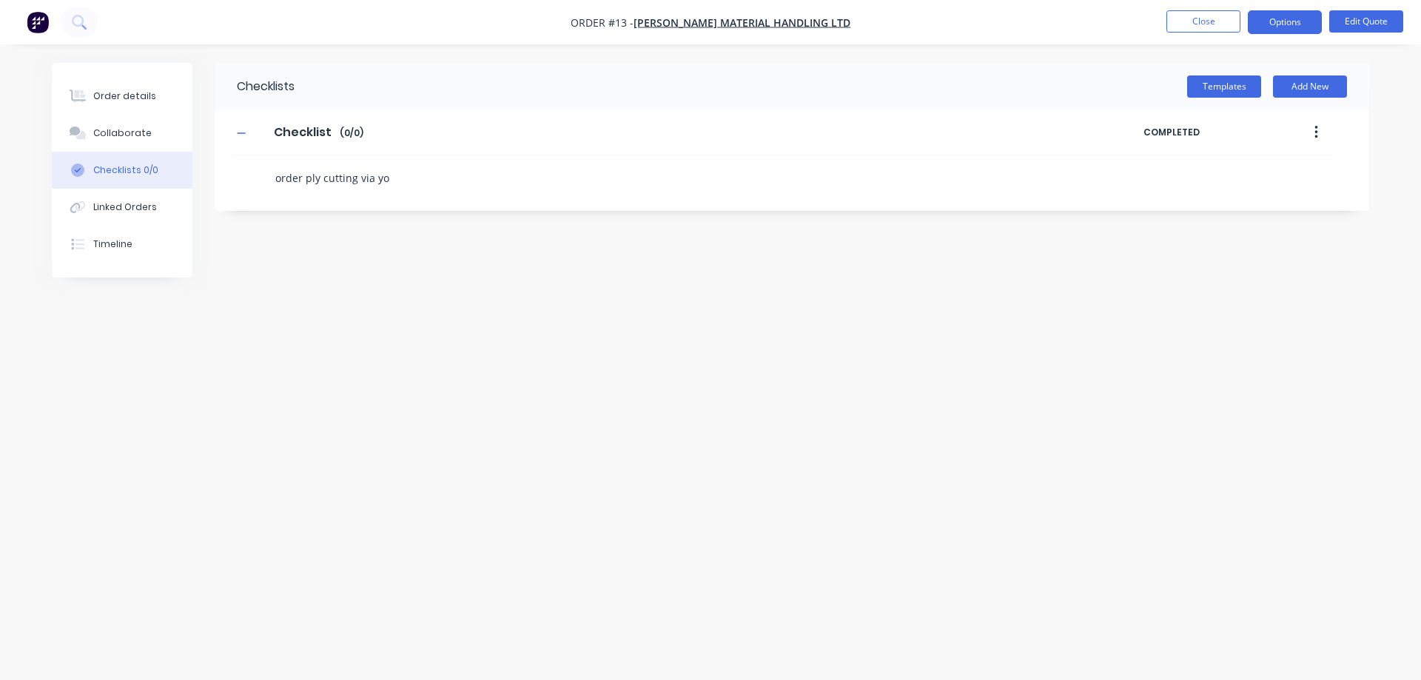
type textarea "order ply cutting via you"
type textarea "x"
type textarea "order ply cutting via your"
type textarea "x"
type textarea "order ply cutting via your"
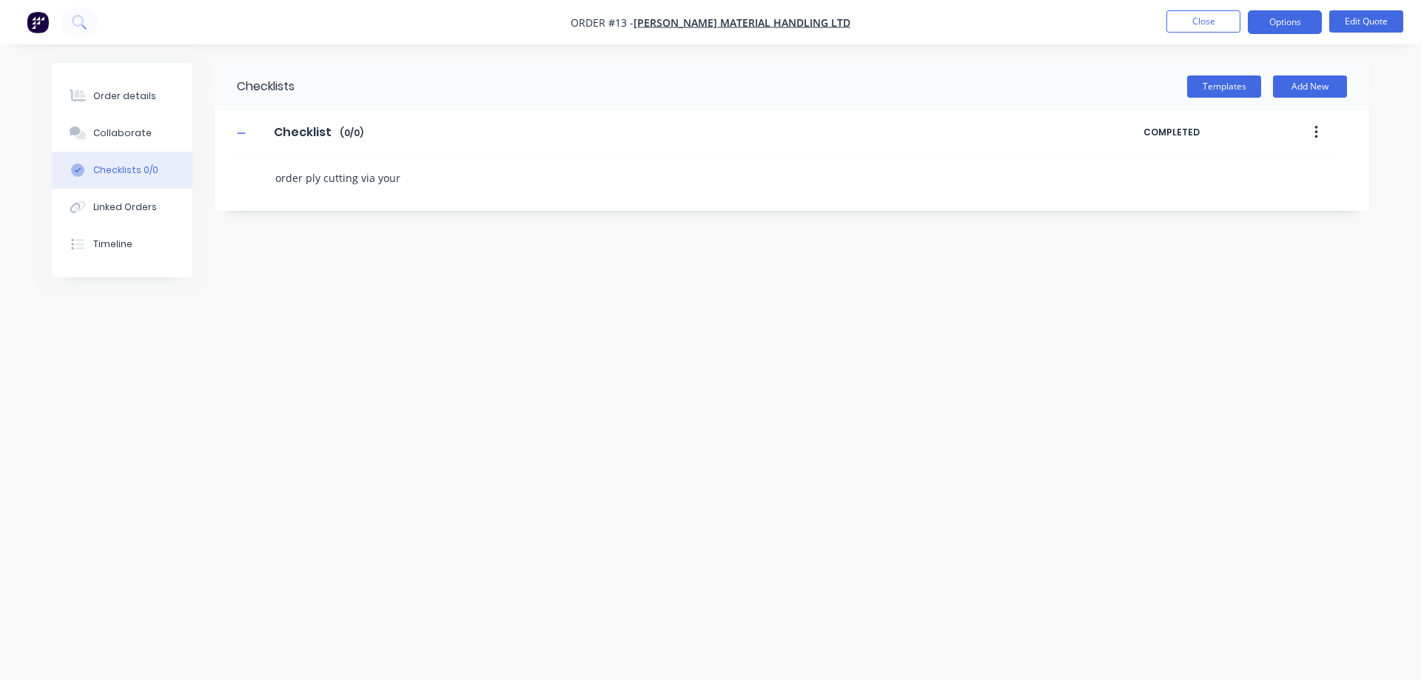
type textarea "x"
type textarea "order ply cutting via your k"
type textarea "x"
type textarea "order ply cutting via your ki"
type textarea "x"
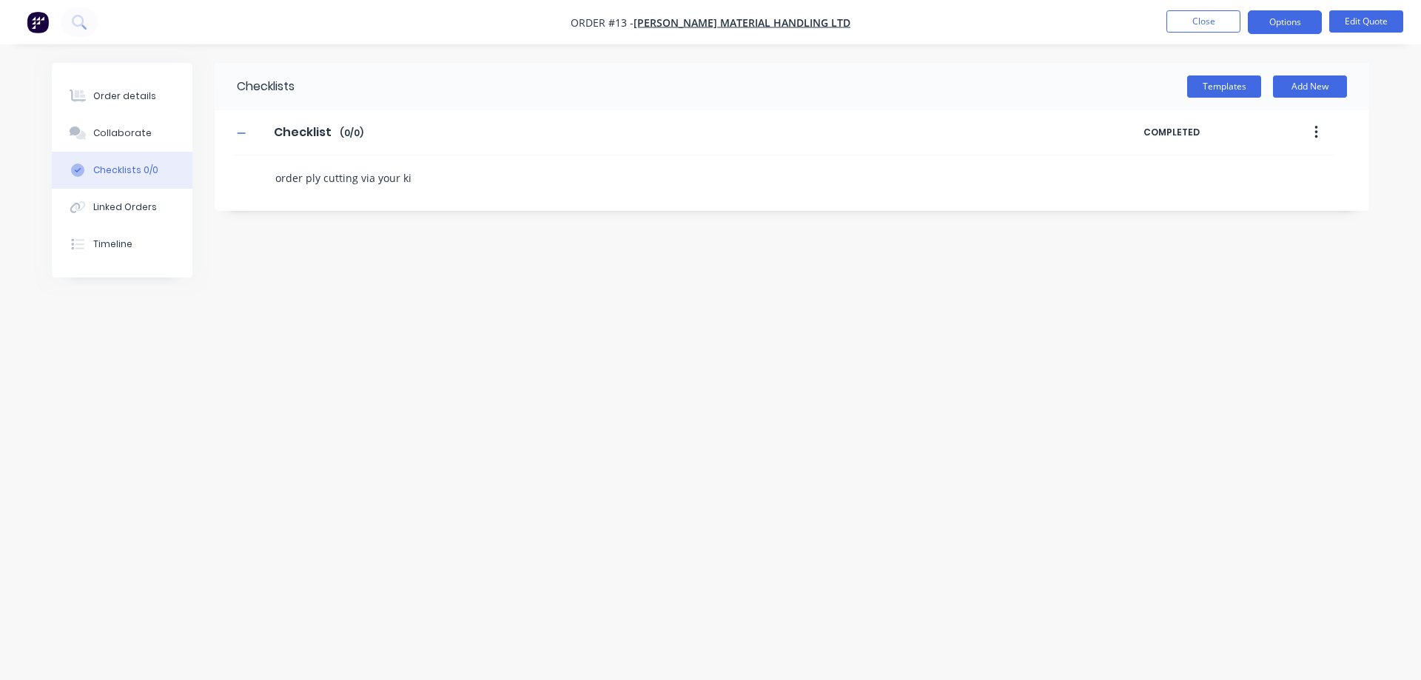
type textarea "order ply cutting via your kic"
type textarea "x"
type textarea "order ply cutting via your ki"
type textarea "x"
type textarea "order ply cutting via your kit"
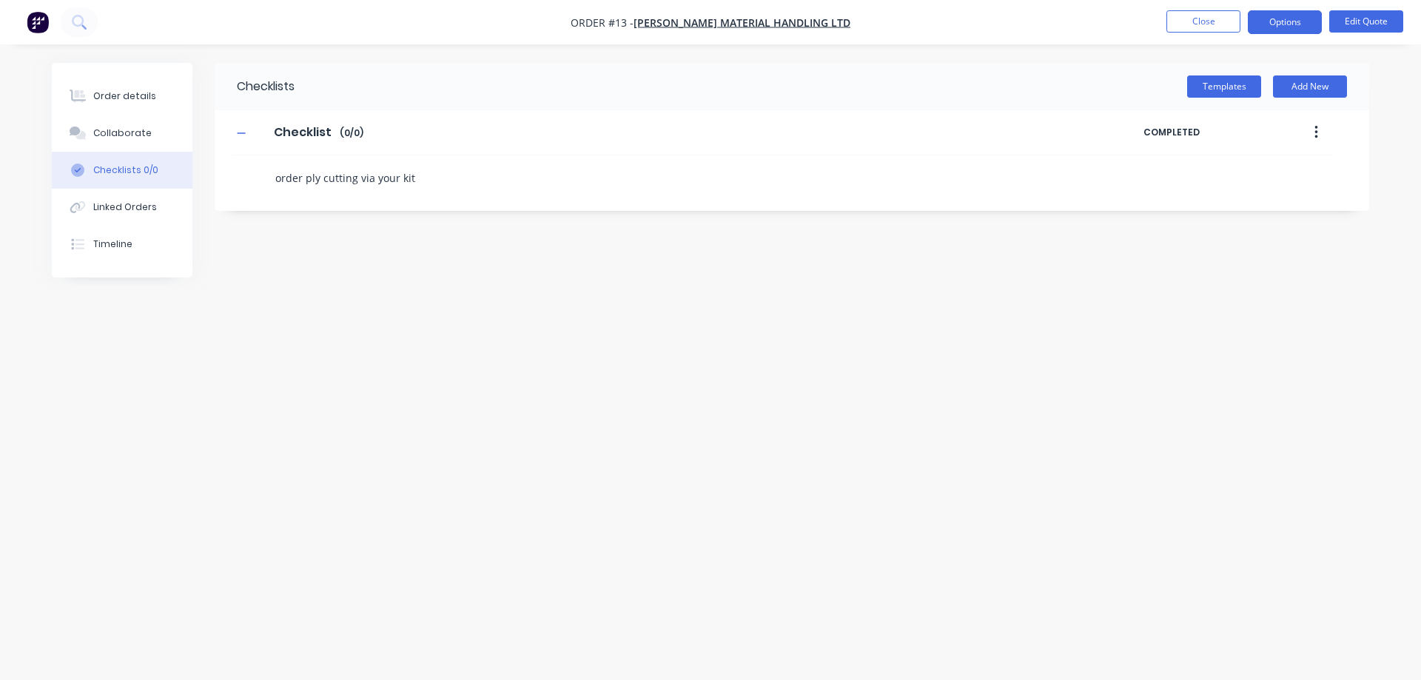
type textarea "x"
type textarea "order ply cutting via your kitc"
type textarea "x"
type textarea "order ply cutting via your kitch"
type textarea "x"
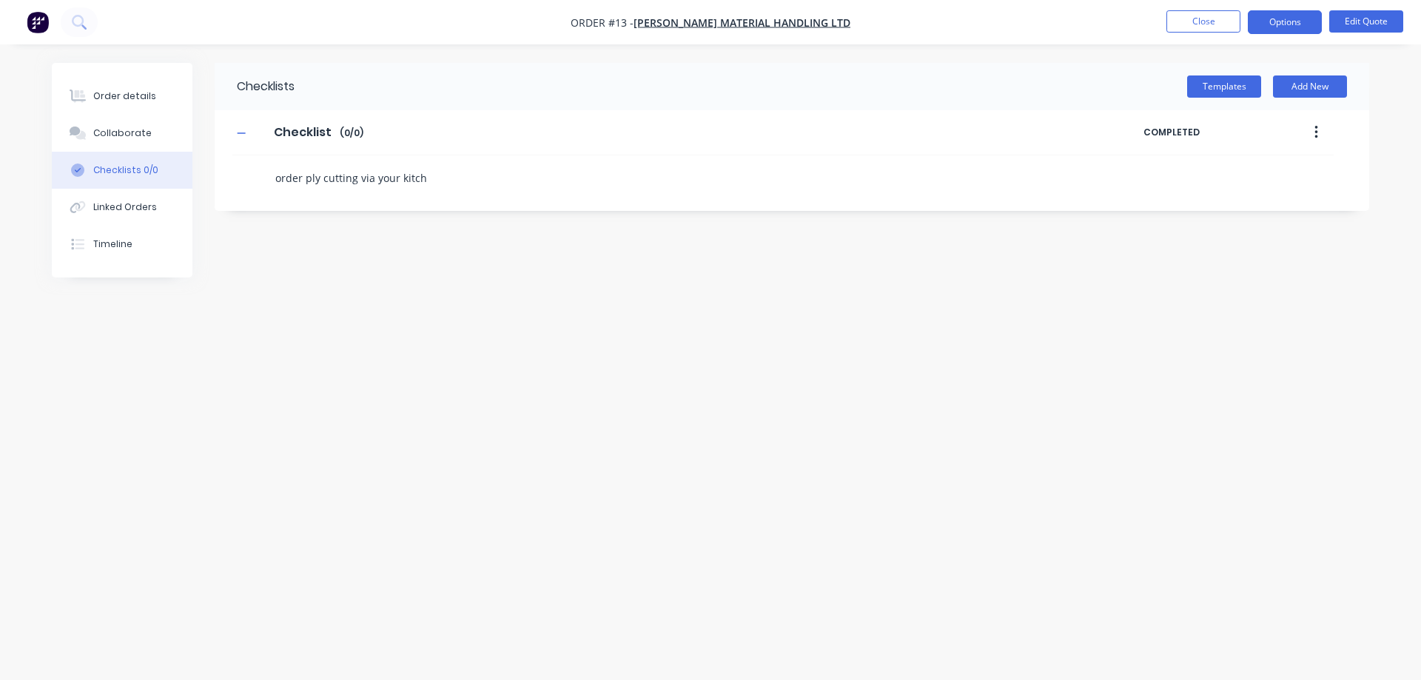
type textarea "order ply cutting via your kitche"
type textarea "x"
type textarea "order ply cutting via your kitchen"
type textarea "x"
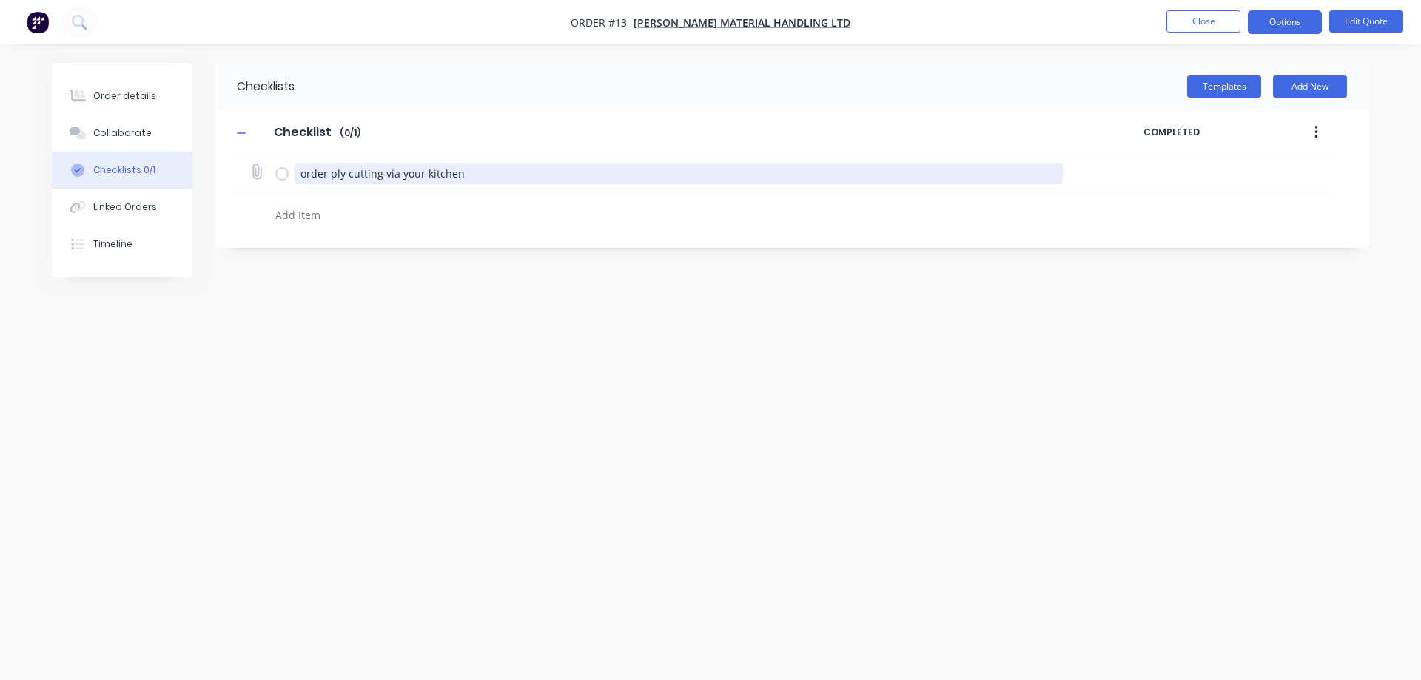
drag, startPoint x: 884, startPoint y: 174, endPoint x: 667, endPoint y: 173, distance: 216.9
click at [667, 173] on textarea "order ply cutting via your kitchen" at bounding box center [679, 173] width 769 height 21
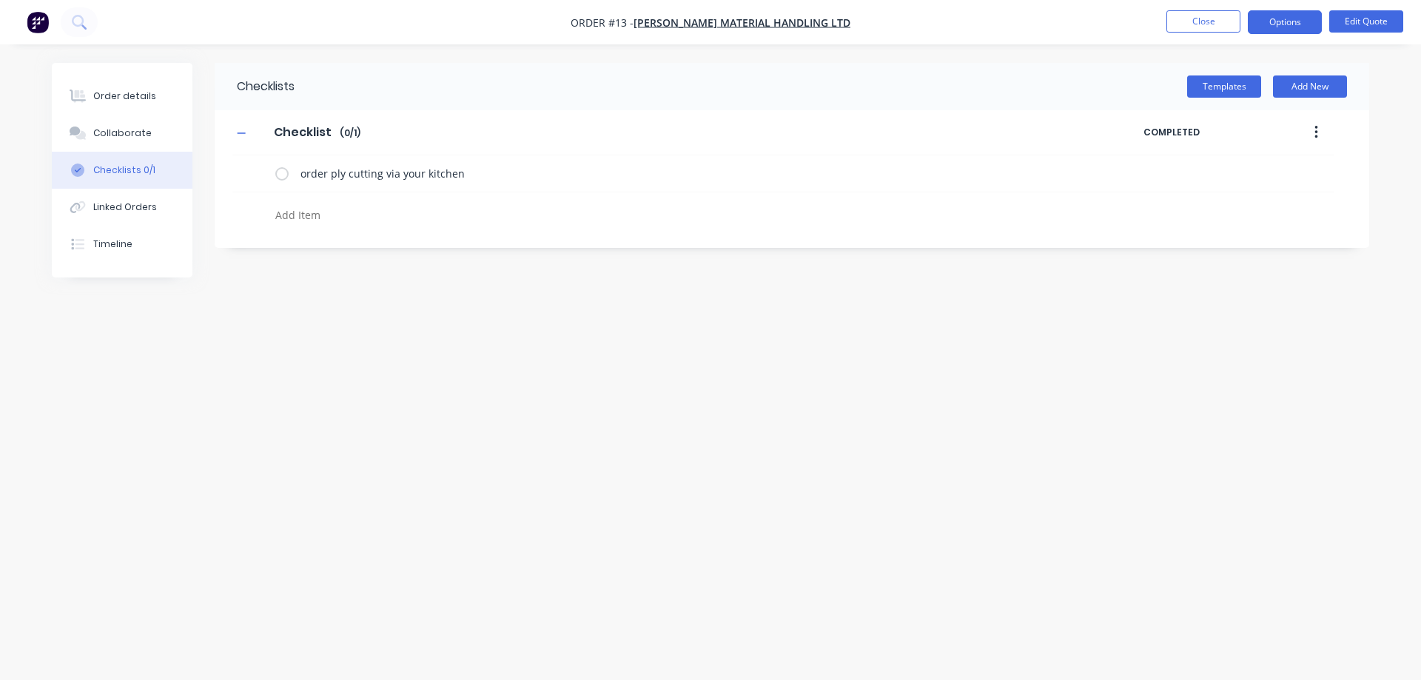
click at [389, 298] on div "Checklists Templates Add New Checklist Checklist Enter Checklist name ( 0 / 1 )…" at bounding box center [711, 312] width 1318 height 498
click at [258, 170] on icon at bounding box center [256, 171] width 19 height 19
click at [250, 164] on input "file" at bounding box center [250, 164] width 0 height 0
click at [109, 130] on div "Collaborate" at bounding box center [122, 133] width 58 height 13
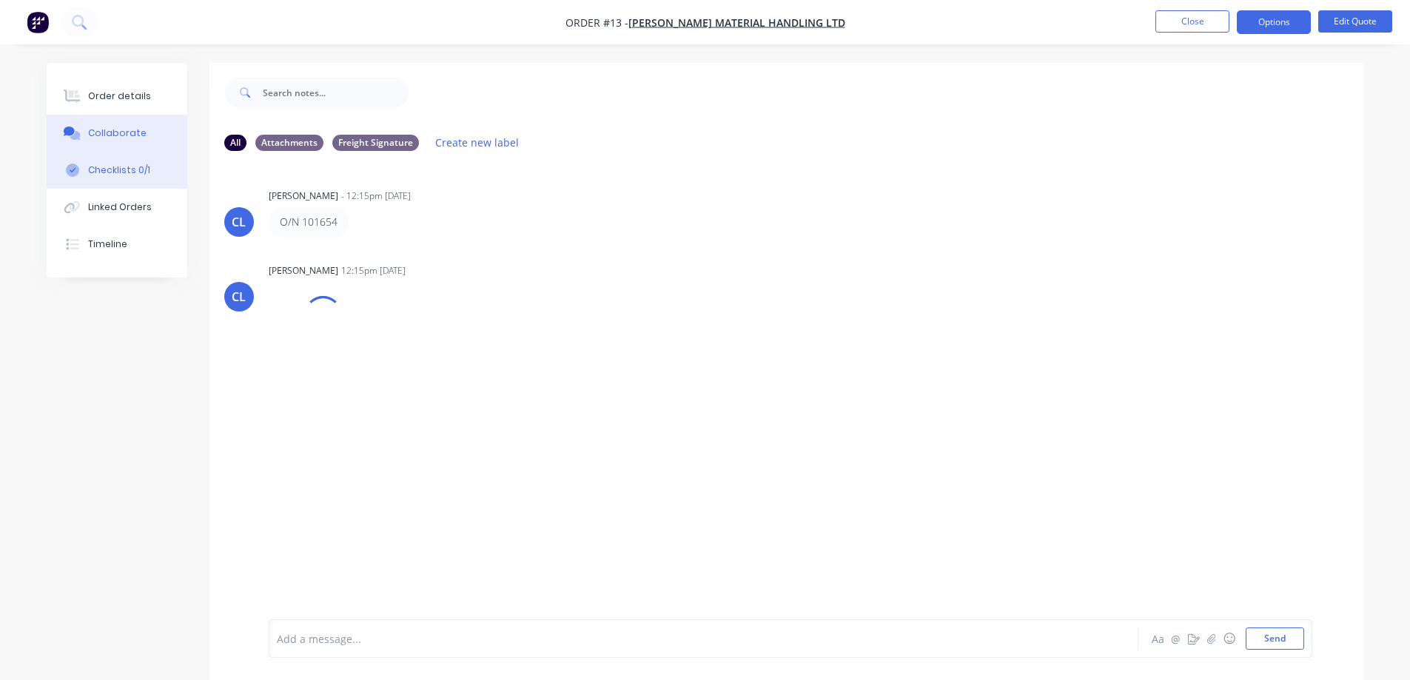
click at [110, 170] on div "Checklists 0/1" at bounding box center [118, 170] width 62 height 13
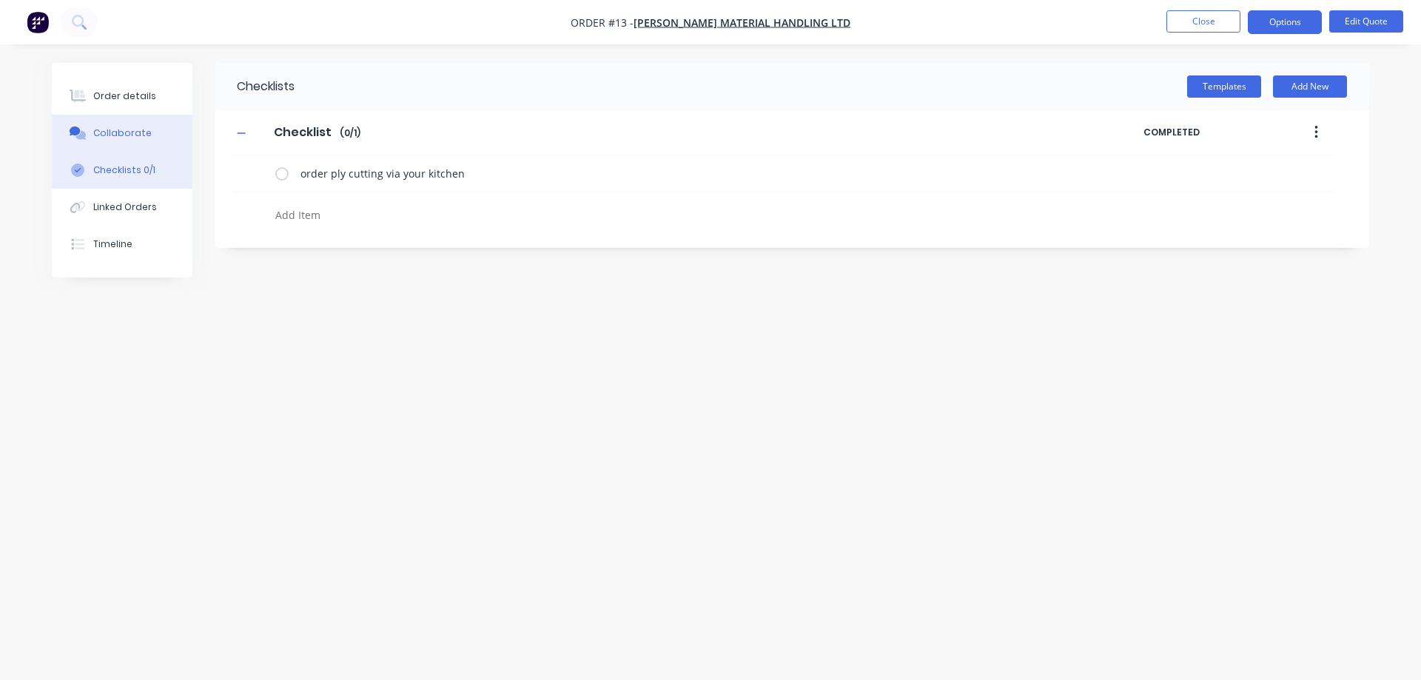
click at [112, 143] on button "Collaborate" at bounding box center [122, 133] width 141 height 37
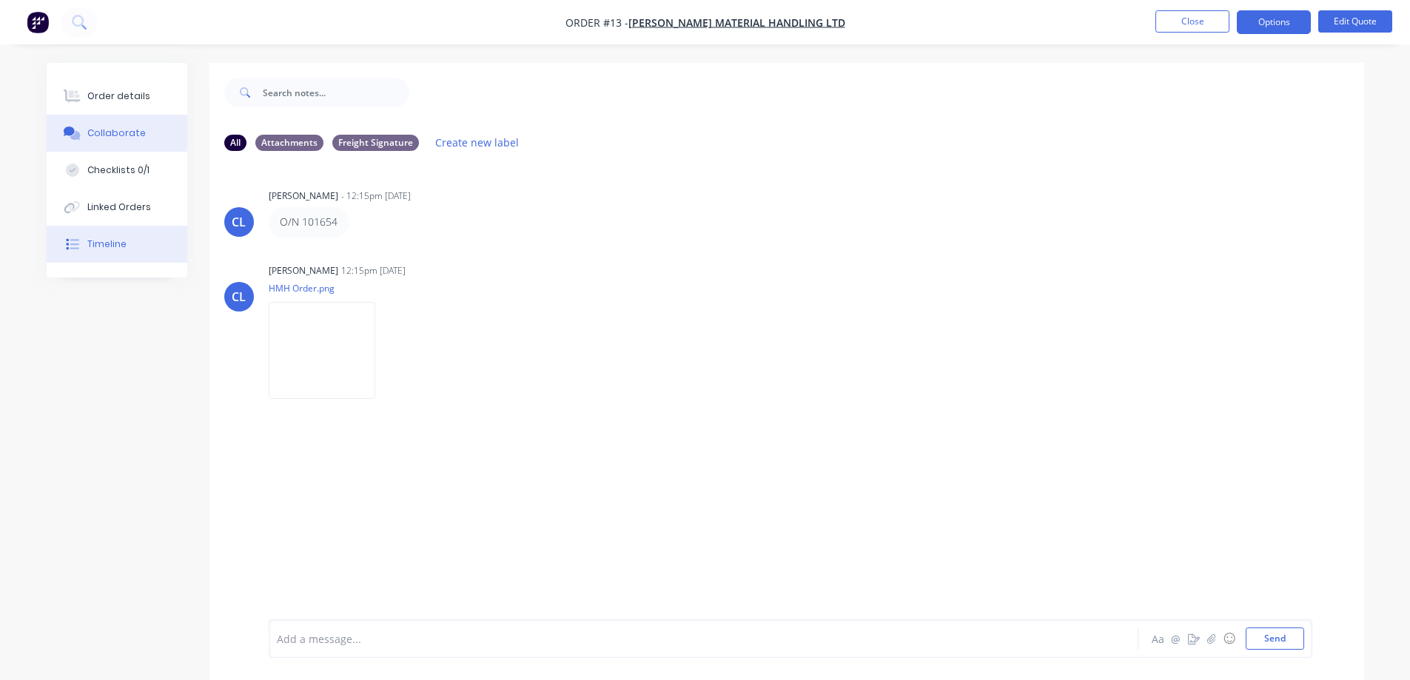
click at [104, 238] on div "Timeline" at bounding box center [106, 244] width 39 height 13
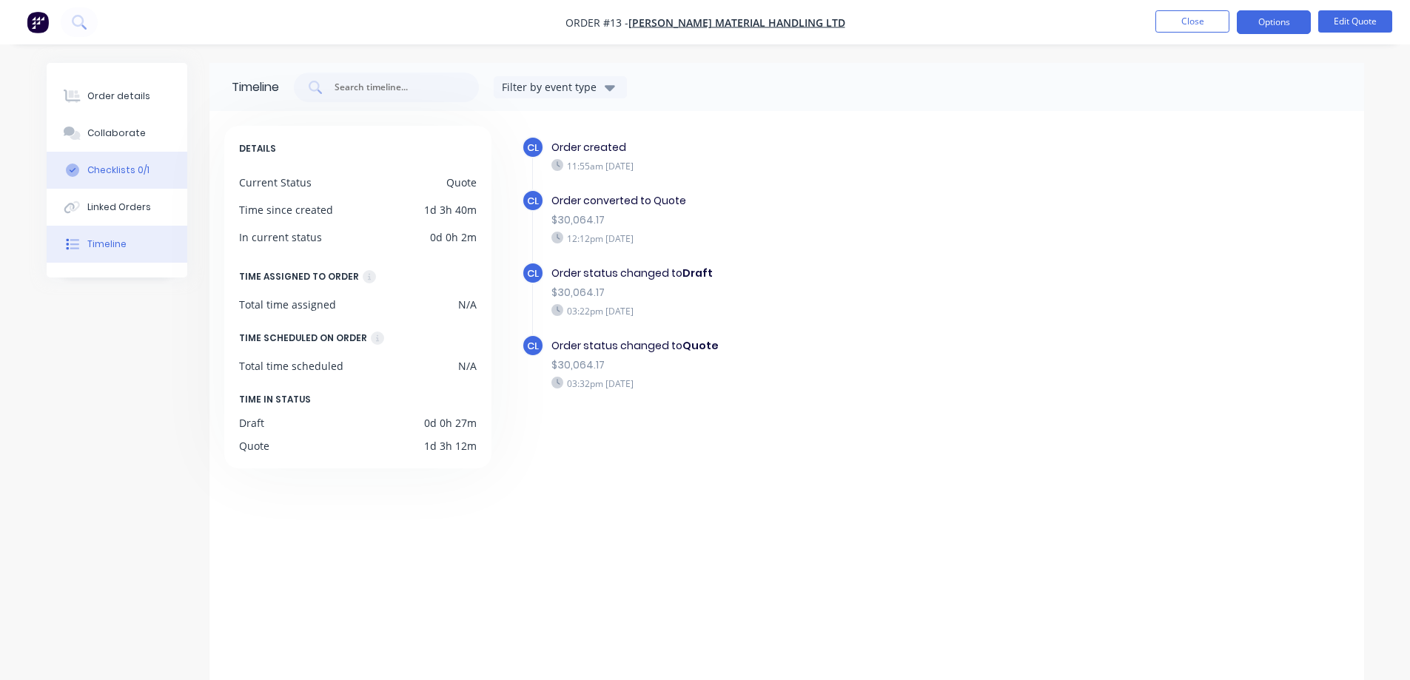
click at [130, 175] on div "Checklists 0/1" at bounding box center [118, 170] width 62 height 13
type textarea "x"
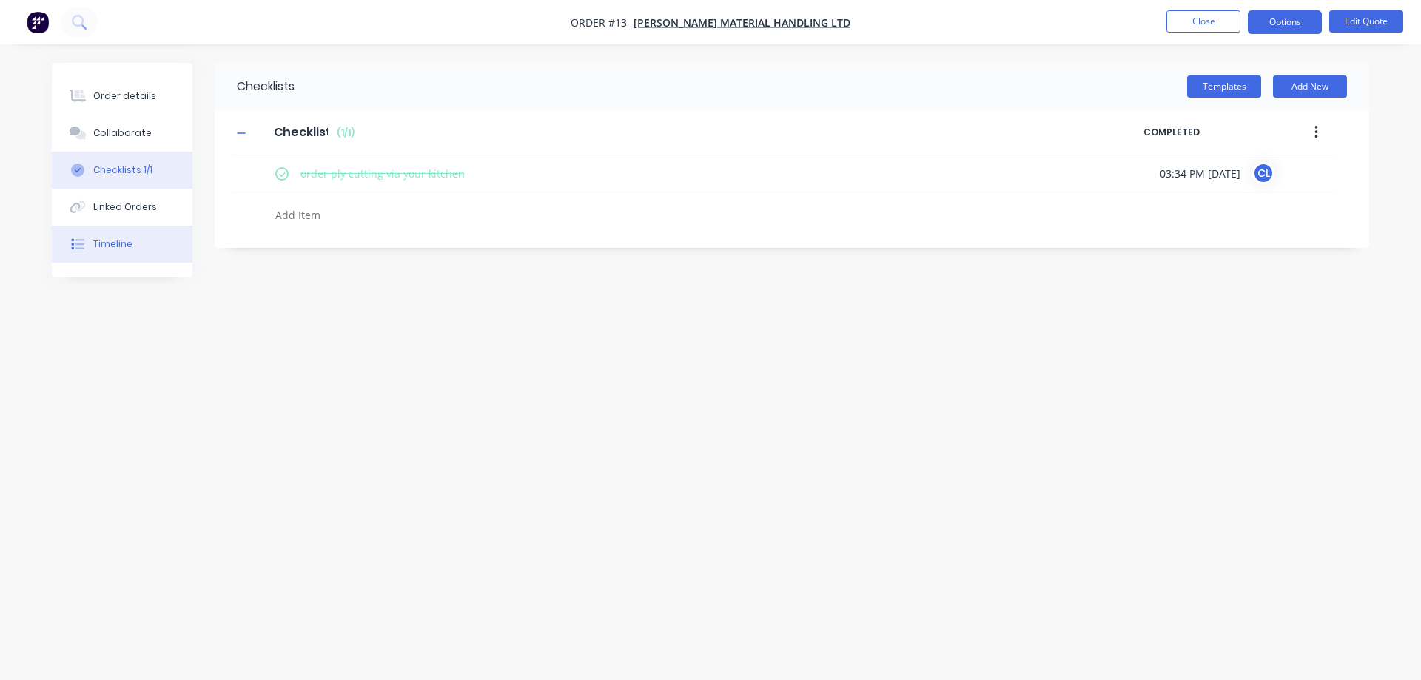
click at [118, 242] on div "Timeline" at bounding box center [112, 244] width 39 height 13
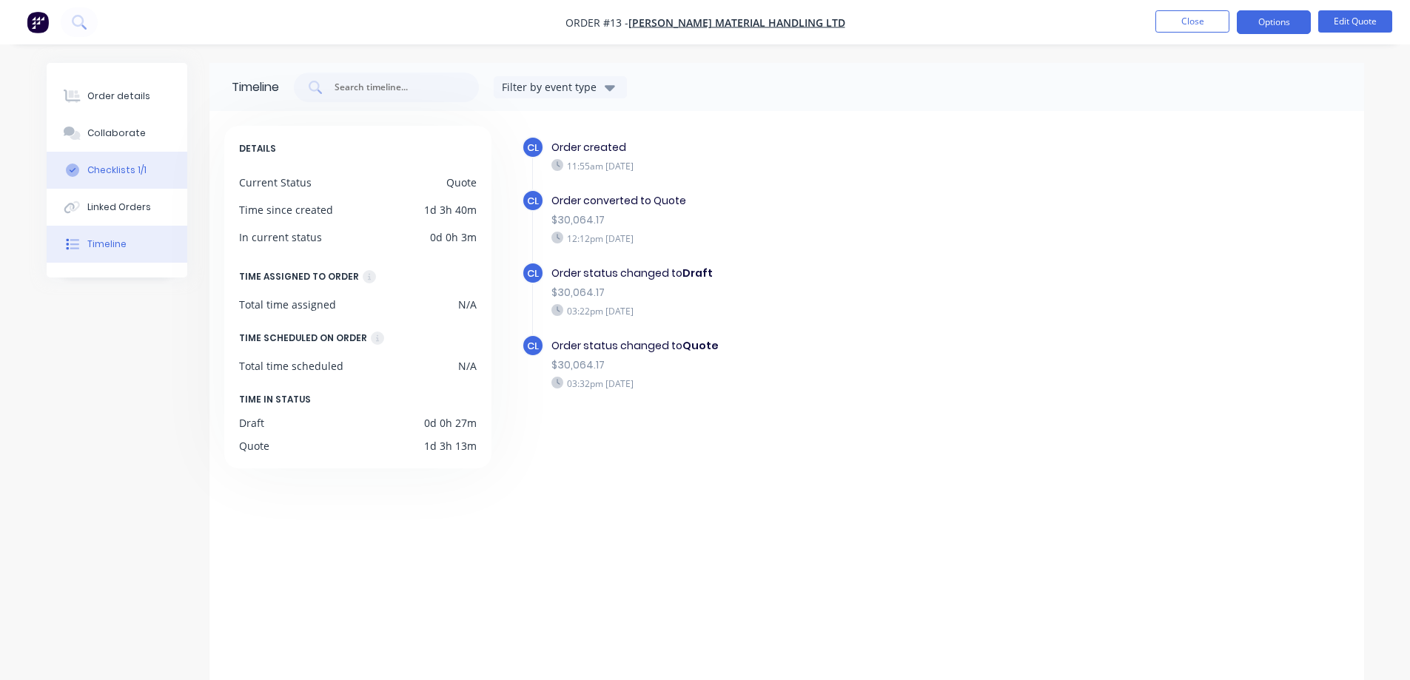
click at [133, 167] on div "Checklists 1/1" at bounding box center [116, 170] width 59 height 13
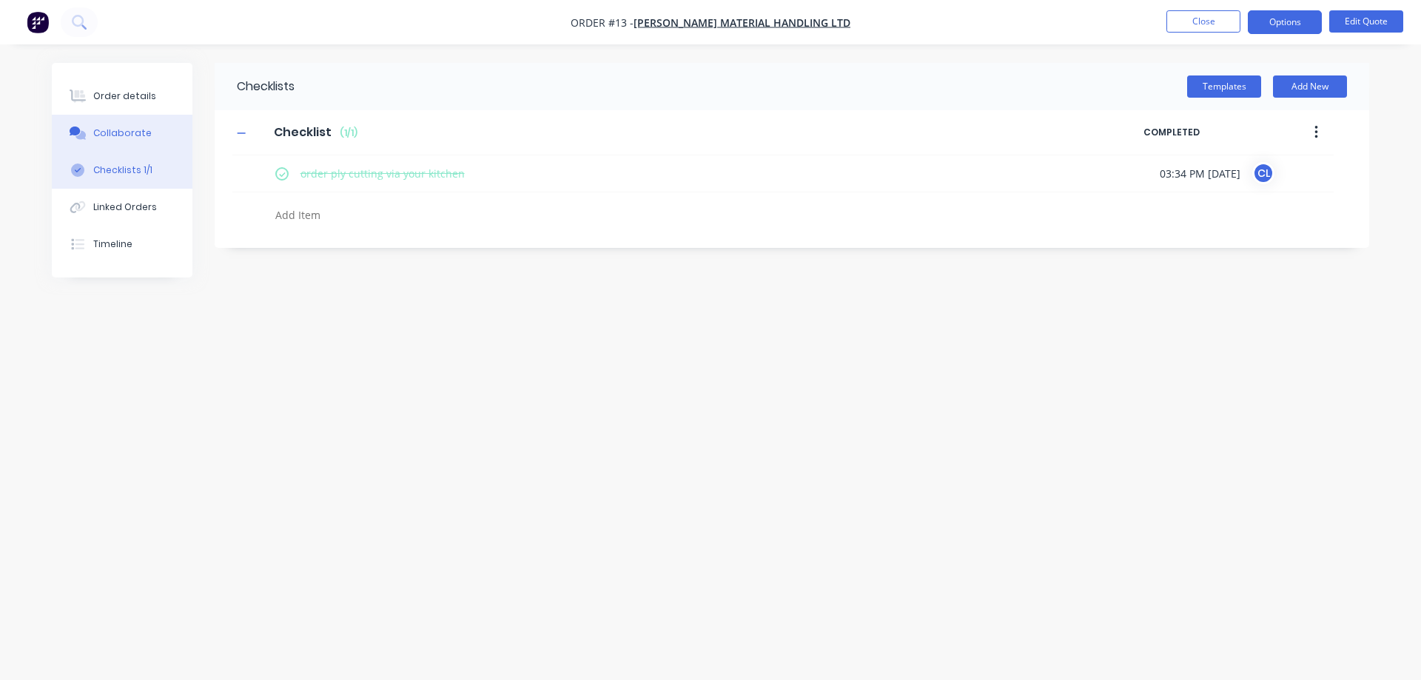
click at [118, 130] on div "Collaborate" at bounding box center [122, 133] width 58 height 13
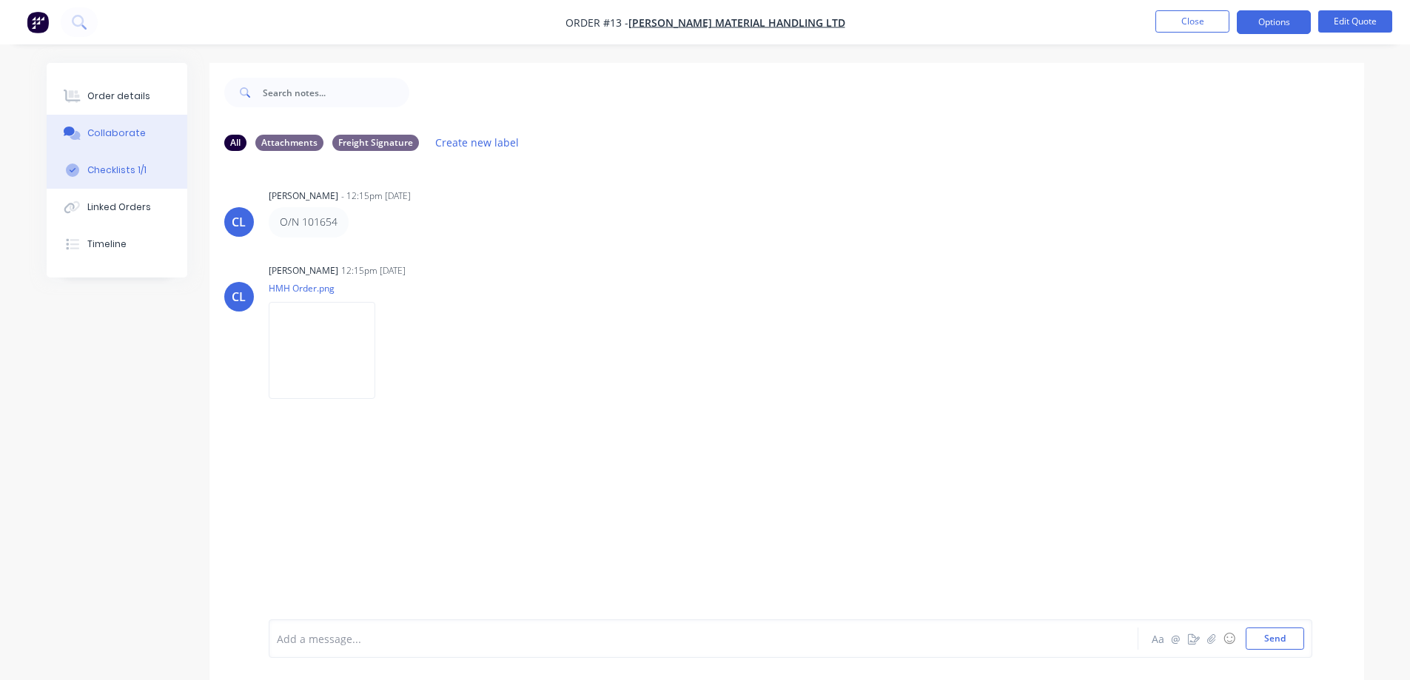
click at [110, 170] on div "Checklists 1/1" at bounding box center [116, 170] width 59 height 13
type textarea "x"
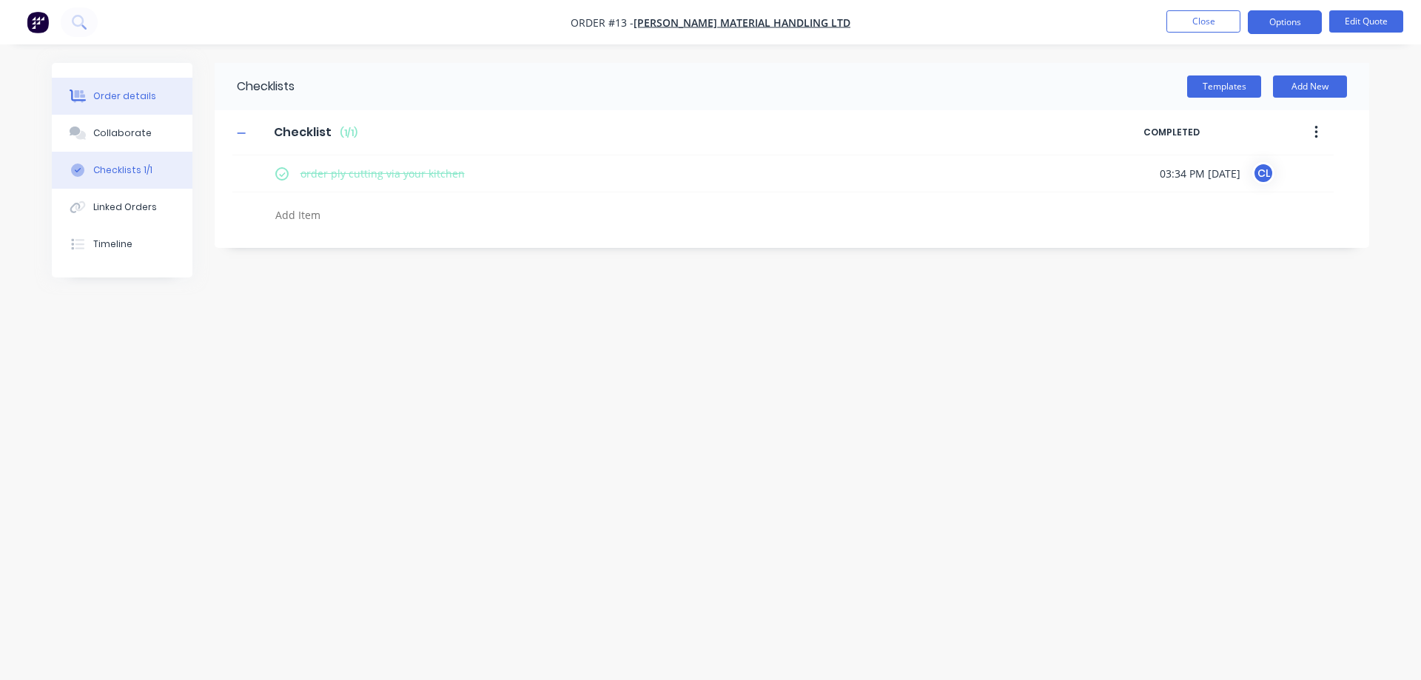
click at [120, 93] on div "Order details" at bounding box center [124, 96] width 63 height 13
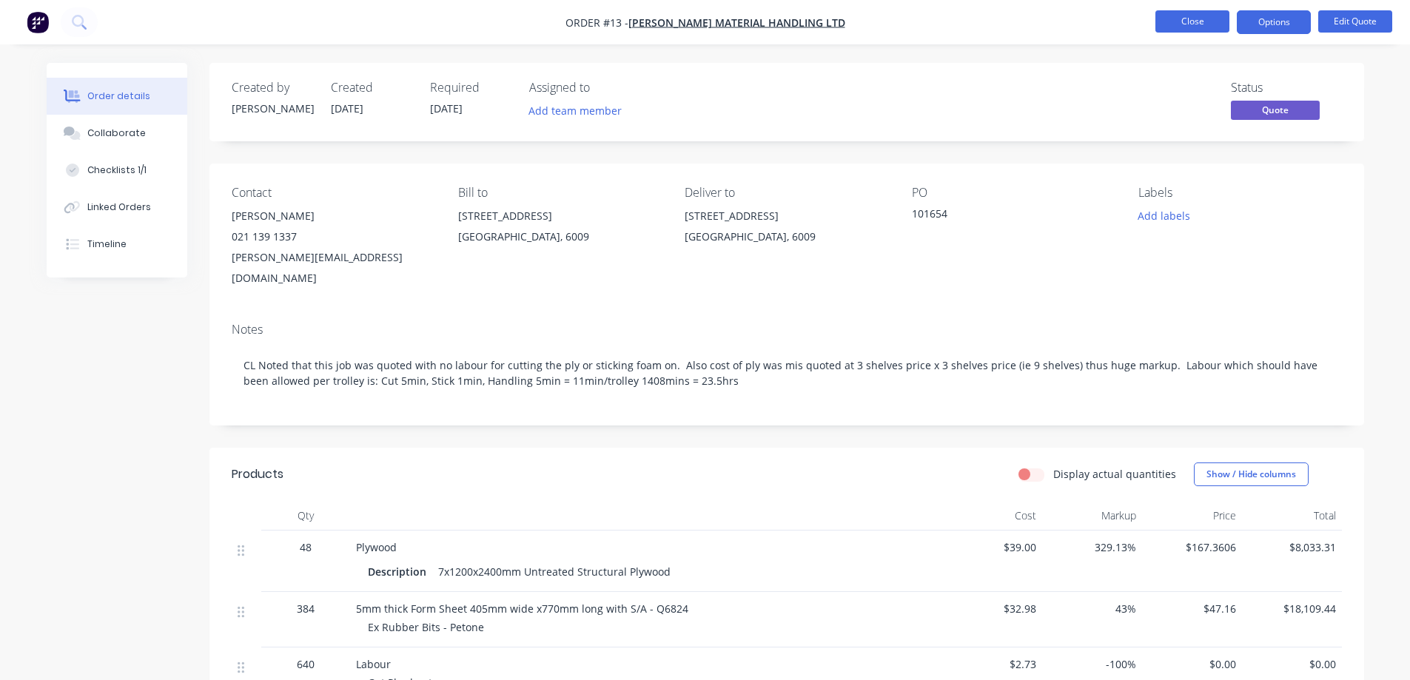
click at [1198, 23] on button "Close" at bounding box center [1193, 21] width 74 height 22
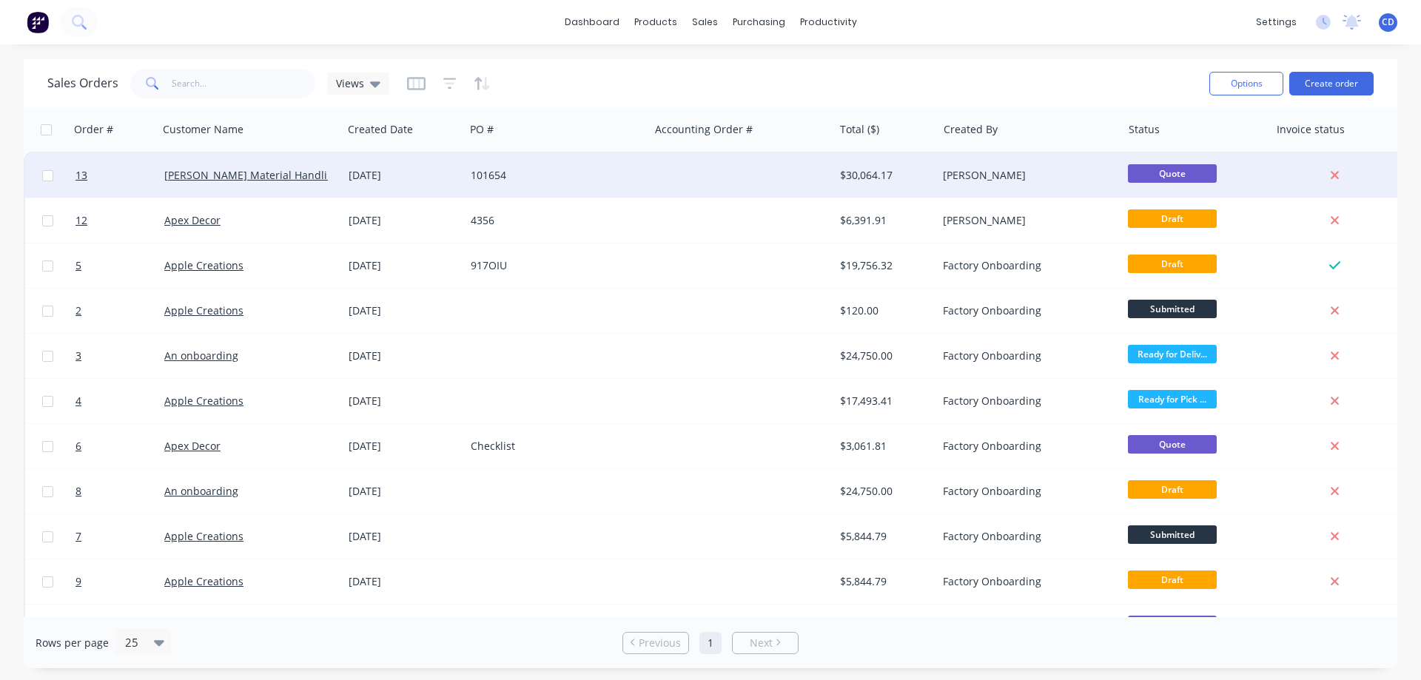
click at [1164, 174] on span "Quote" at bounding box center [1172, 173] width 89 height 19
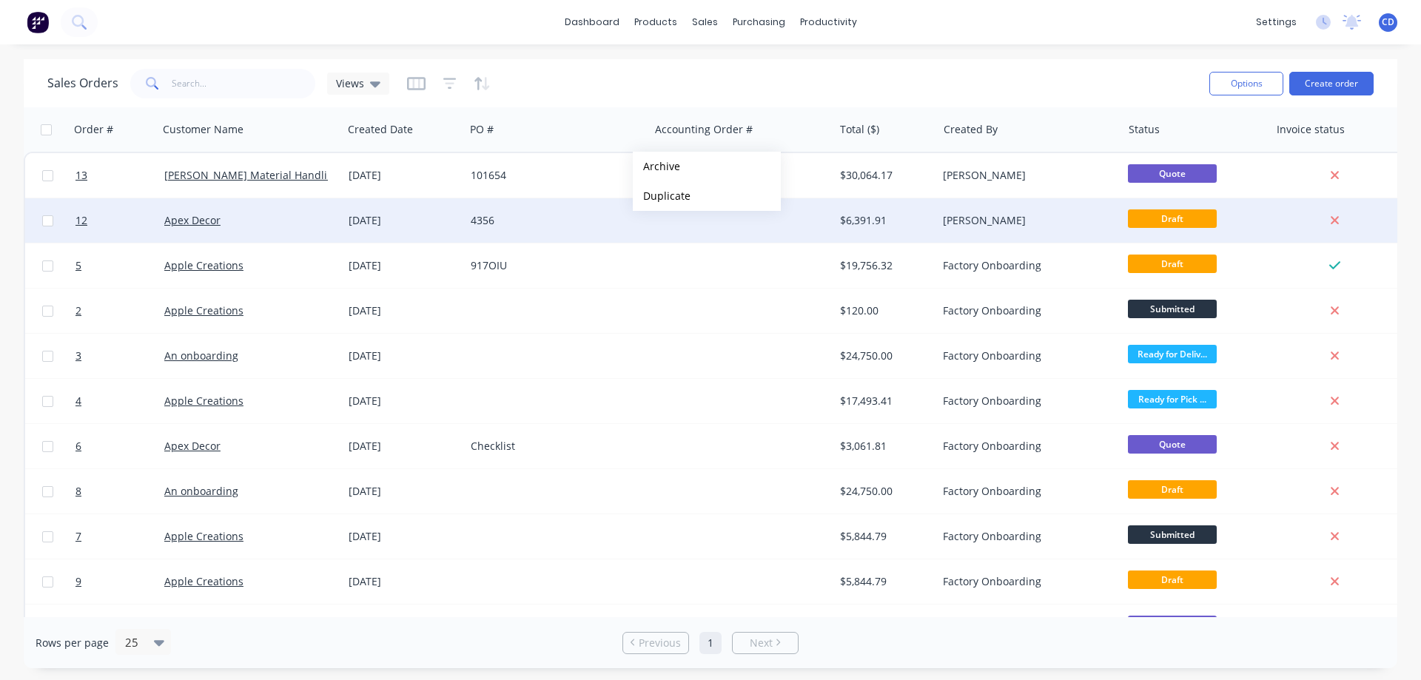
click at [568, 222] on div "4356" at bounding box center [553, 220] width 164 height 15
